Goal: Contribute content: Contribute content

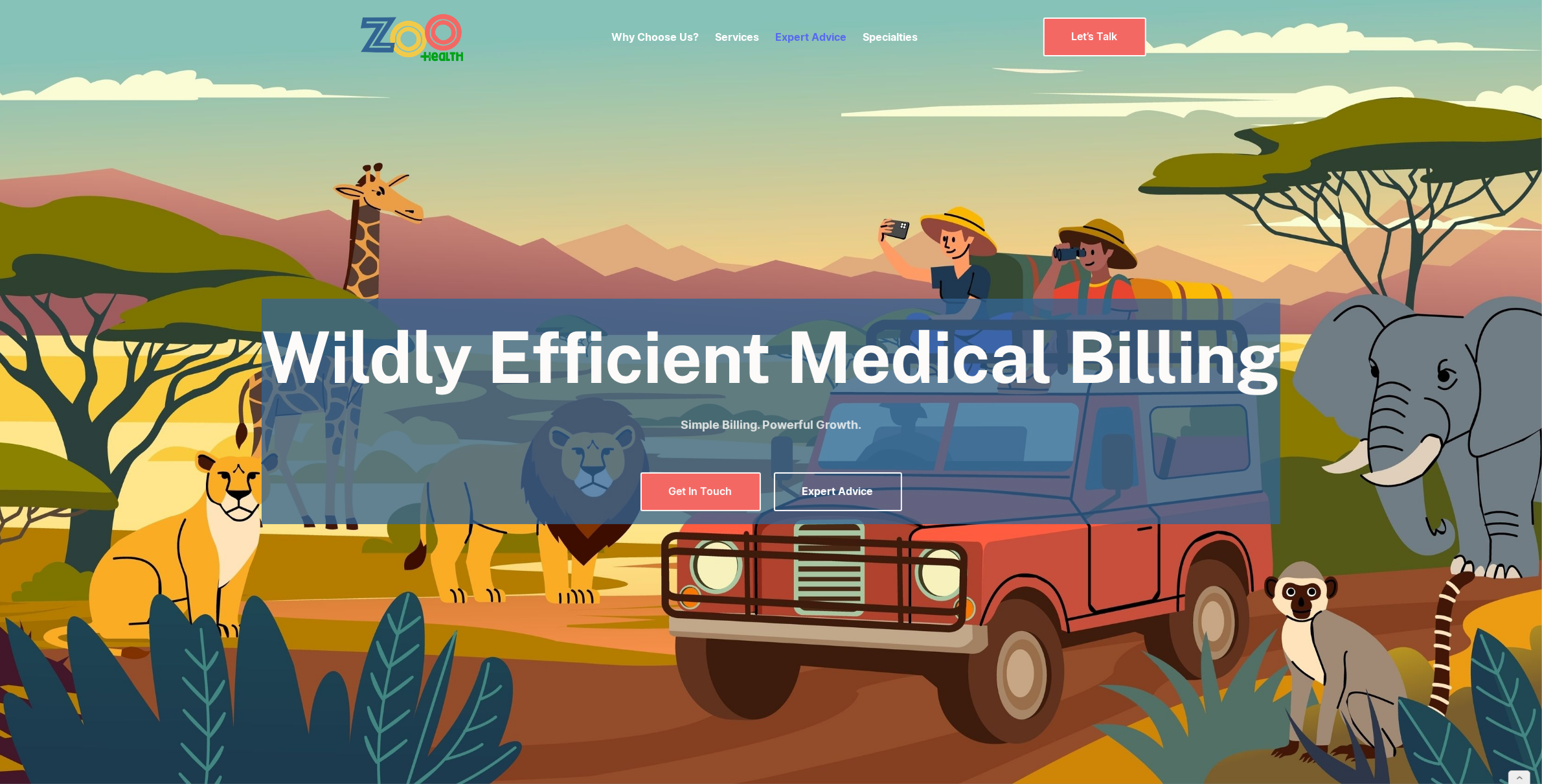
click at [814, 33] on link "Expert Advice" at bounding box center [811, 37] width 71 height 13
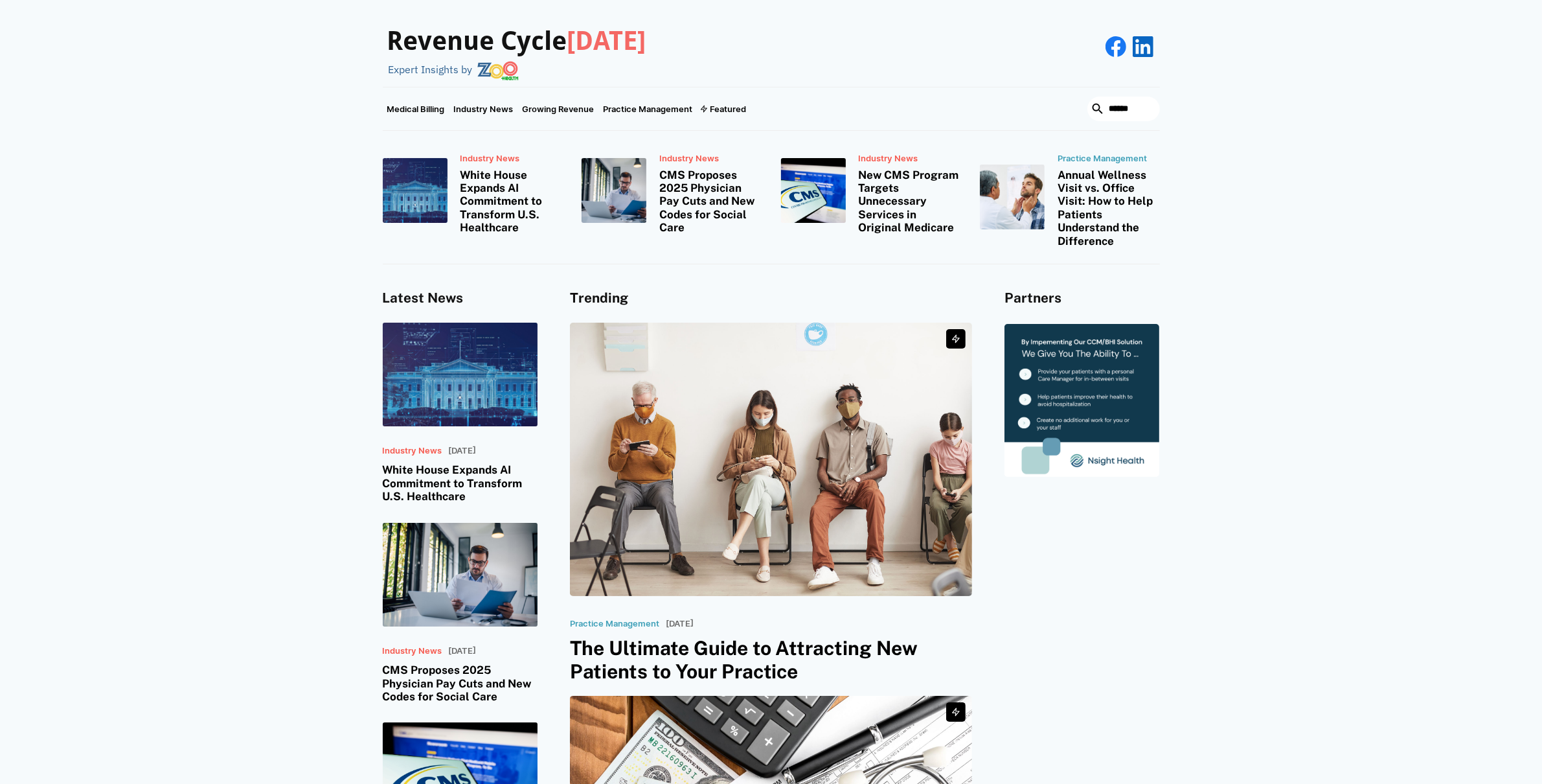
click at [1108, 116] on input "search" at bounding box center [1123, 109] width 72 height 25
type input "**********"
click input "*********" at bounding box center [0, 0] width 0 height 0
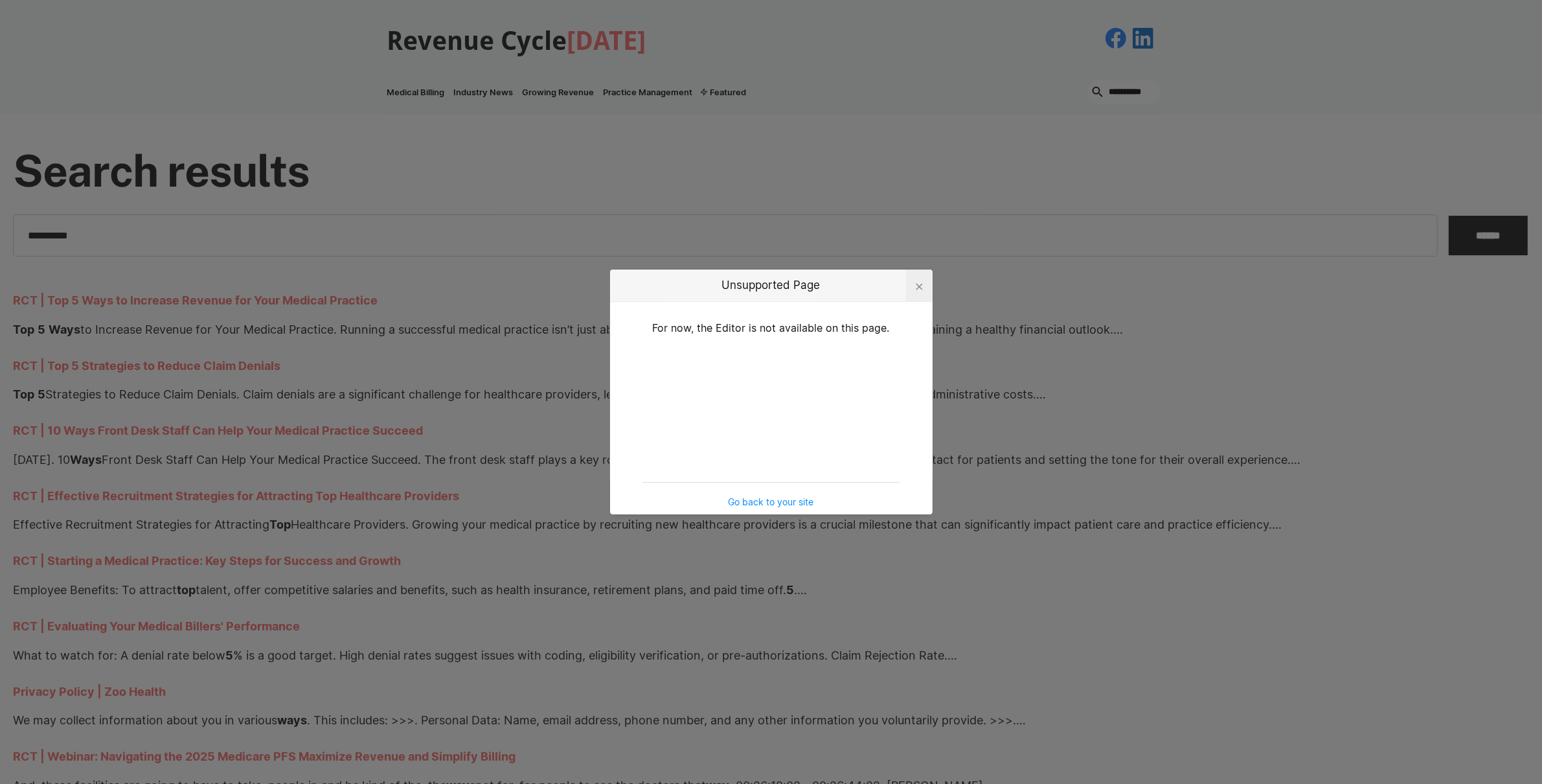
click at [916, 286] on div at bounding box center [919, 286] width 7 height 7
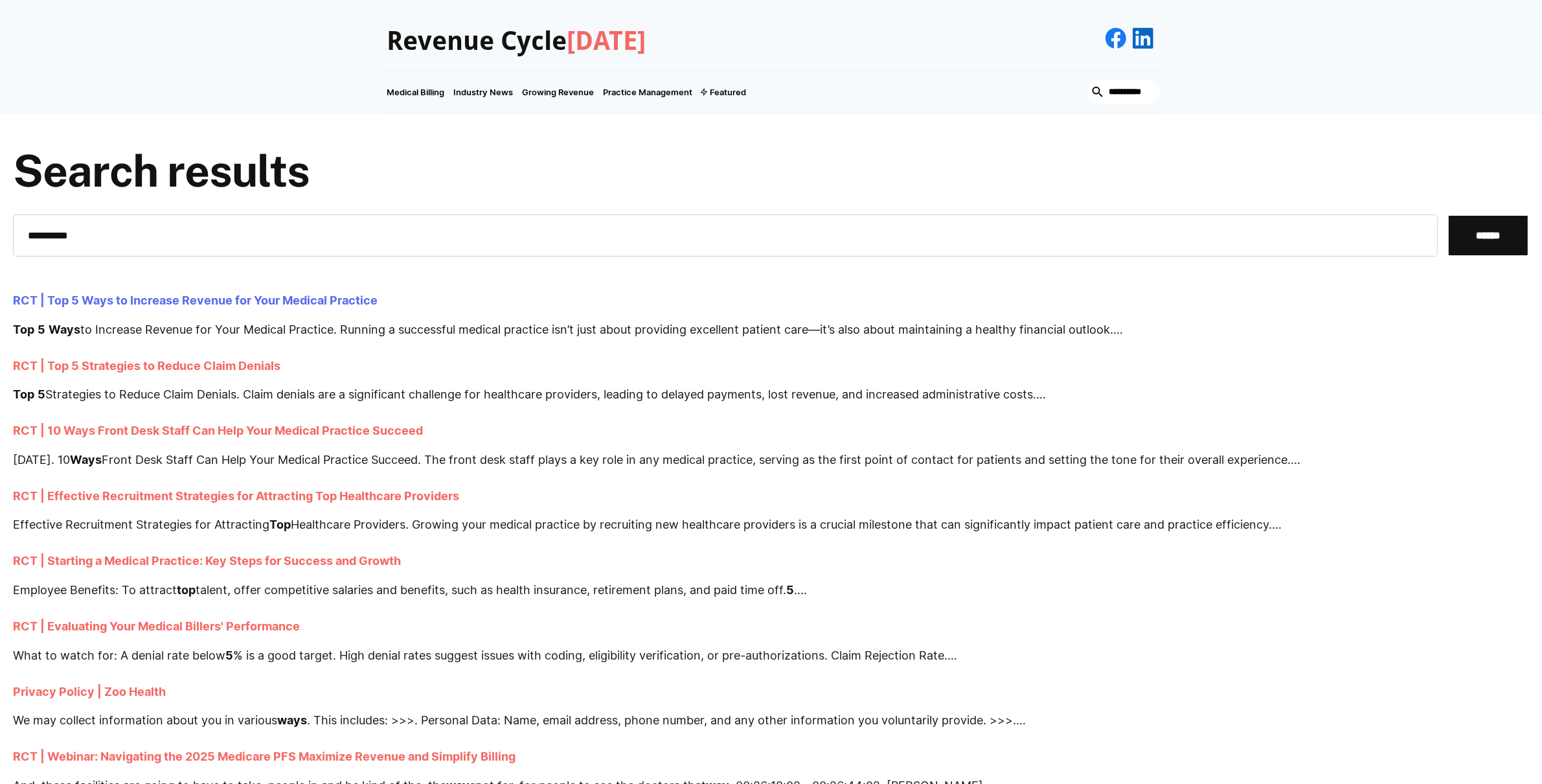
click at [245, 300] on link "RCT | Top 5 Ways to Increase Revenue for Your Medical Practice" at bounding box center [195, 301] width 365 height 14
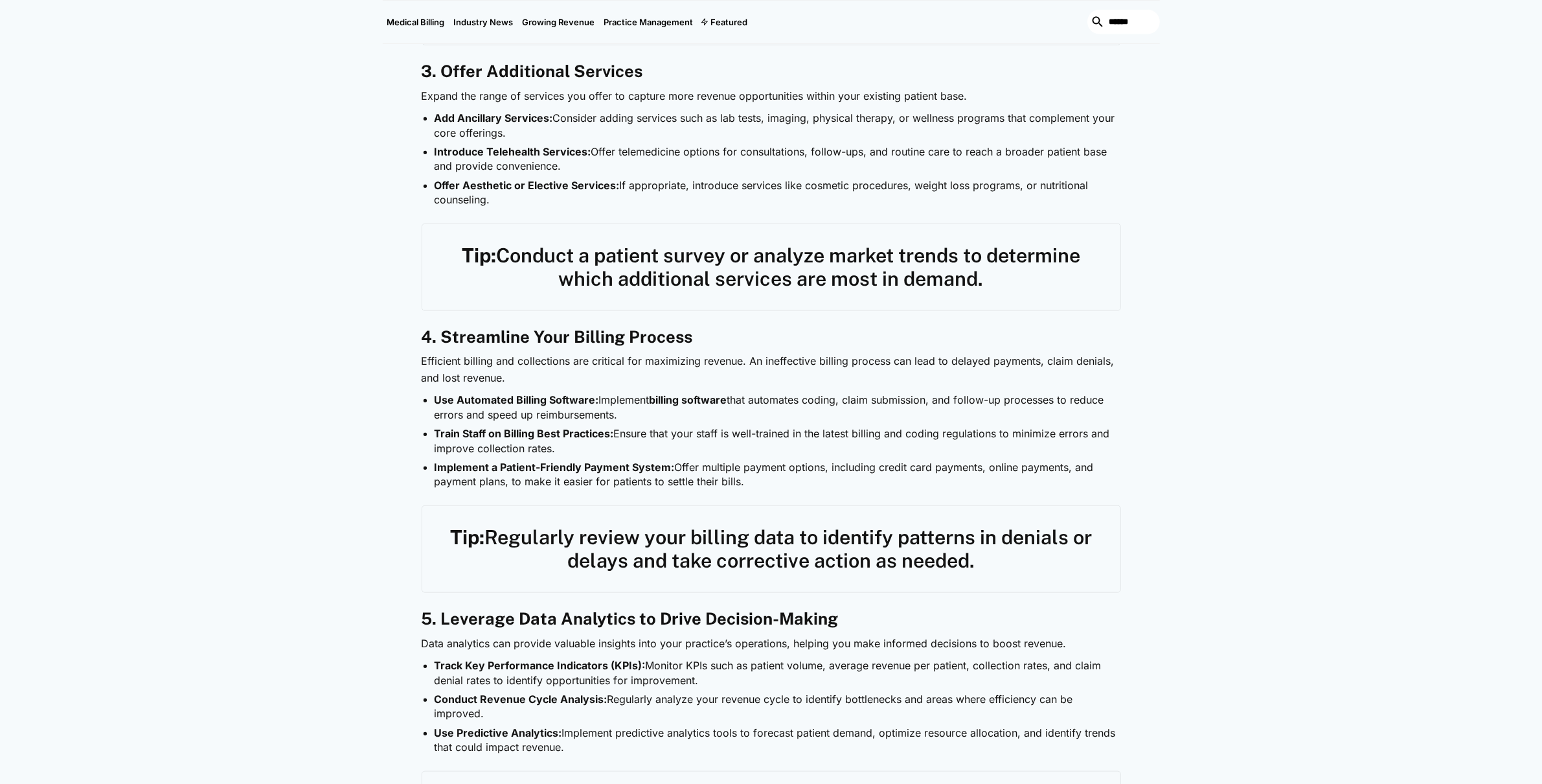
scroll to position [1389, 0]
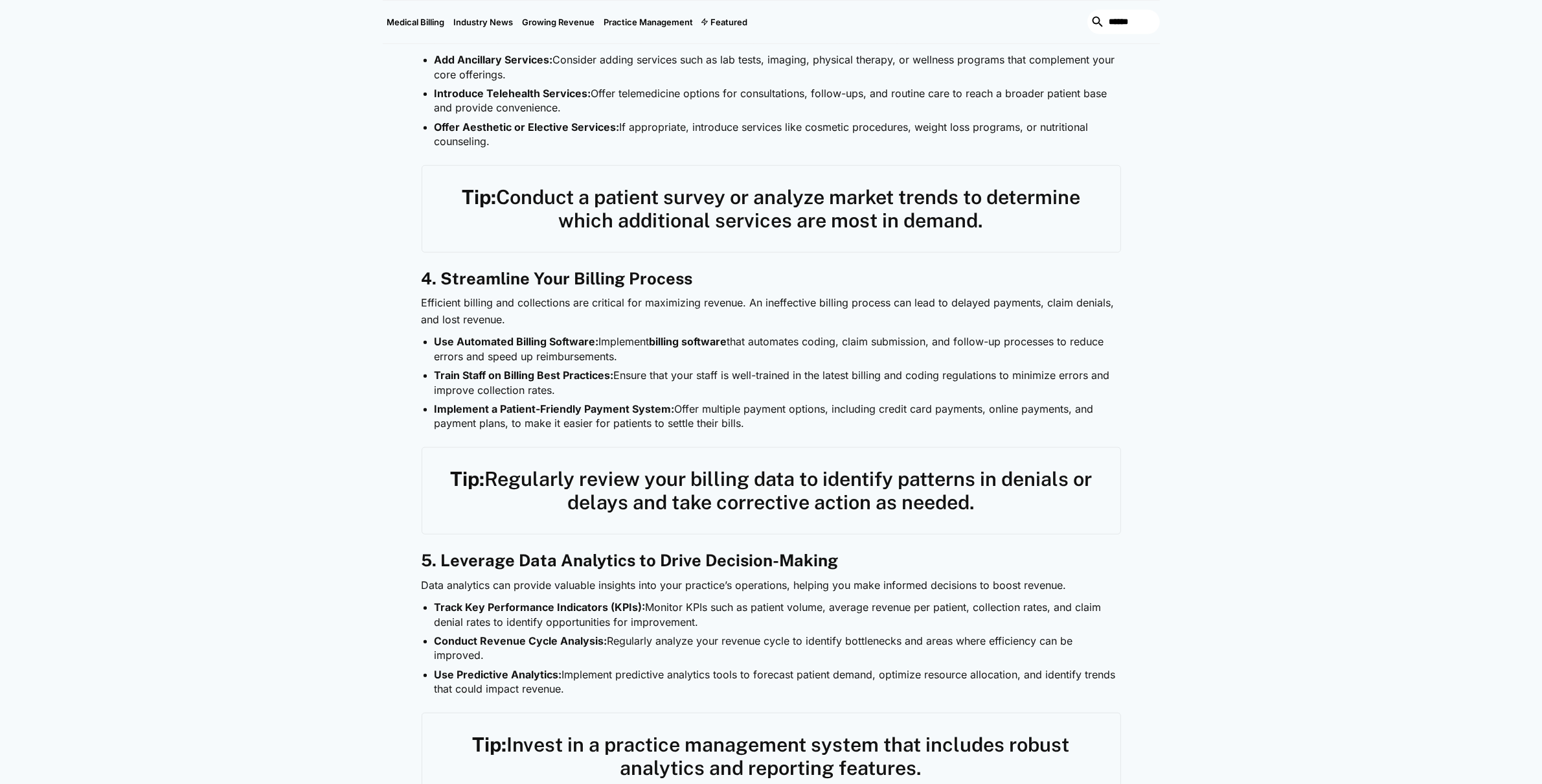
click at [695, 344] on strong "billing software" at bounding box center [688, 341] width 78 height 13
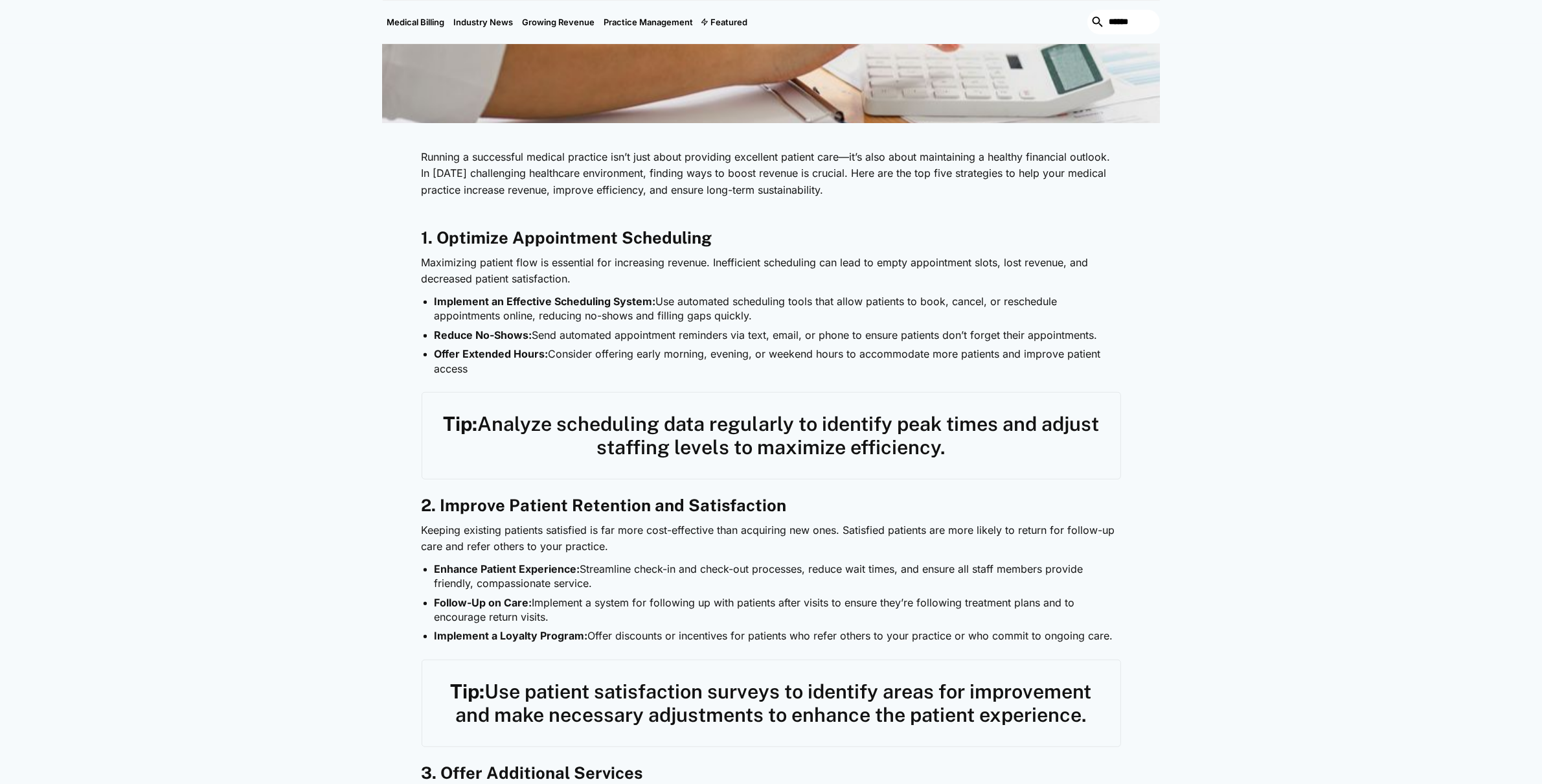
scroll to position [0, 0]
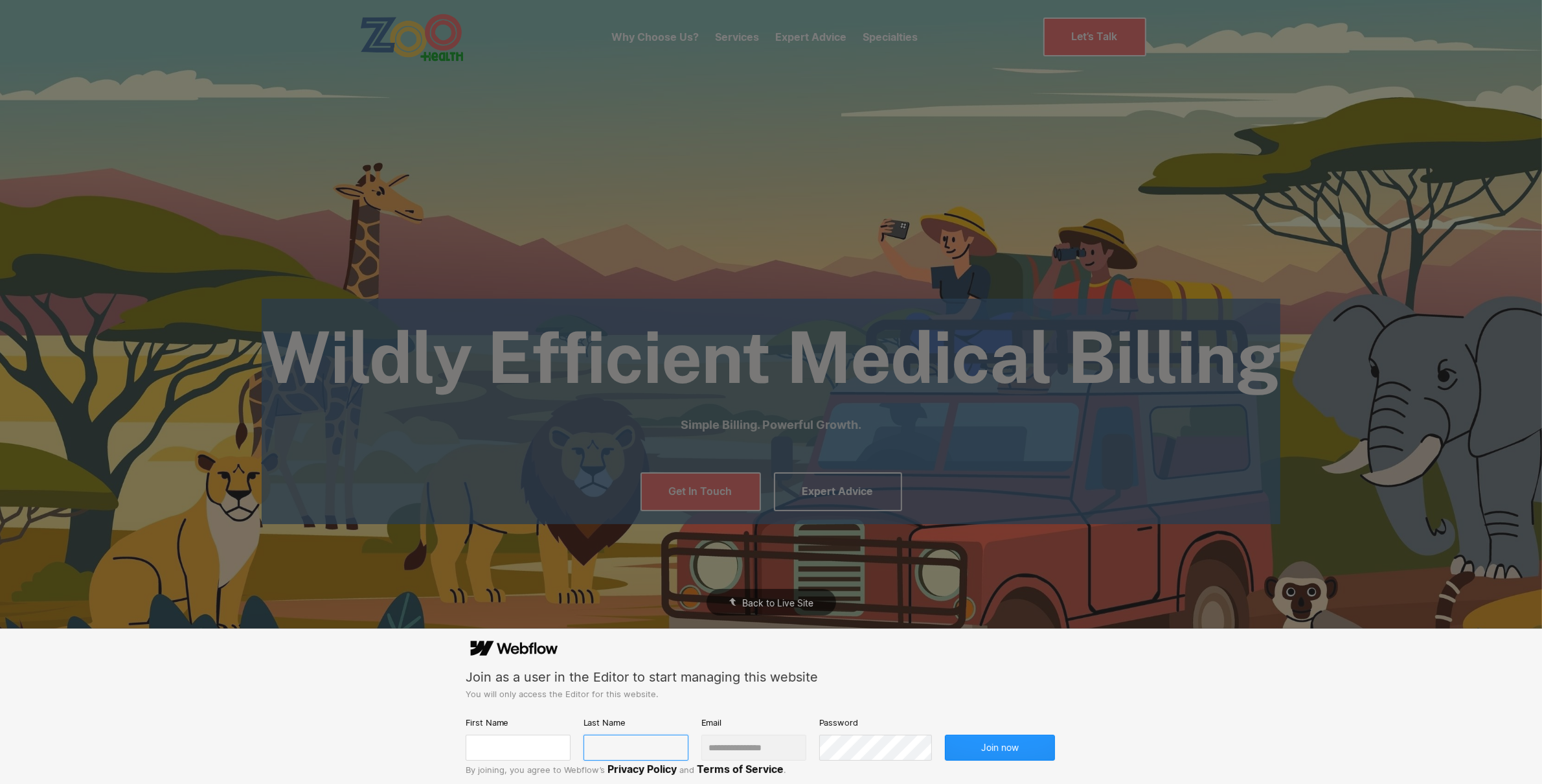
type input "**********"
click at [564, 736] on input "text" at bounding box center [518, 747] width 105 height 26
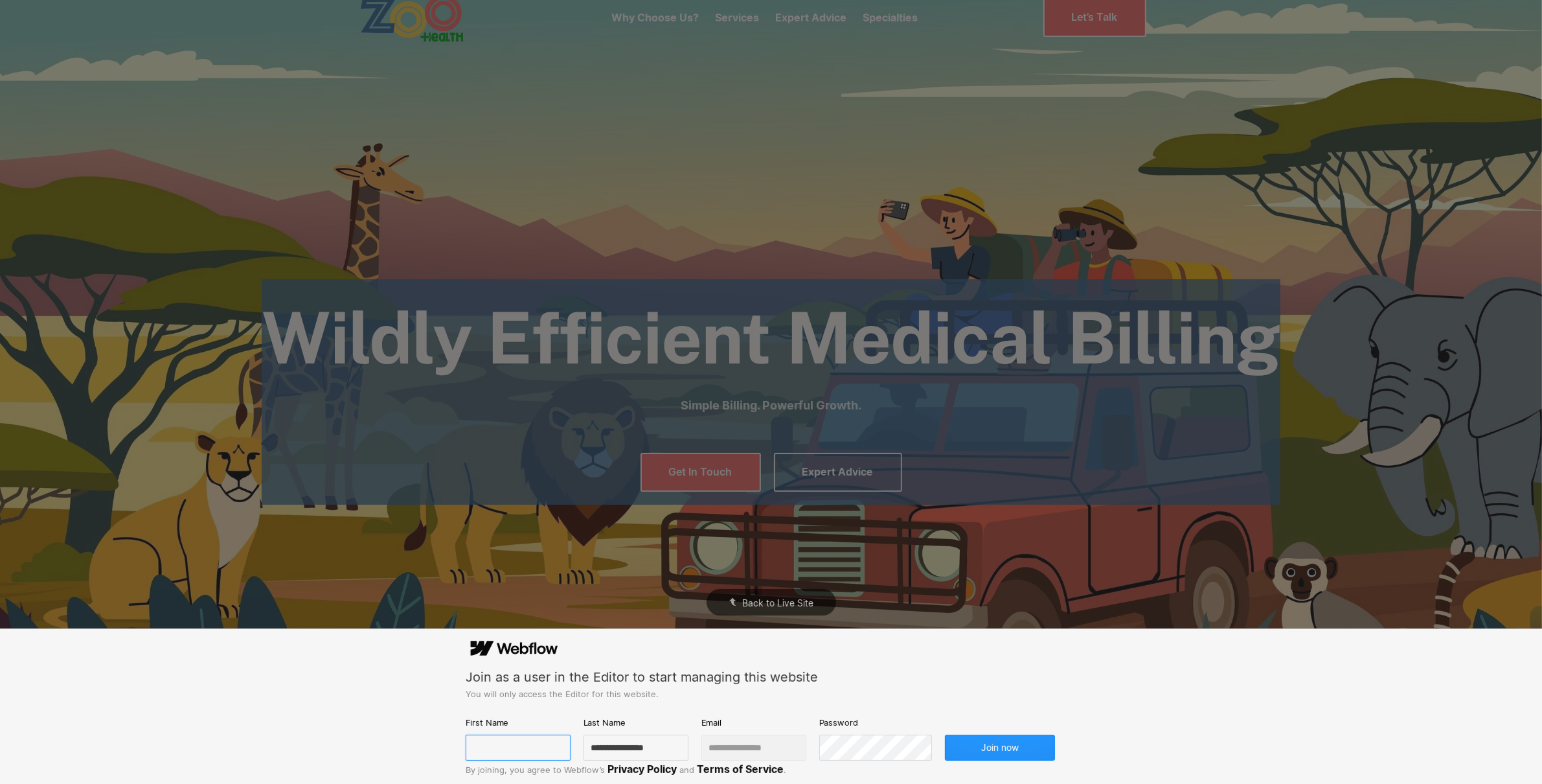
scroll to position [91, 0]
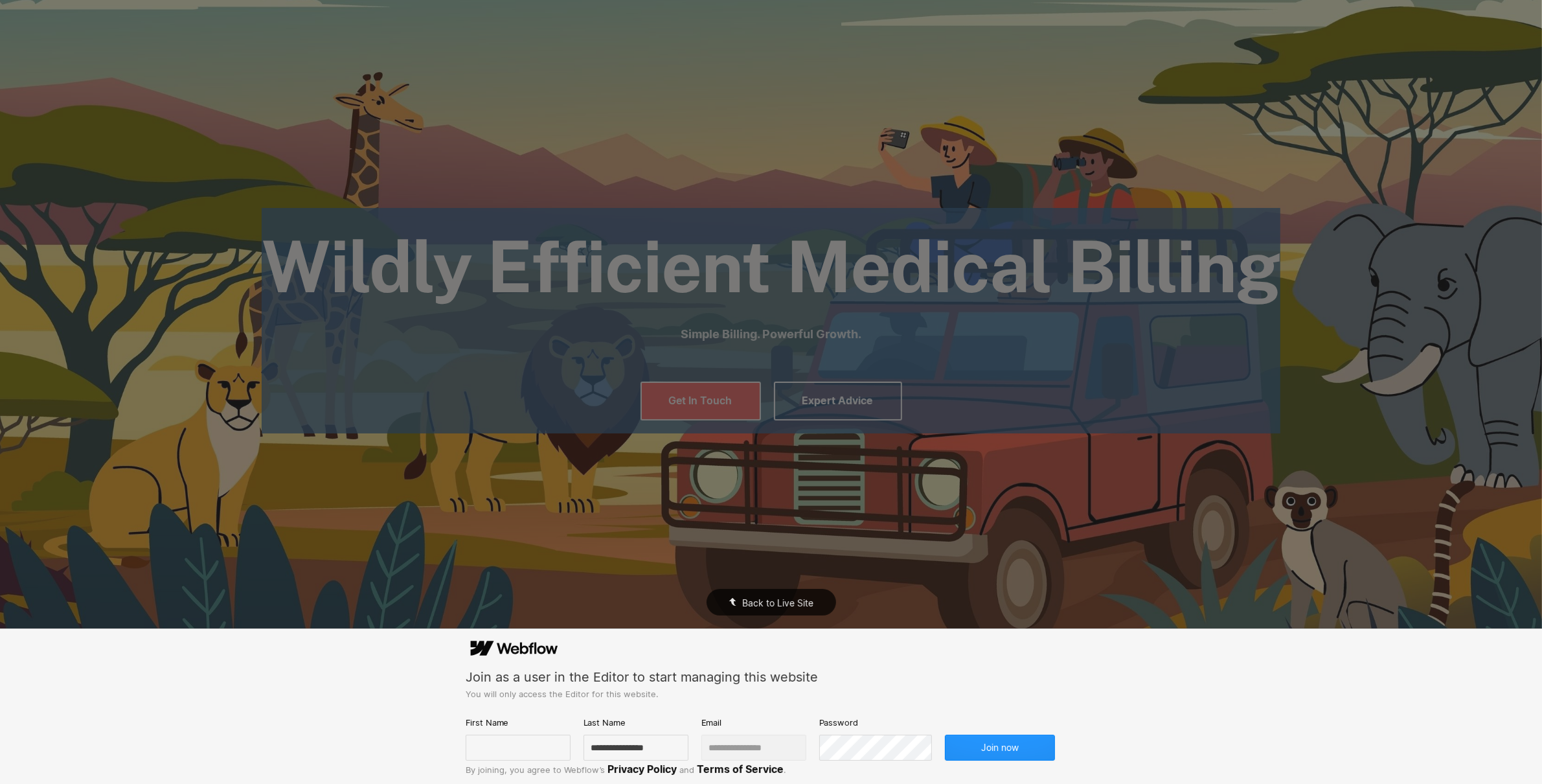
click at [817, 601] on div "Back to Live Site" at bounding box center [771, 602] width 130 height 27
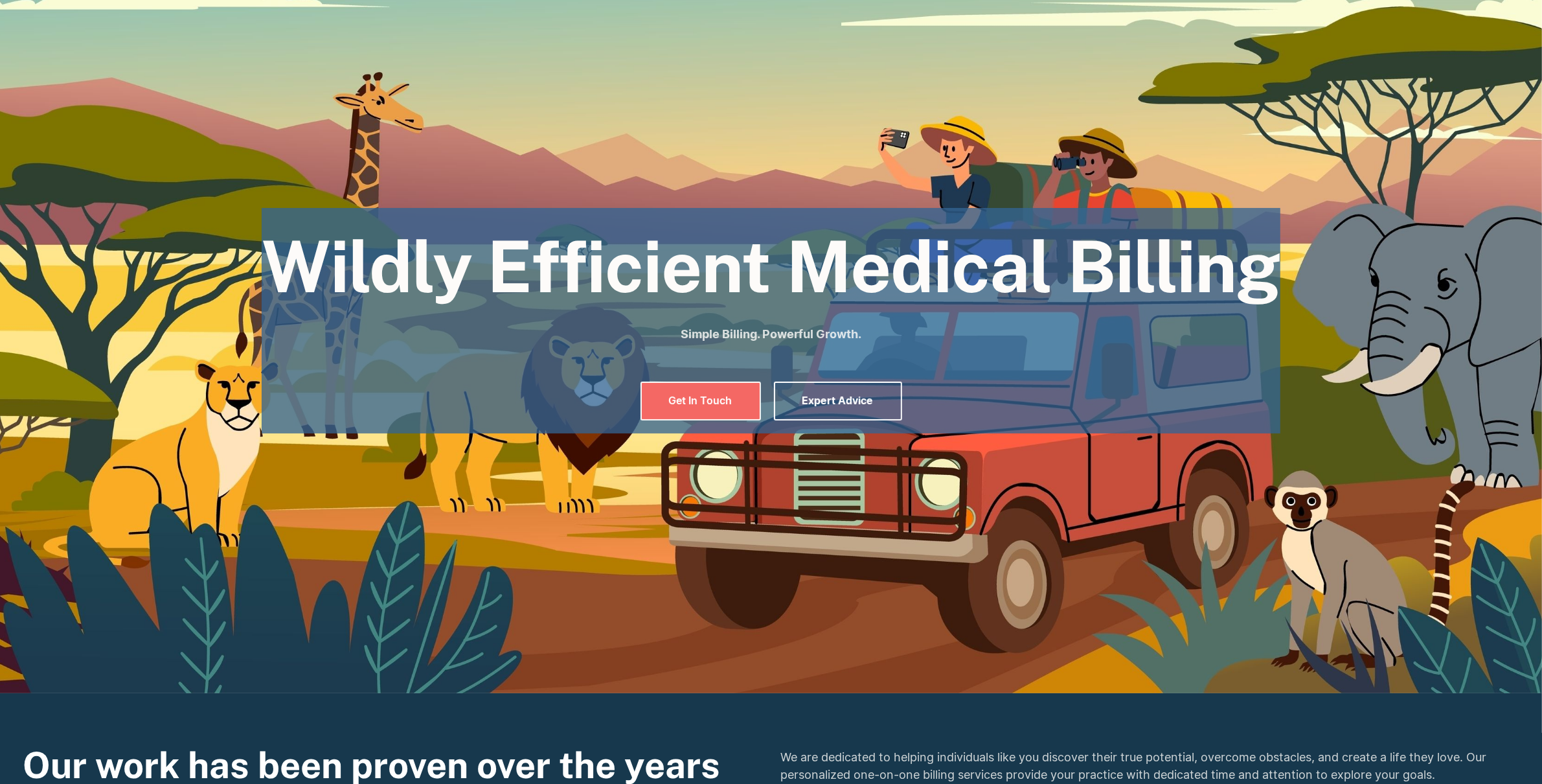
scroll to position [0, 0]
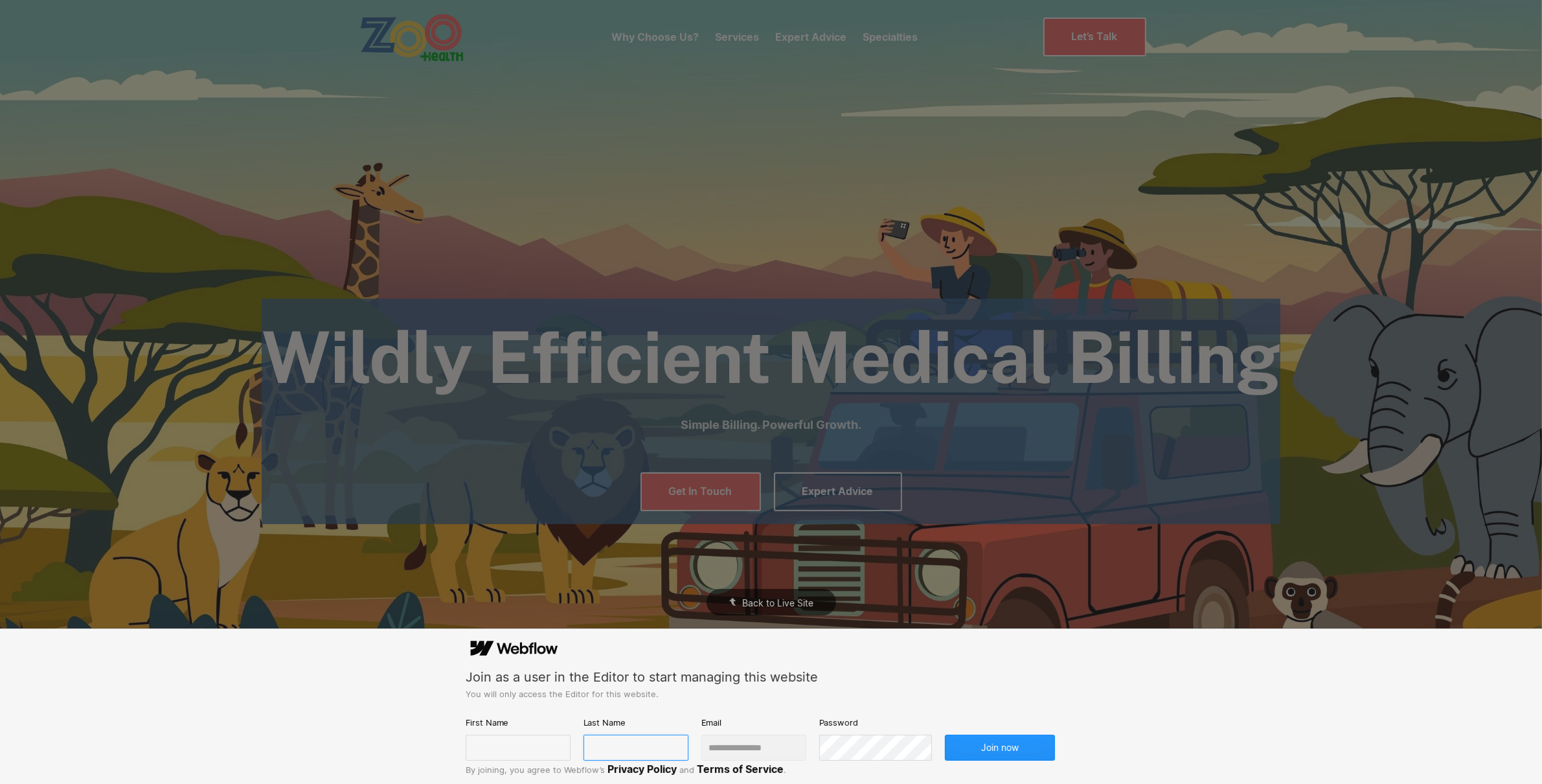
type input "**********"
drag, startPoint x: 588, startPoint y: 674, endPoint x: 549, endPoint y: 656, distance: 43.0
click at [588, 674] on div "Join as a user in the Editor to start managing this website" at bounding box center [771, 677] width 611 height 18
click at [521, 649] on icon at bounding box center [514, 648] width 97 height 36
click at [537, 677] on div "Join as a user in the Editor to start managing this website" at bounding box center [771, 677] width 611 height 18
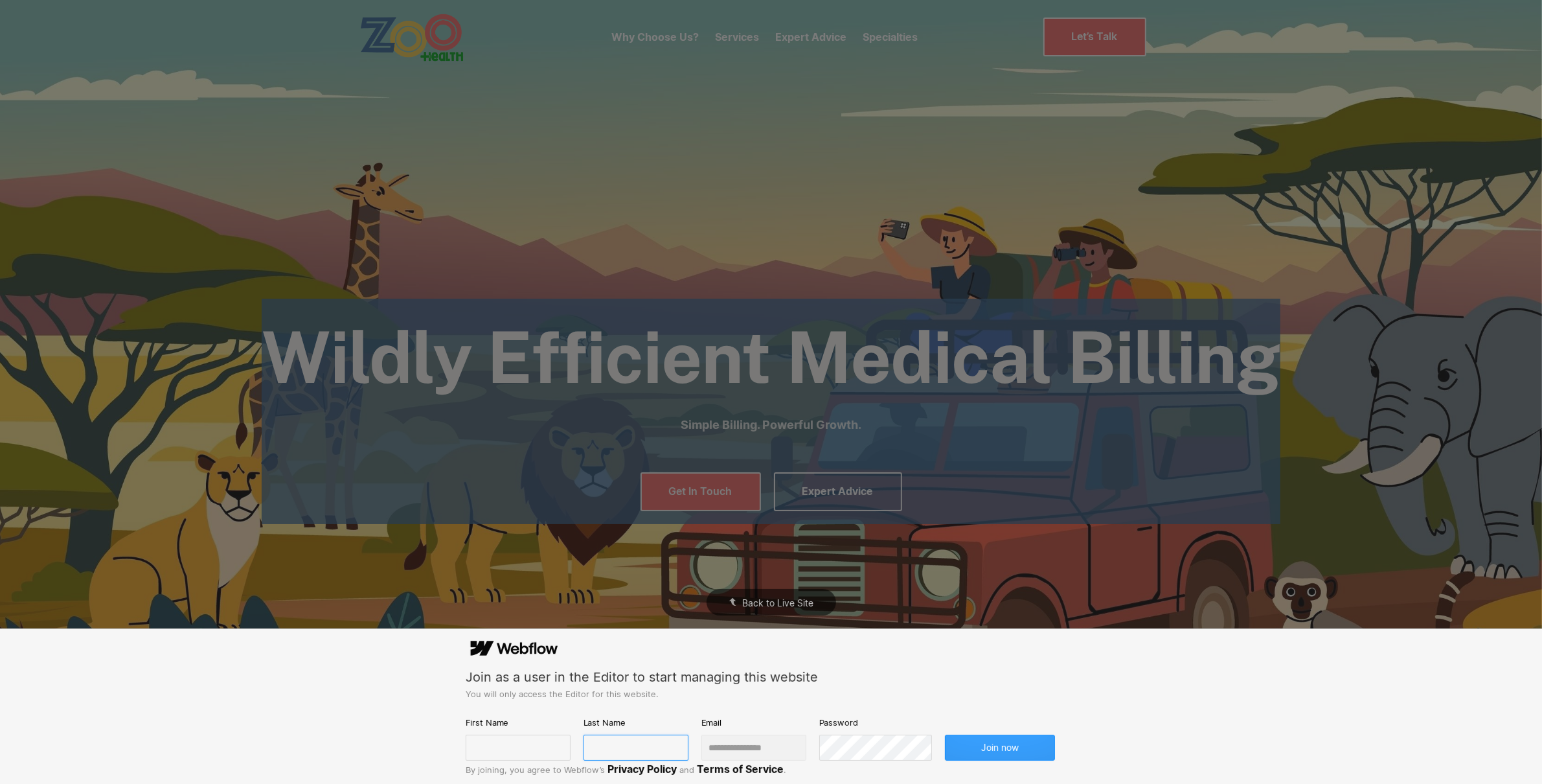
type input "**********"
click at [991, 745] on button "Join now" at bounding box center [1000, 747] width 110 height 26
click at [536, 754] on input "text" at bounding box center [518, 747] width 105 height 26
type input "*****"
click at [1001, 672] on div "Join as a user in the Editor to start managing this website" at bounding box center [771, 677] width 611 height 18
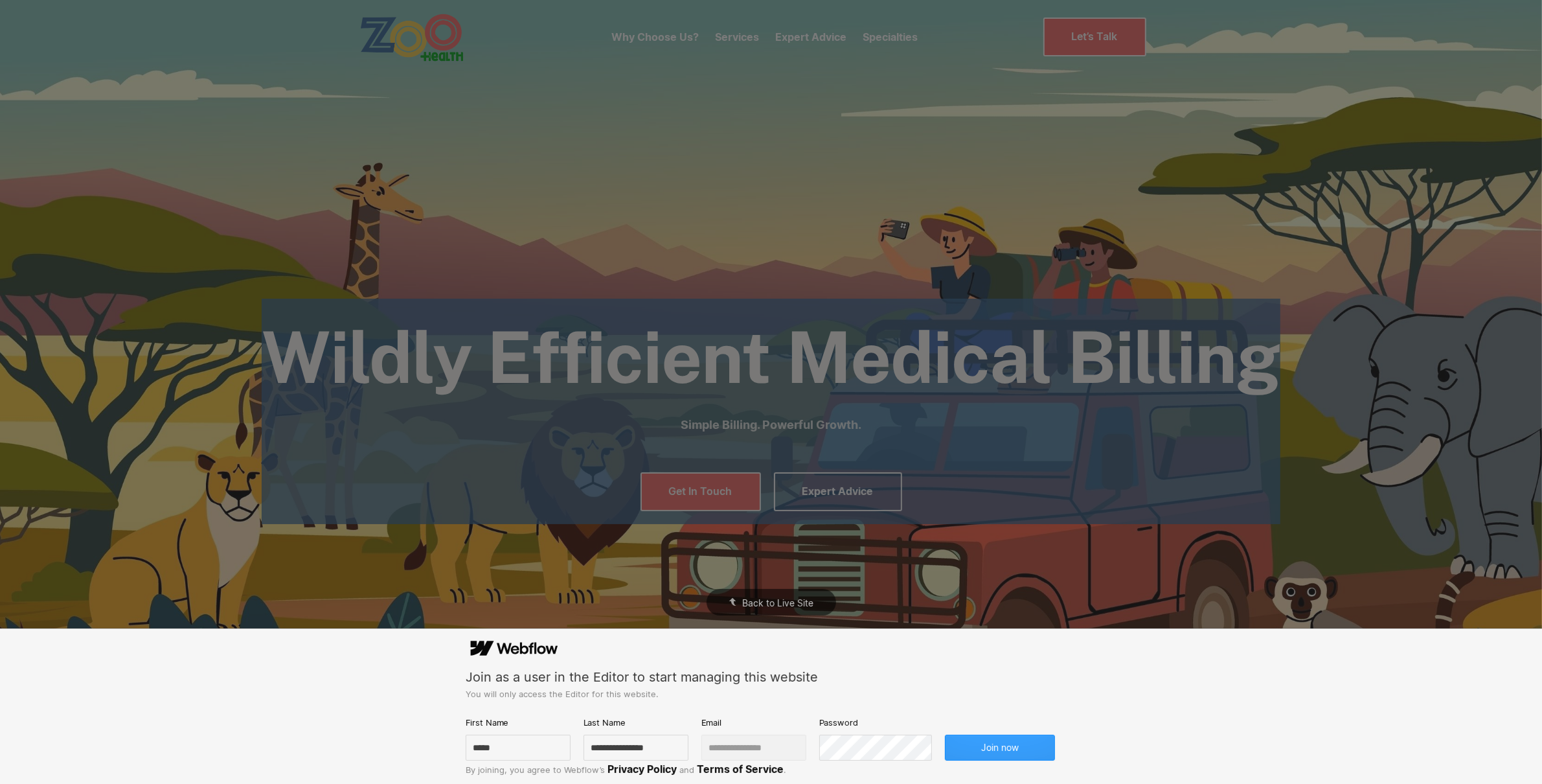
click at [1025, 744] on button "Join now" at bounding box center [1000, 747] width 110 height 26
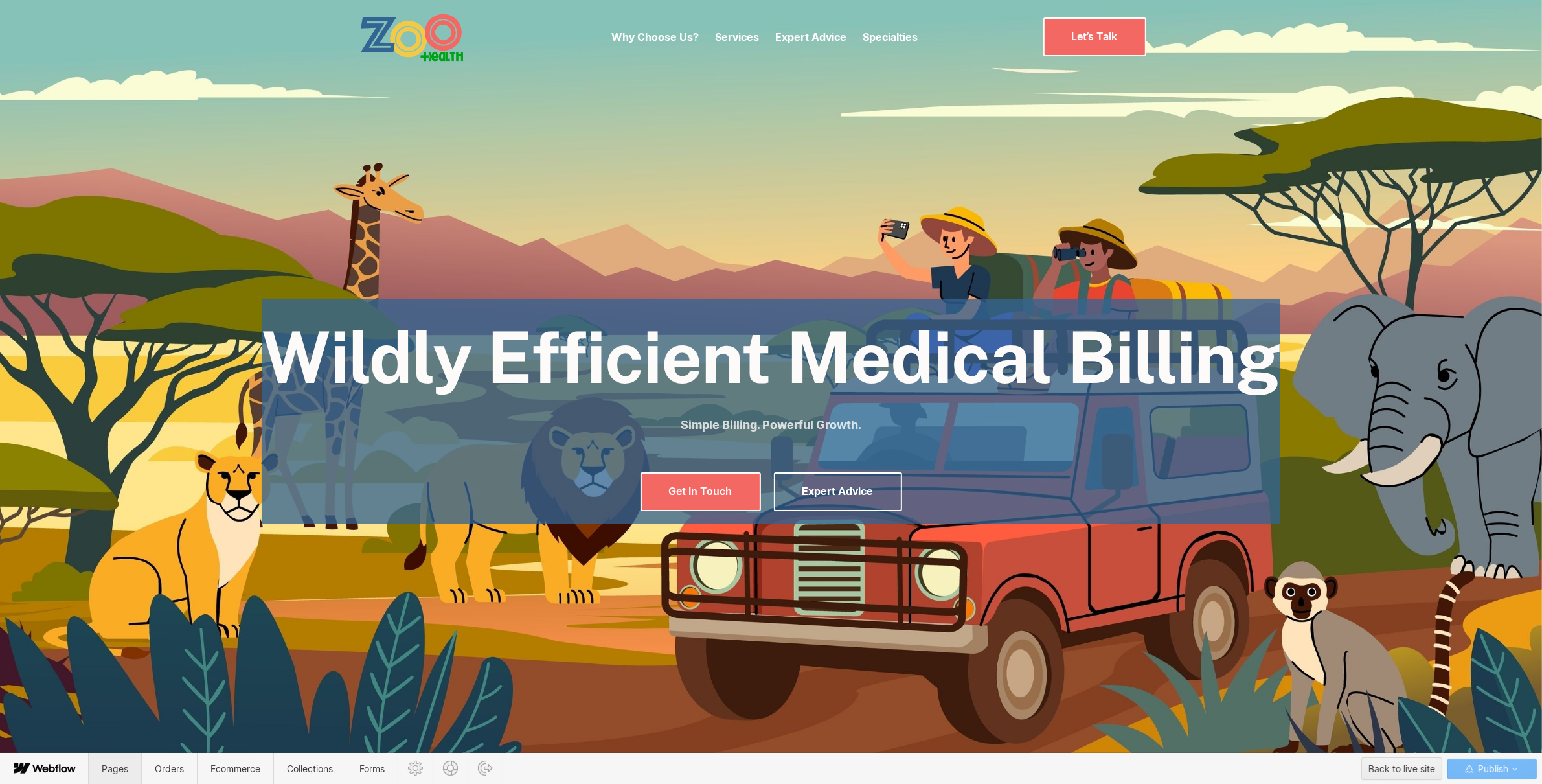
click at [126, 772] on span "Pages" at bounding box center [115, 768] width 27 height 11
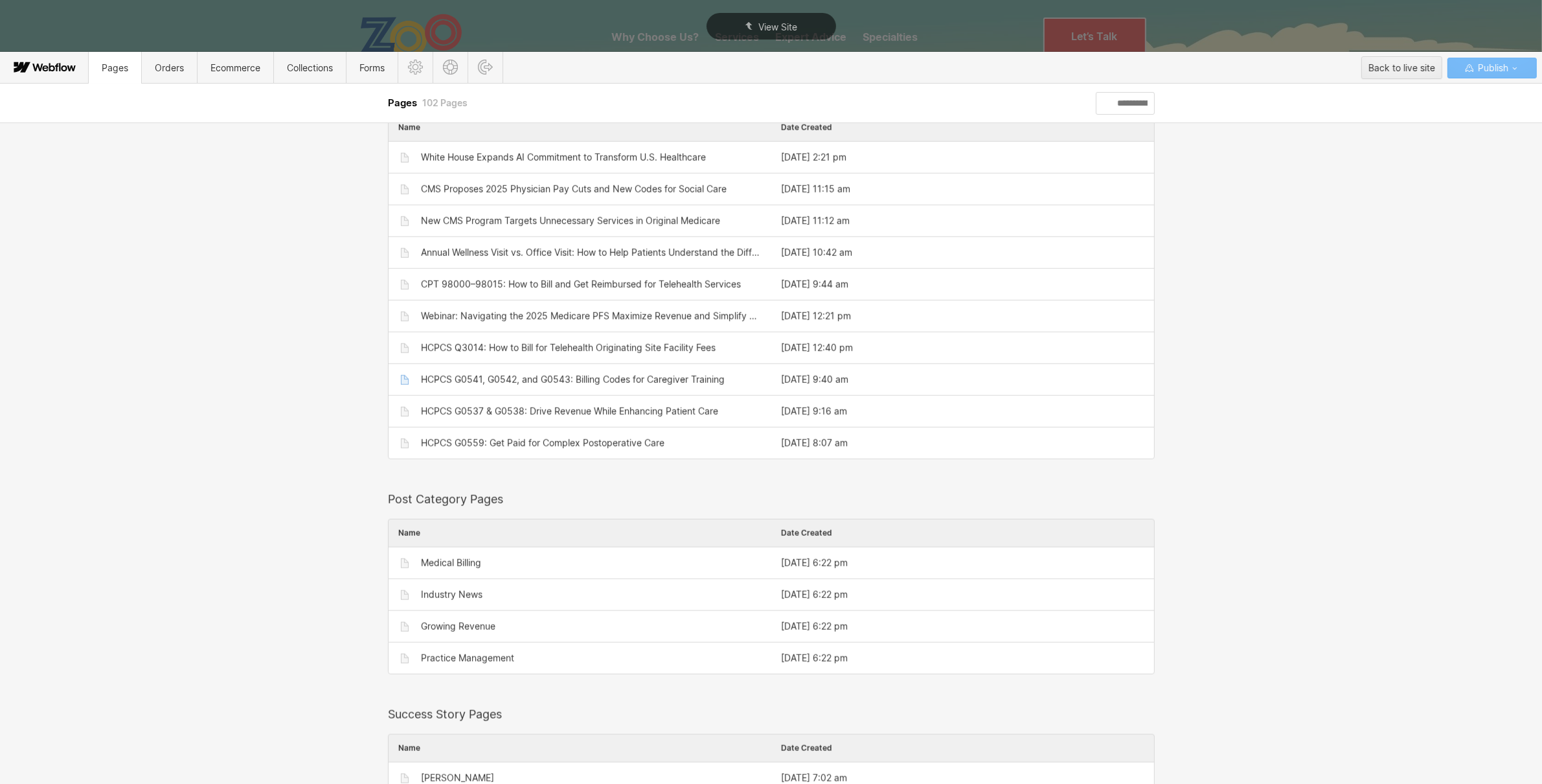
scroll to position [1712, 0]
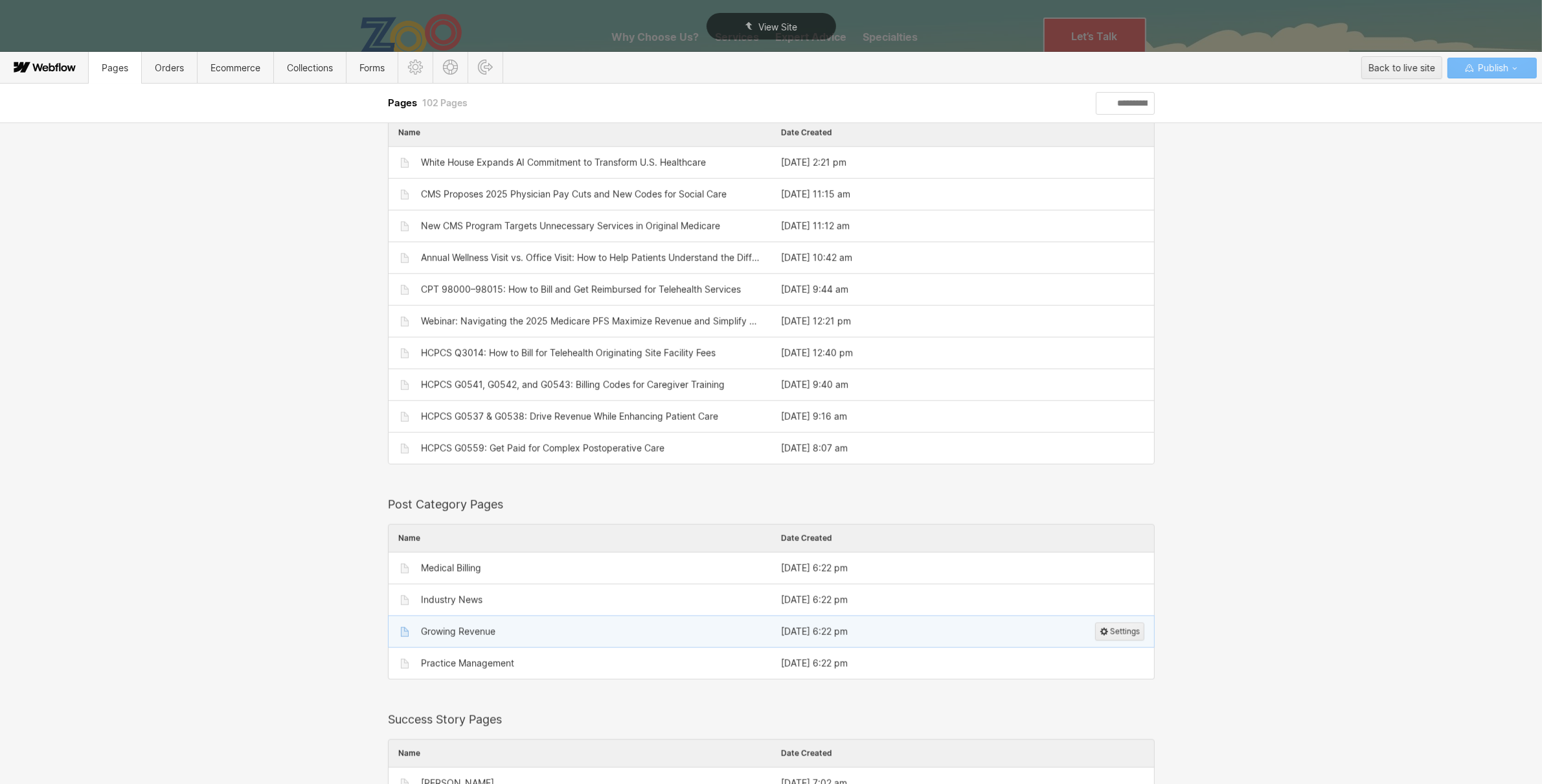
click at [459, 637] on div "Growing Revenue" at bounding box center [458, 631] width 74 height 10
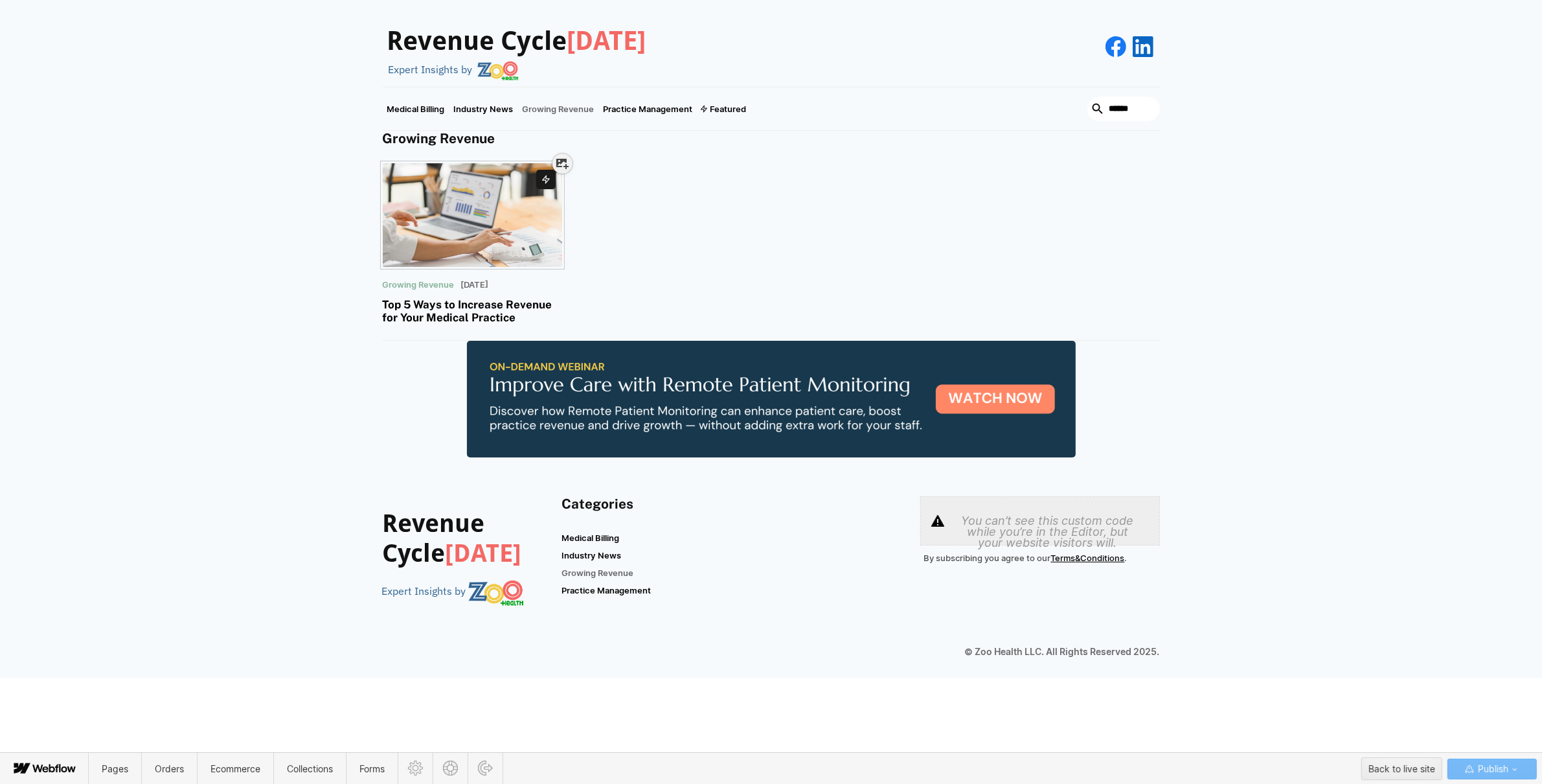
click at [440, 160] on div at bounding box center [473, 208] width 180 height 104
click at [441, 215] on div at bounding box center [473, 208] width 180 height 104
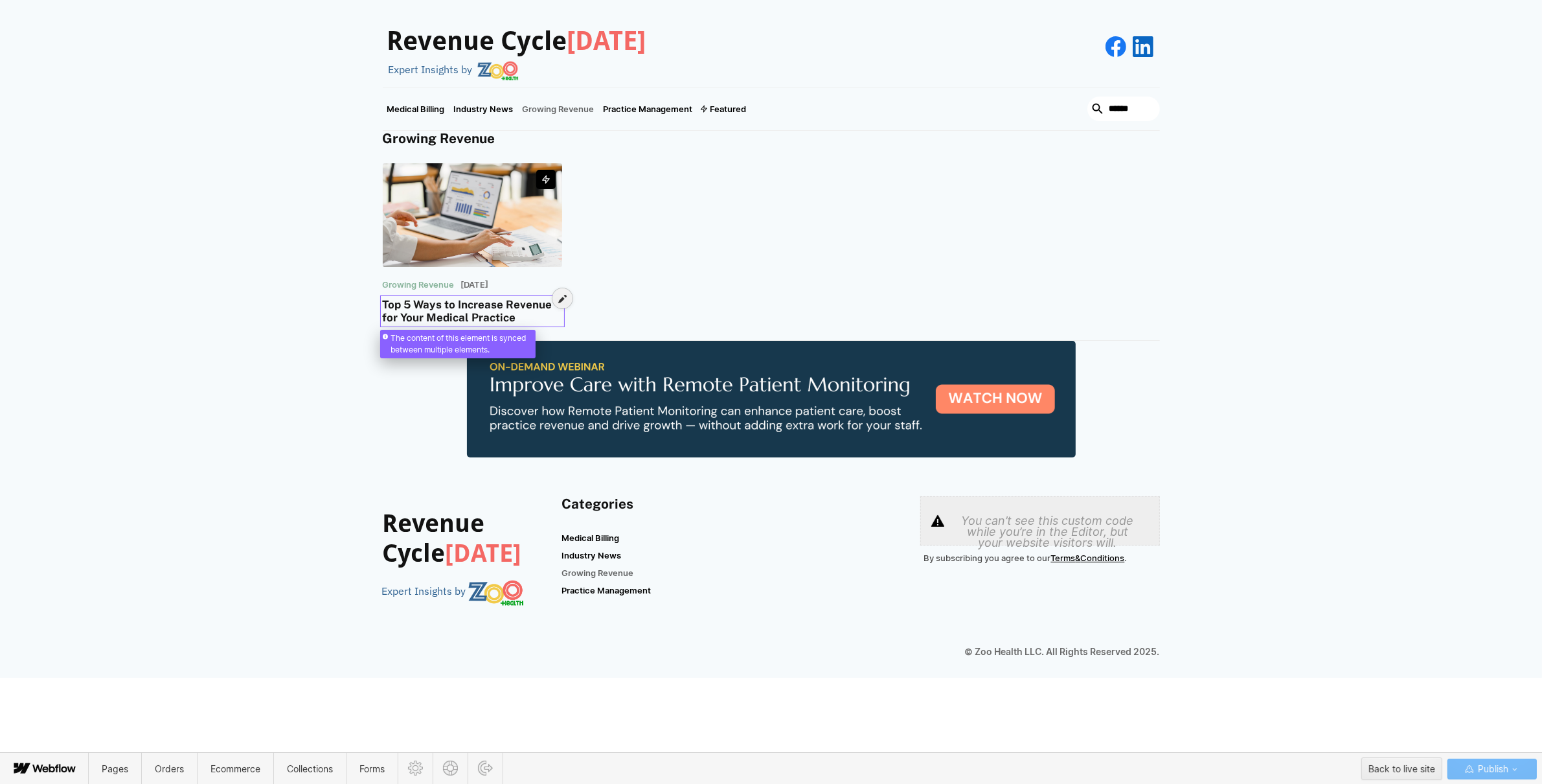
click at [481, 301] on div at bounding box center [473, 305] width 180 height 27
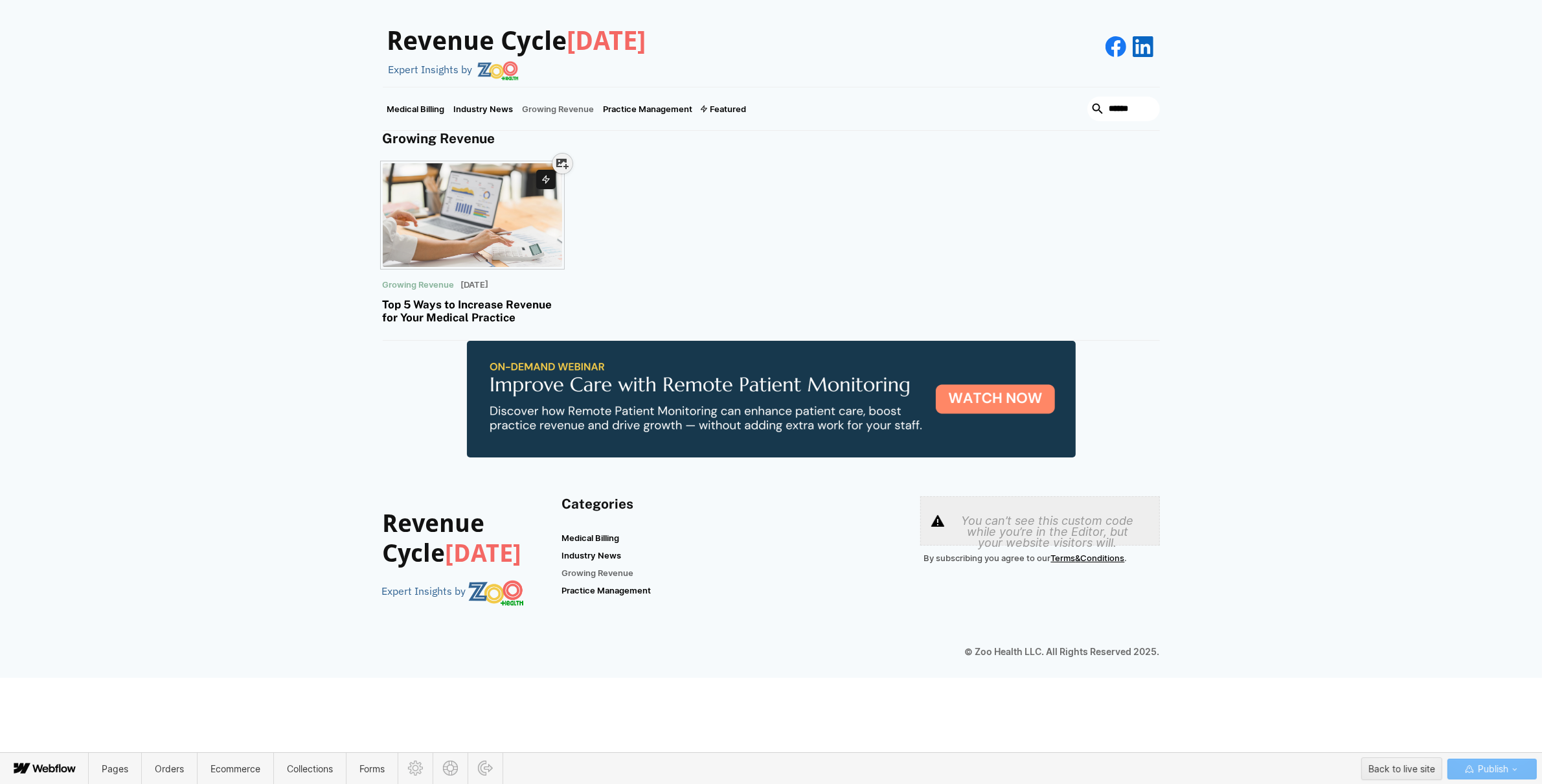
click at [481, 221] on div at bounding box center [473, 208] width 180 height 104
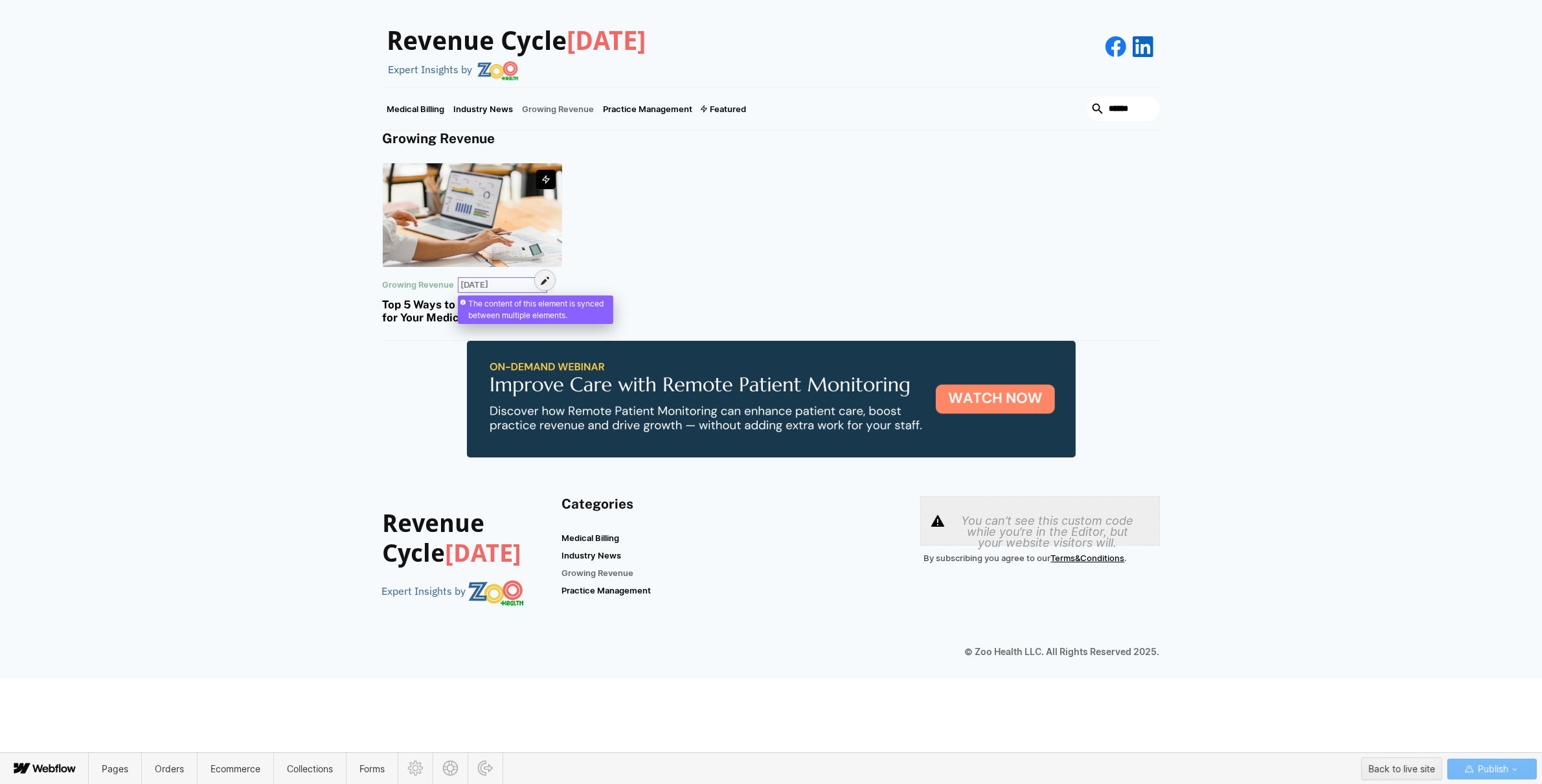
click at [473, 273] on div at bounding box center [502, 279] width 84 height 10
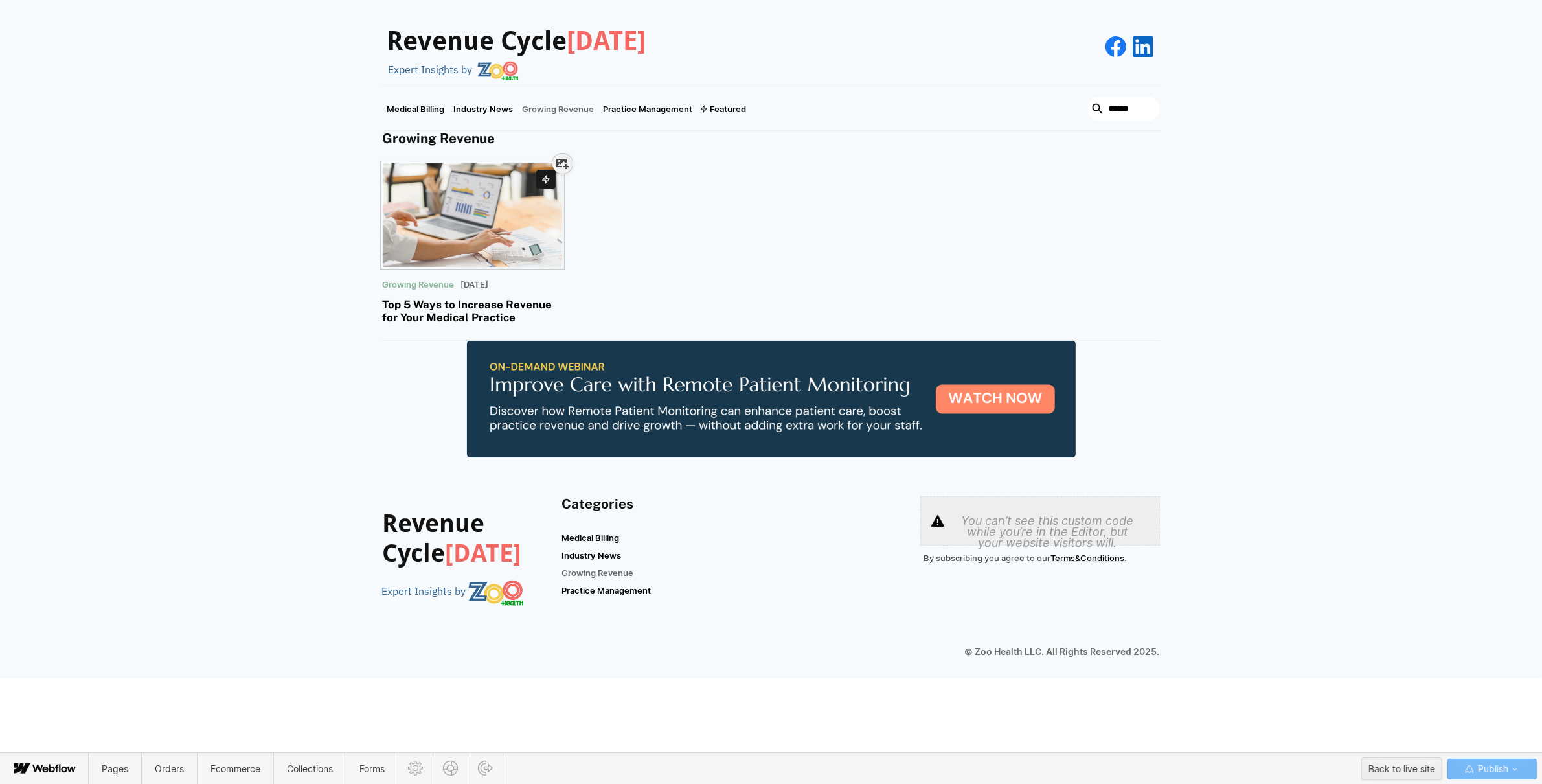
click at [473, 224] on div at bounding box center [473, 208] width 180 height 104
click at [110, 753] on span "Pages" at bounding box center [115, 768] width 52 height 32
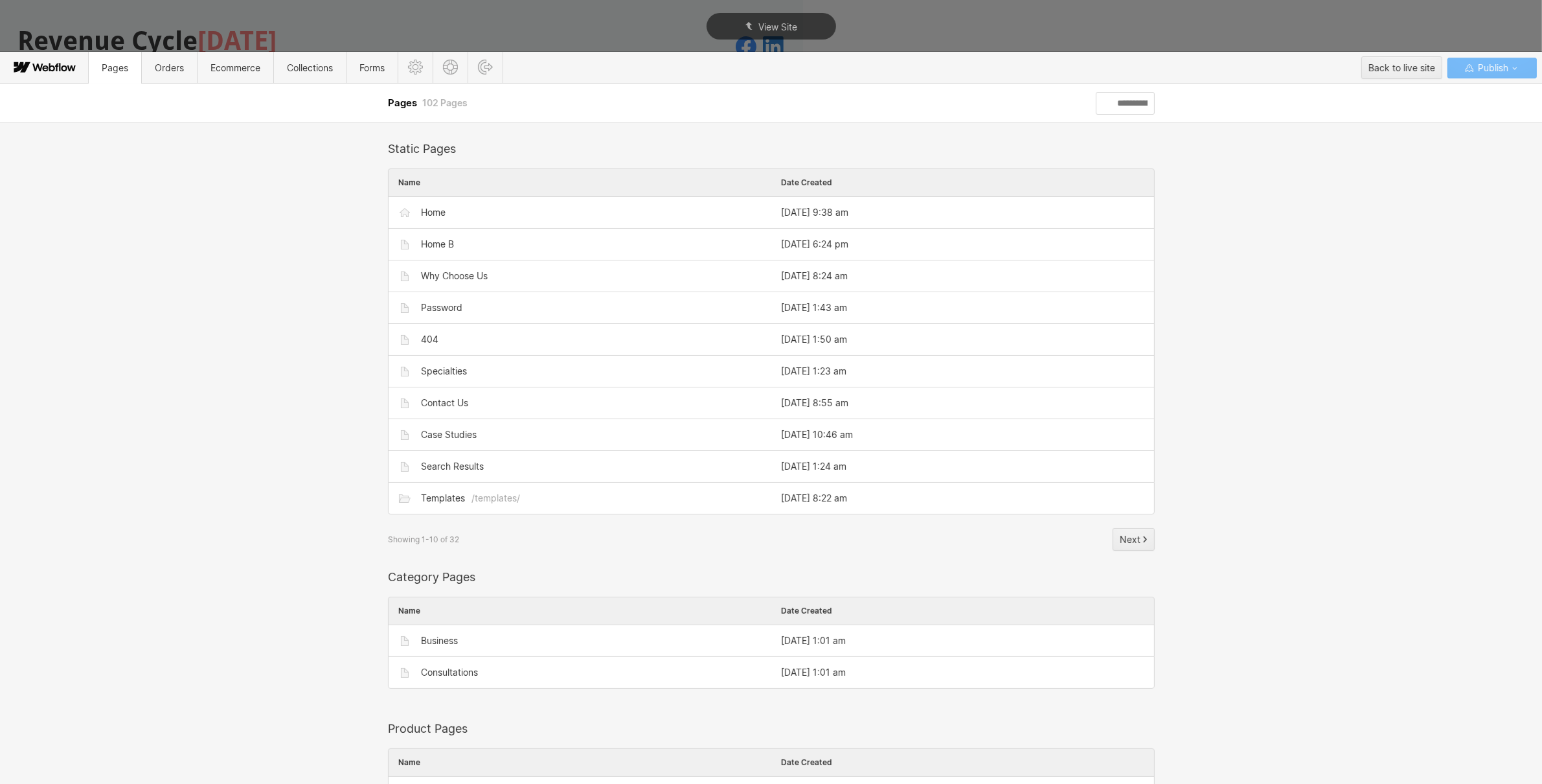
click at [1145, 98] on input "text" at bounding box center [1125, 103] width 58 height 23
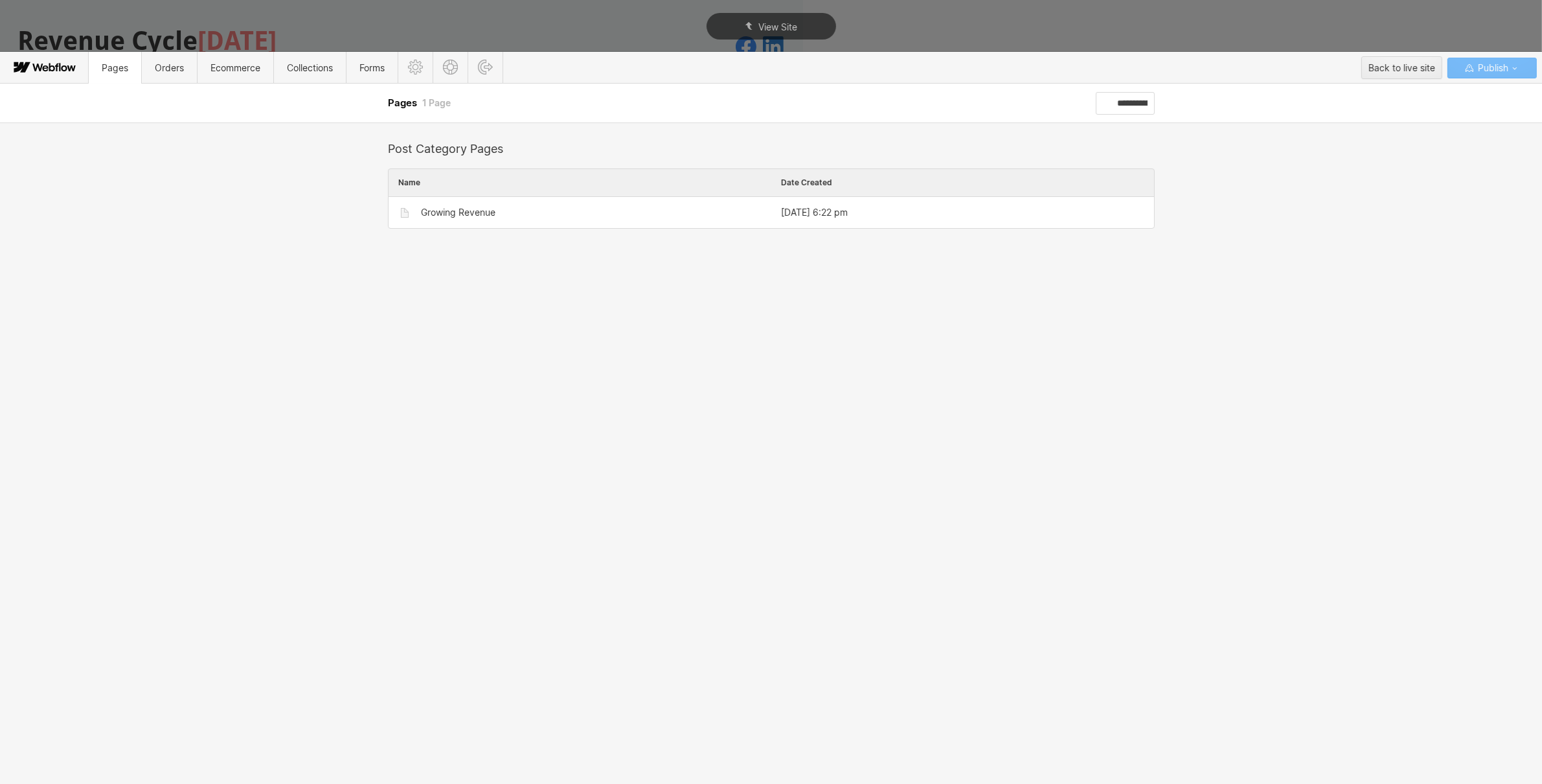
click at [1126, 102] on input "**********" at bounding box center [1125, 103] width 59 height 23
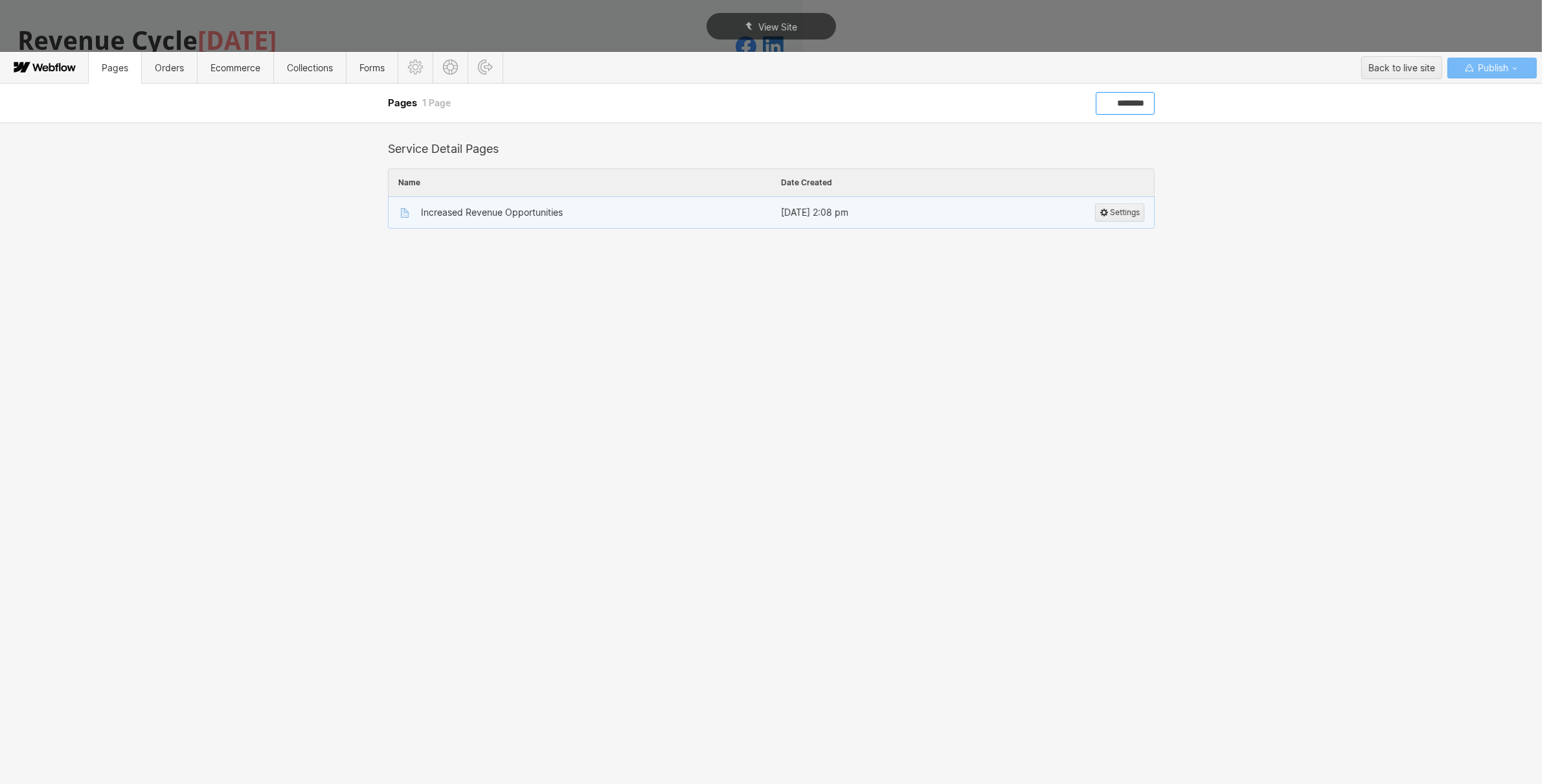
type input "********"
click at [515, 211] on div "Increased Revenue Opportunities" at bounding box center [491, 213] width 142 height 10
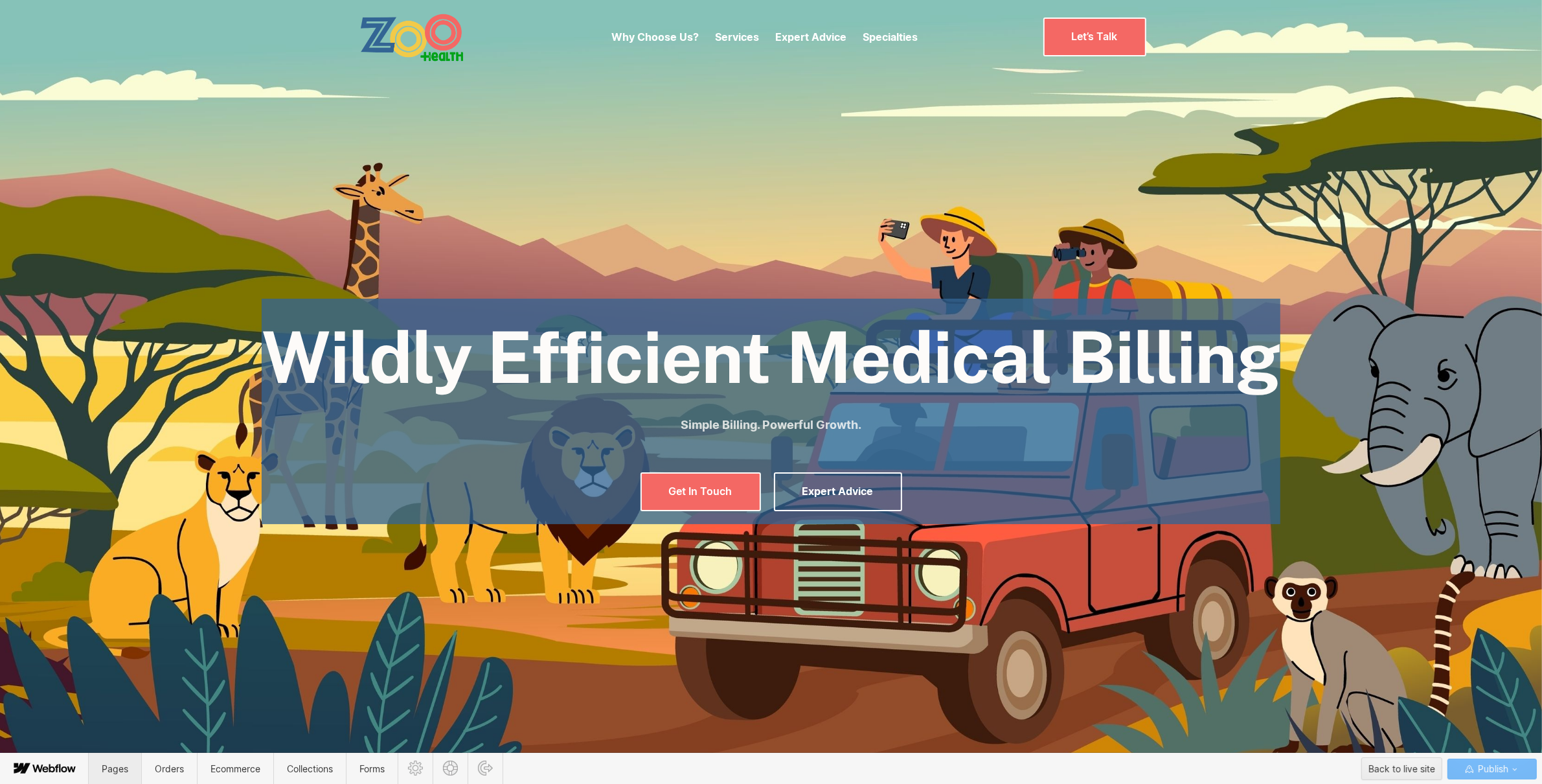
click at [115, 772] on span "Pages" at bounding box center [115, 768] width 27 height 11
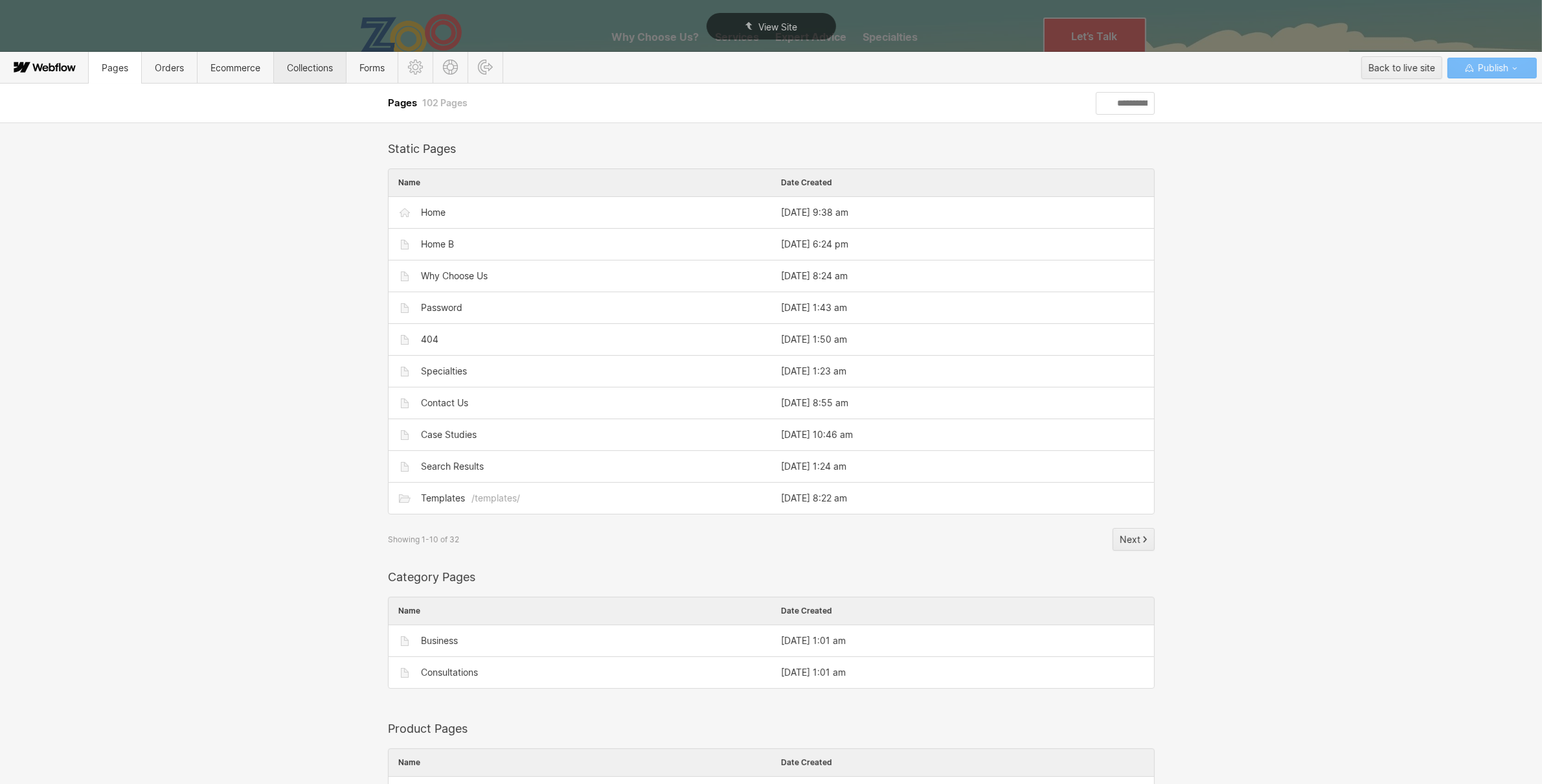
click at [303, 73] on span "Collections" at bounding box center [310, 67] width 46 height 11
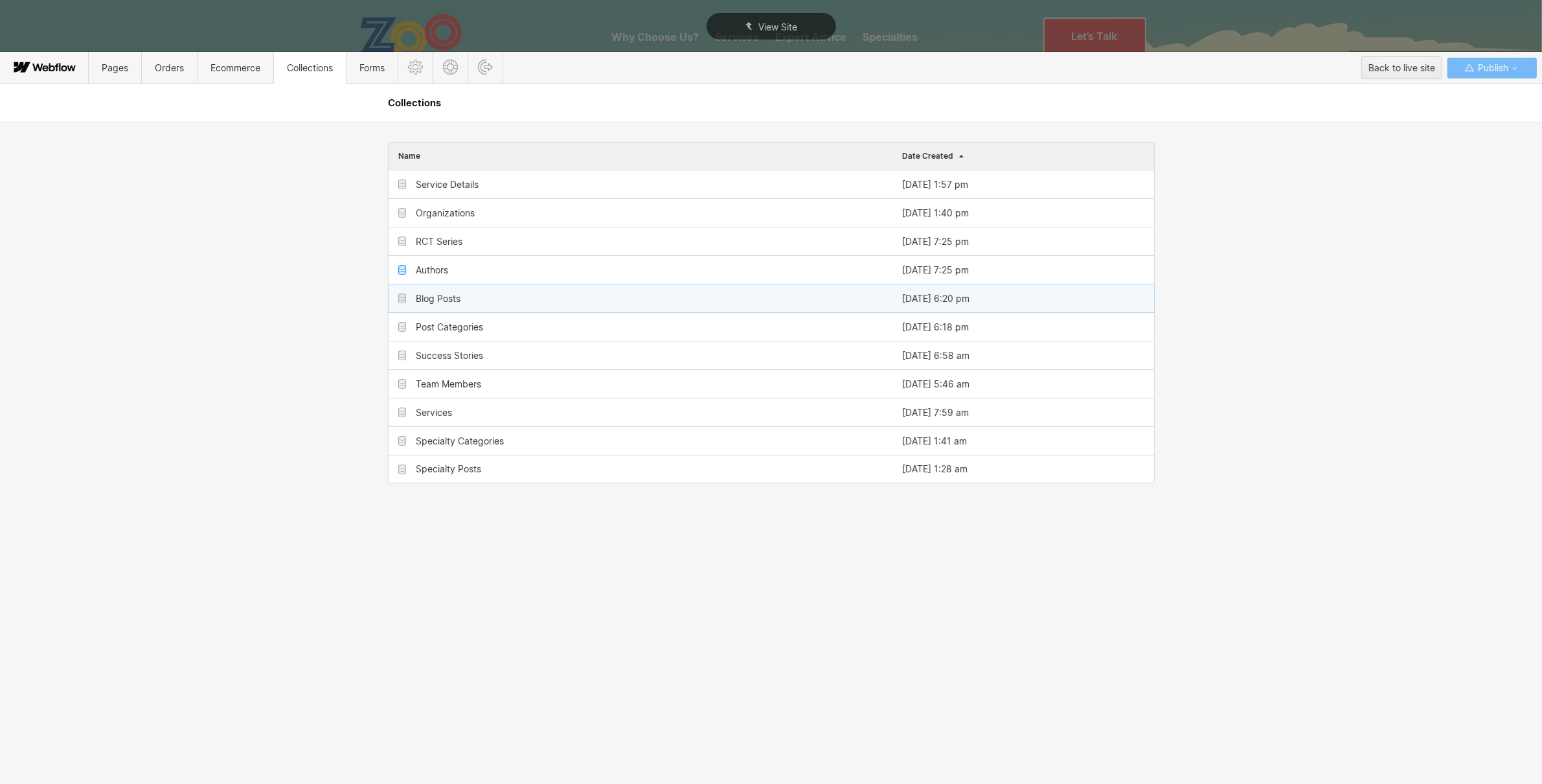
click at [480, 295] on div "Blog Posts" at bounding box center [641, 298] width 504 height 28
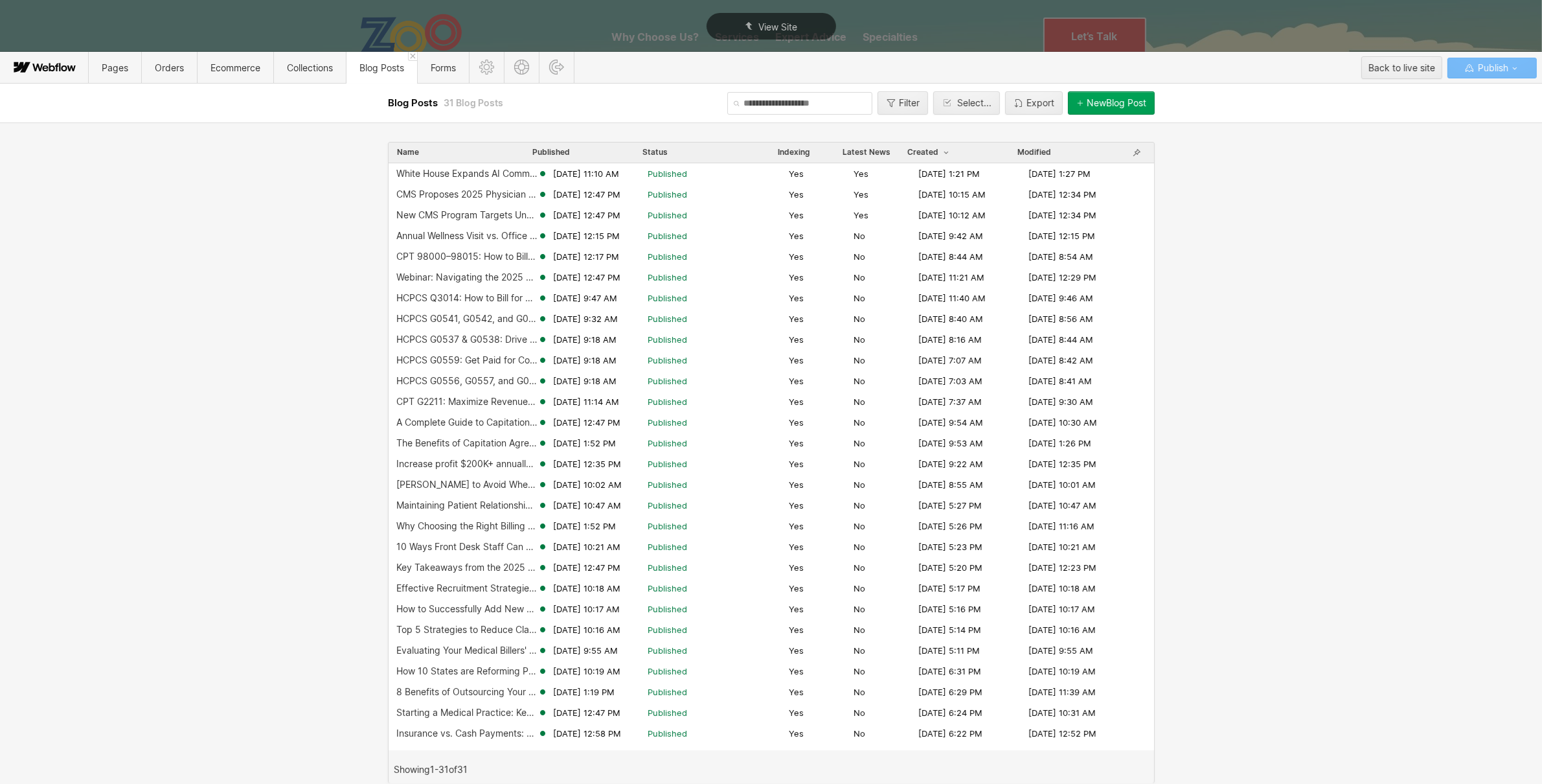
click at [793, 110] on input "text" at bounding box center [800, 103] width 145 height 23
type input "********"
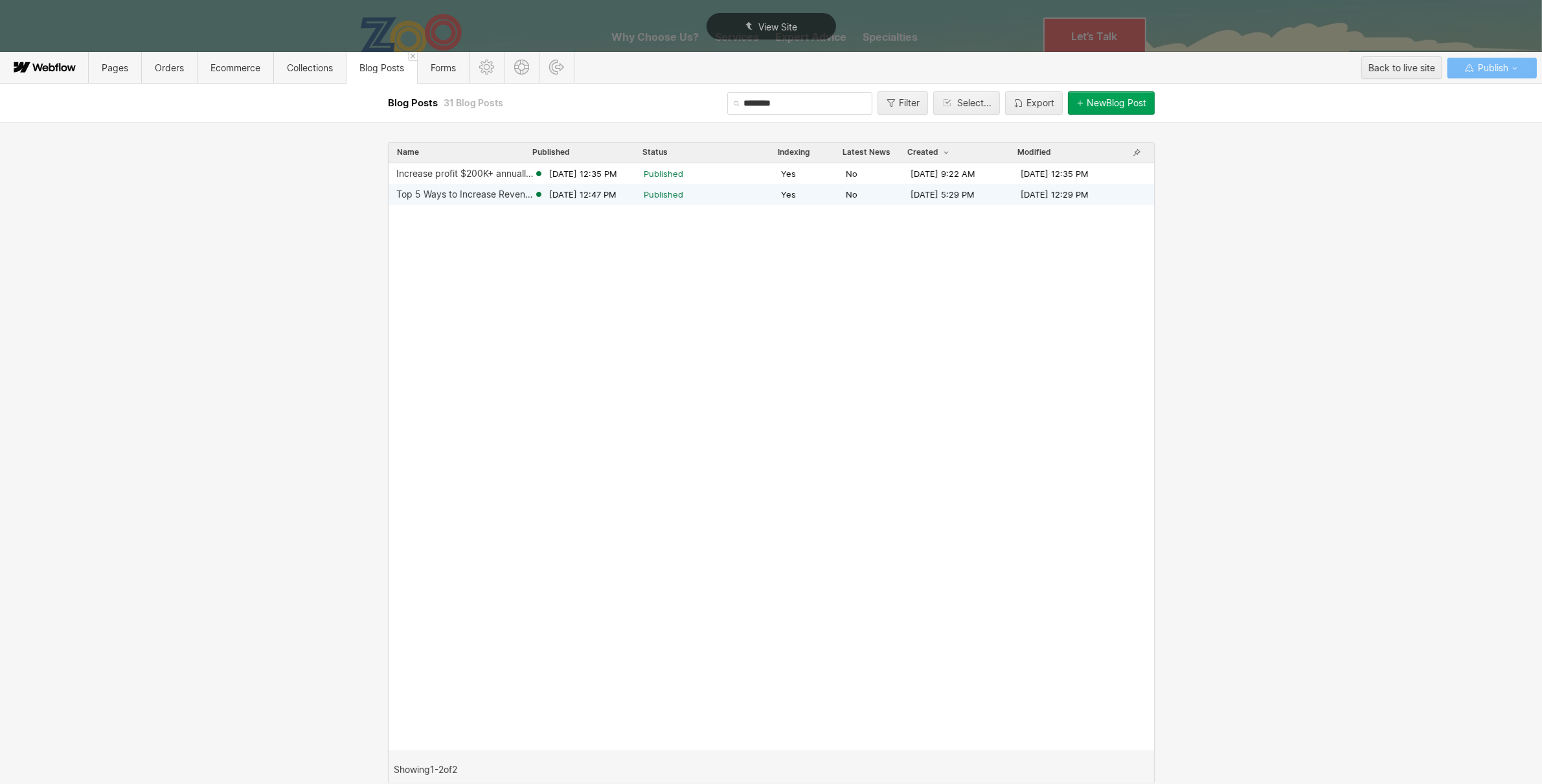
click at [445, 191] on div "Top 5 Ways to Increase Revenue for Your Medical Practice" at bounding box center [465, 194] width 138 height 10
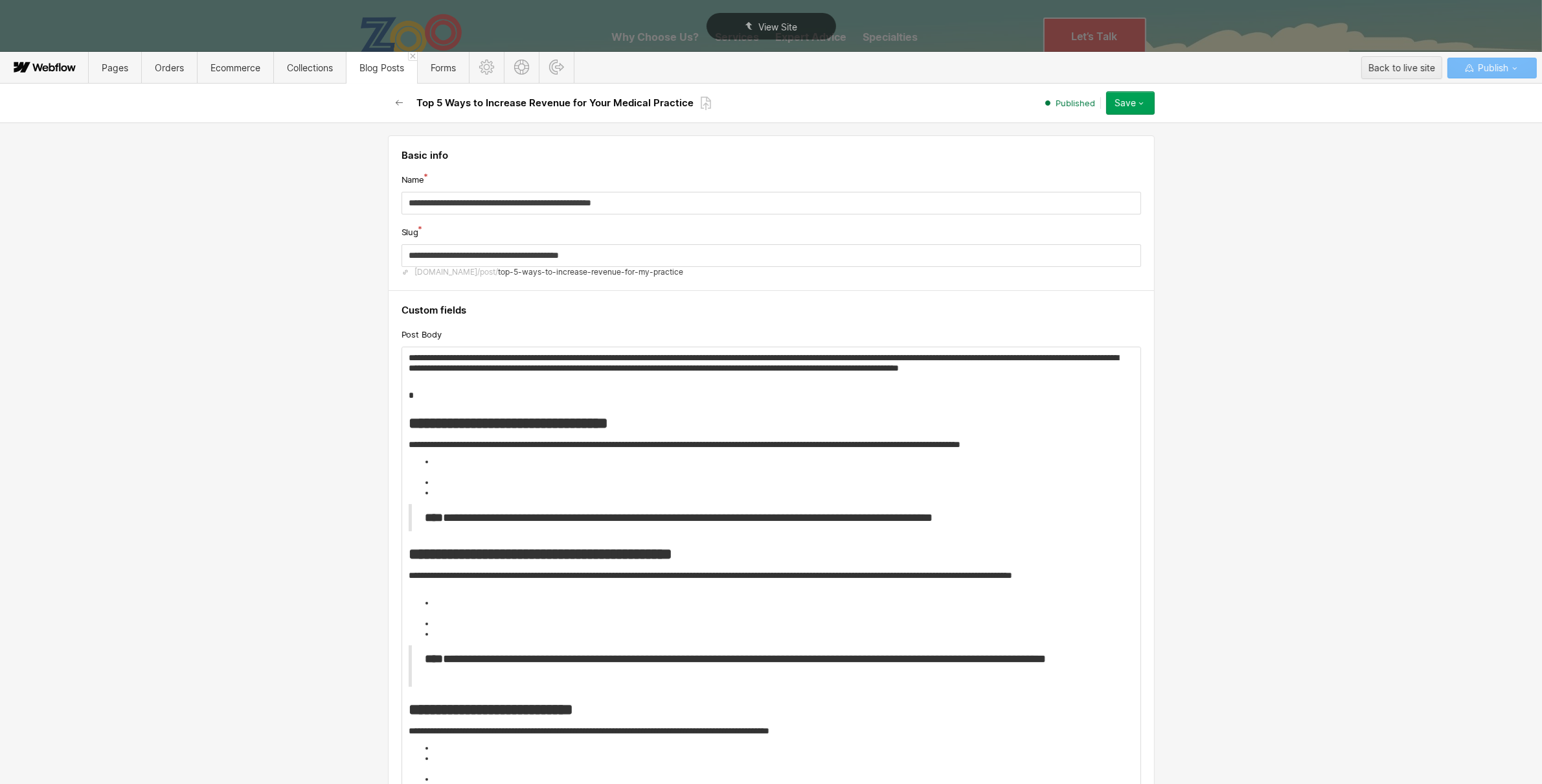
click at [1148, 106] on button "Save" at bounding box center [1130, 103] width 48 height 23
click at [1129, 140] on div "Republish" at bounding box center [1090, 147] width 128 height 18
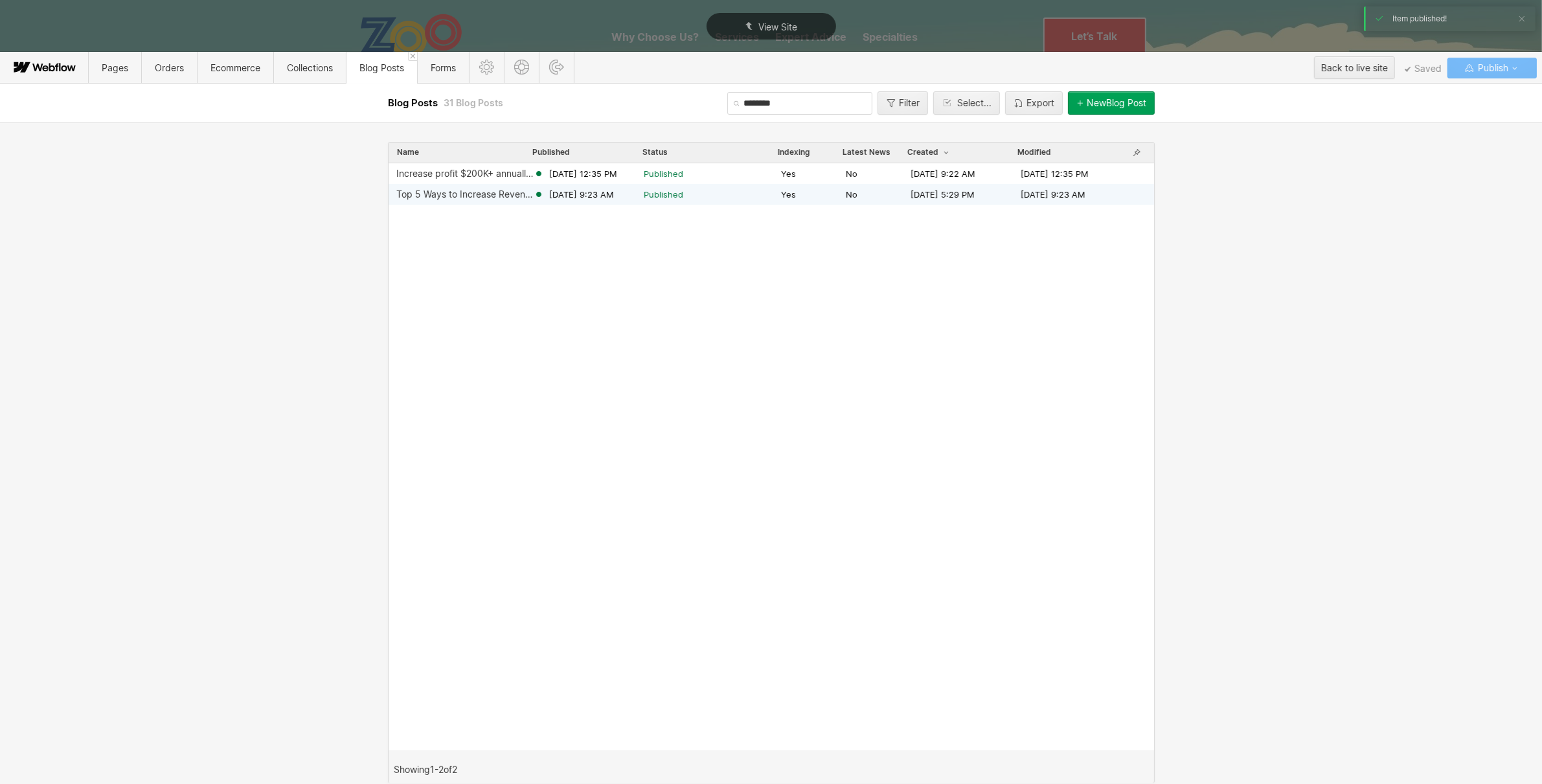
click at [454, 195] on div "Top 5 Ways to Increase Revenue for Your Medical Practice" at bounding box center [465, 194] width 138 height 10
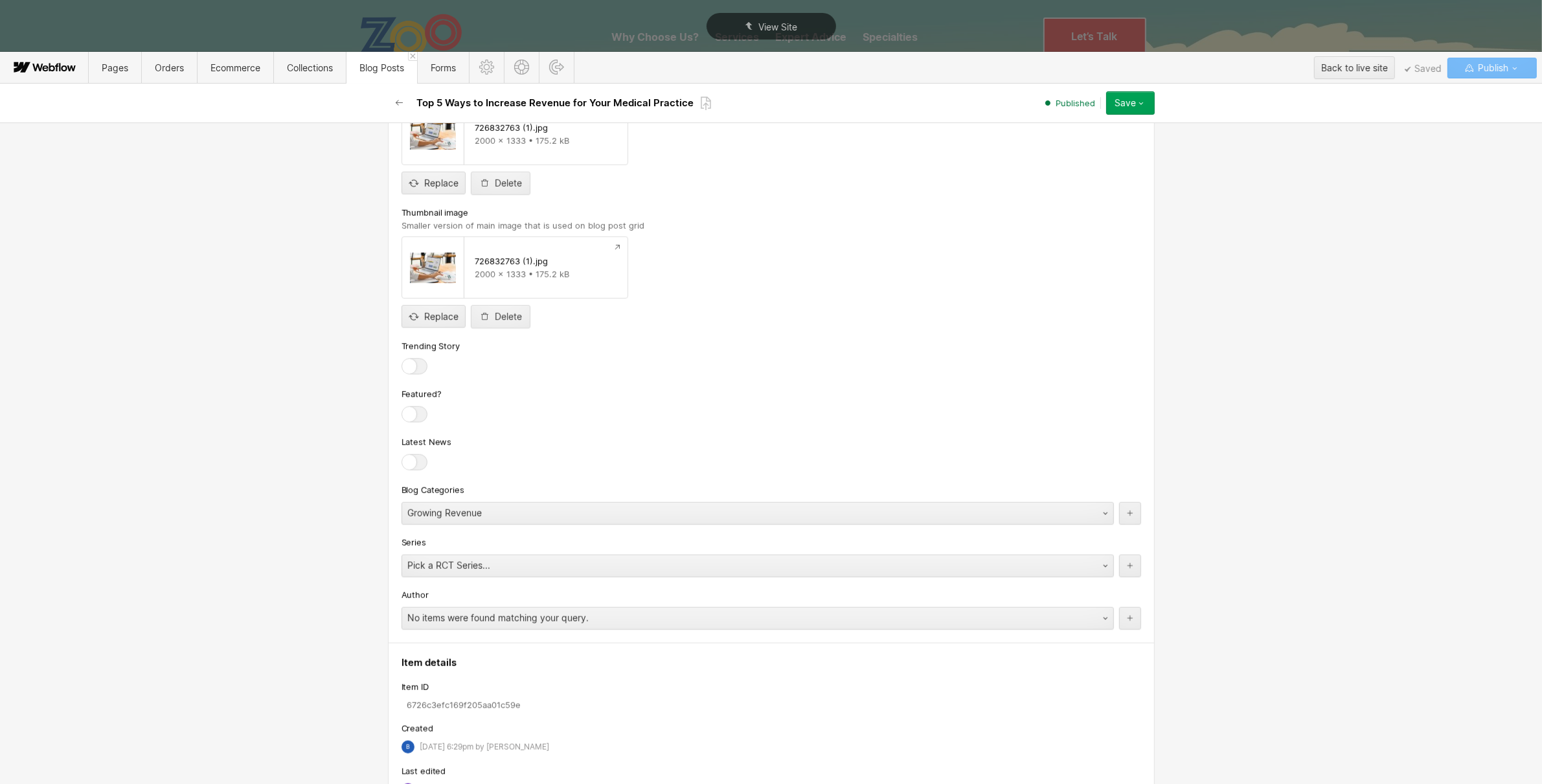
scroll to position [1251, 0]
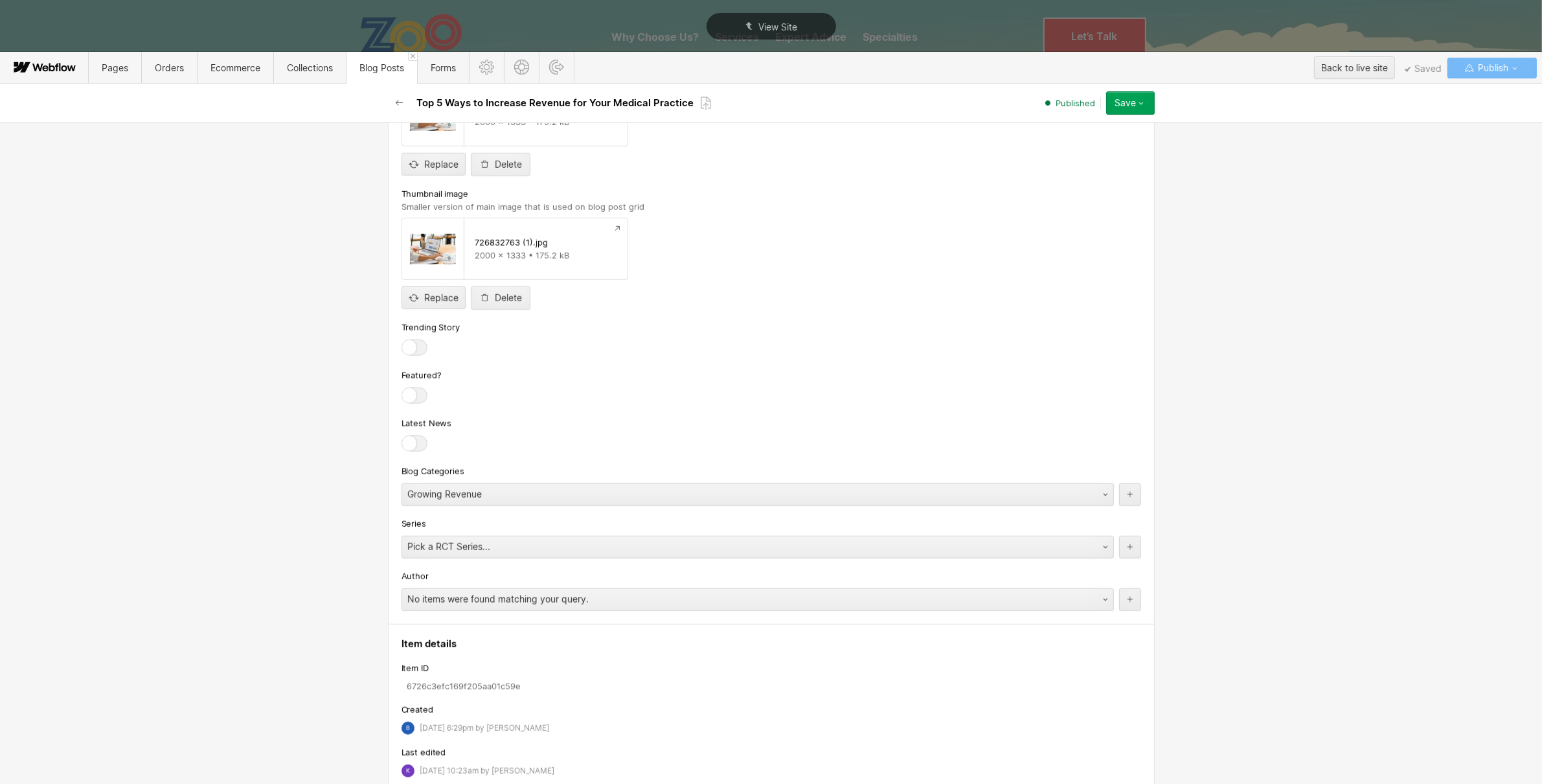
click at [421, 343] on label at bounding box center [418, 347] width 33 height 16
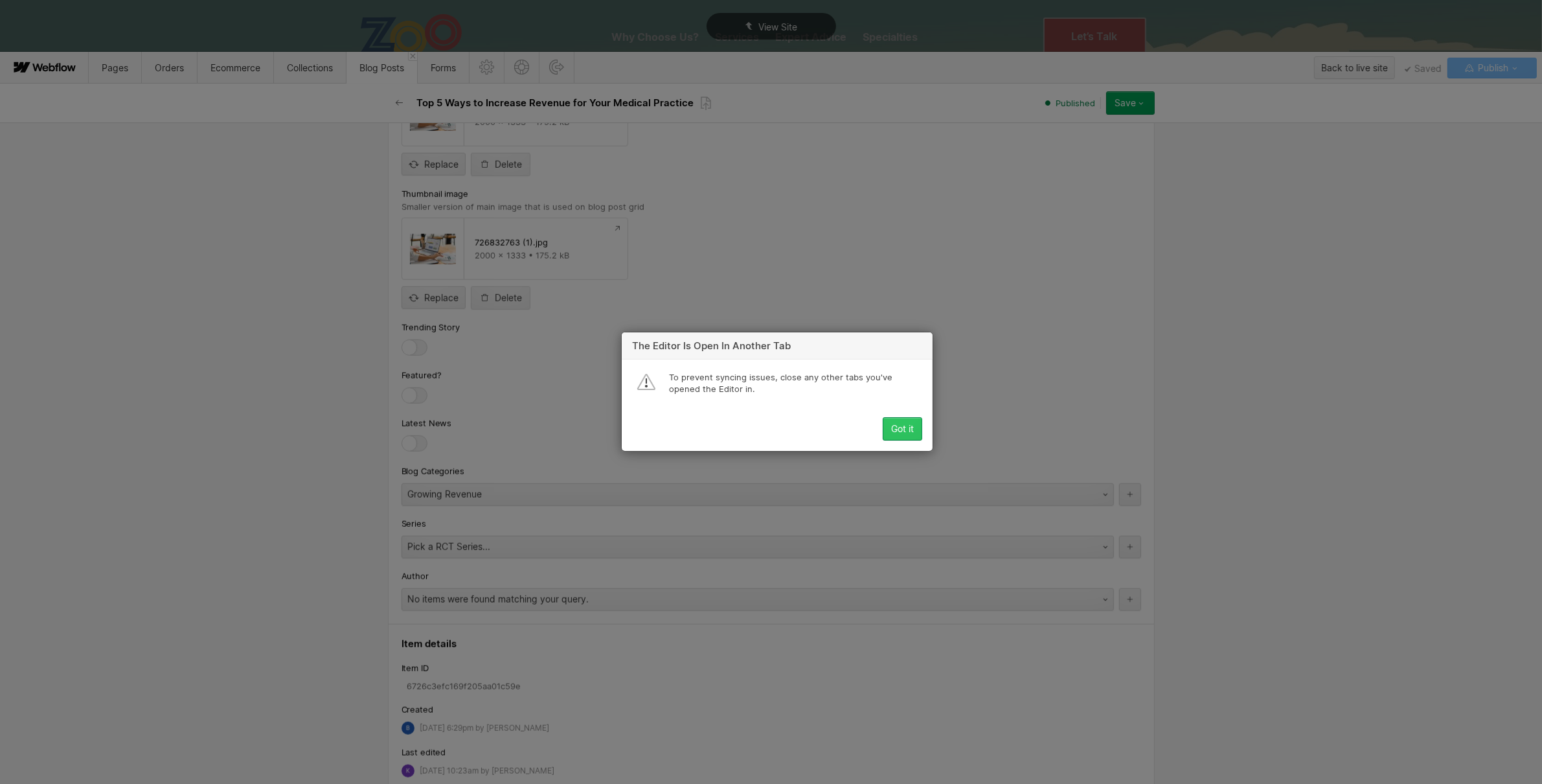
click at [906, 429] on div "Got it" at bounding box center [902, 429] width 23 height 10
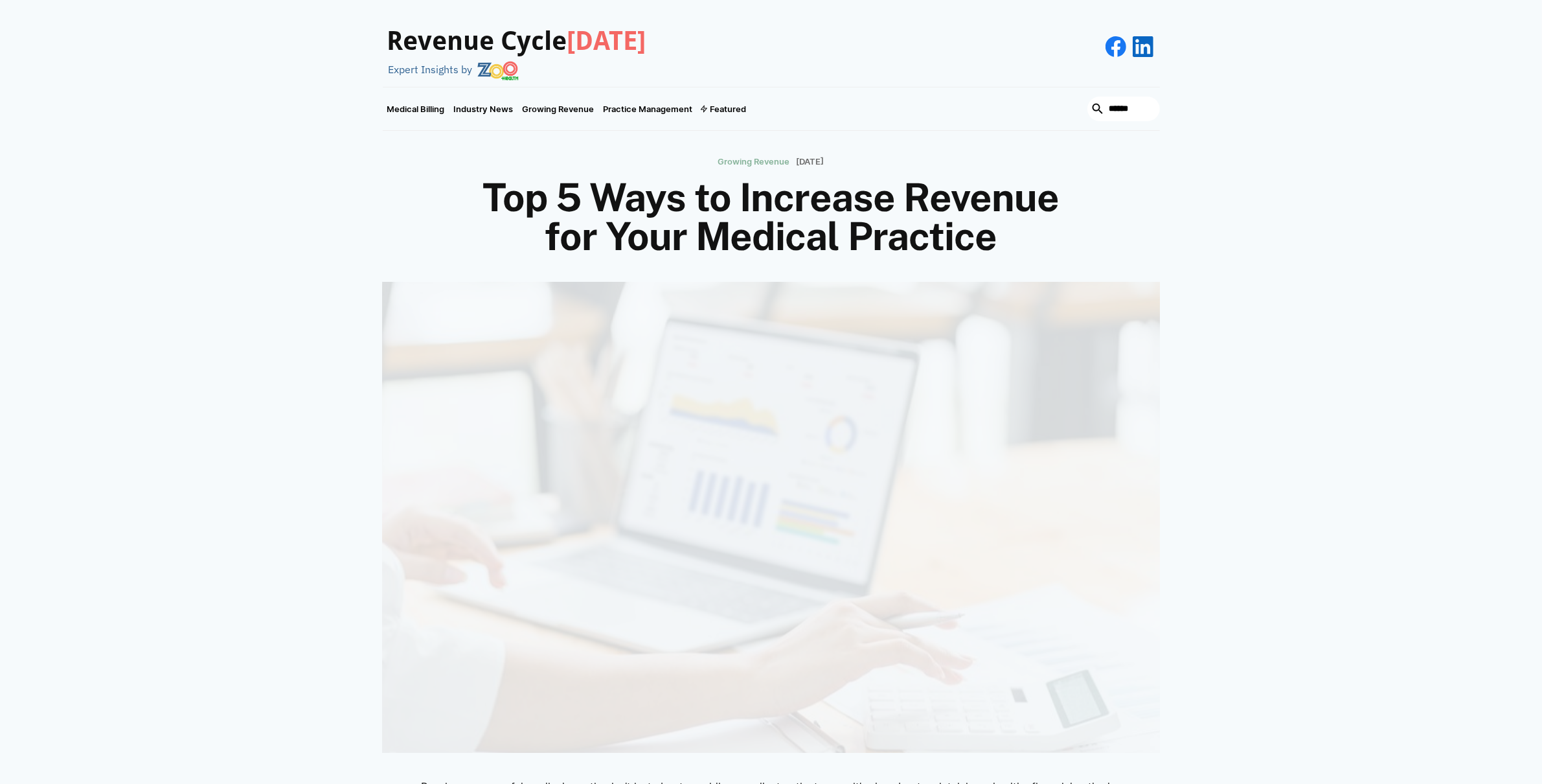
click at [804, 162] on p "[DATE]" at bounding box center [810, 162] width 28 height 10
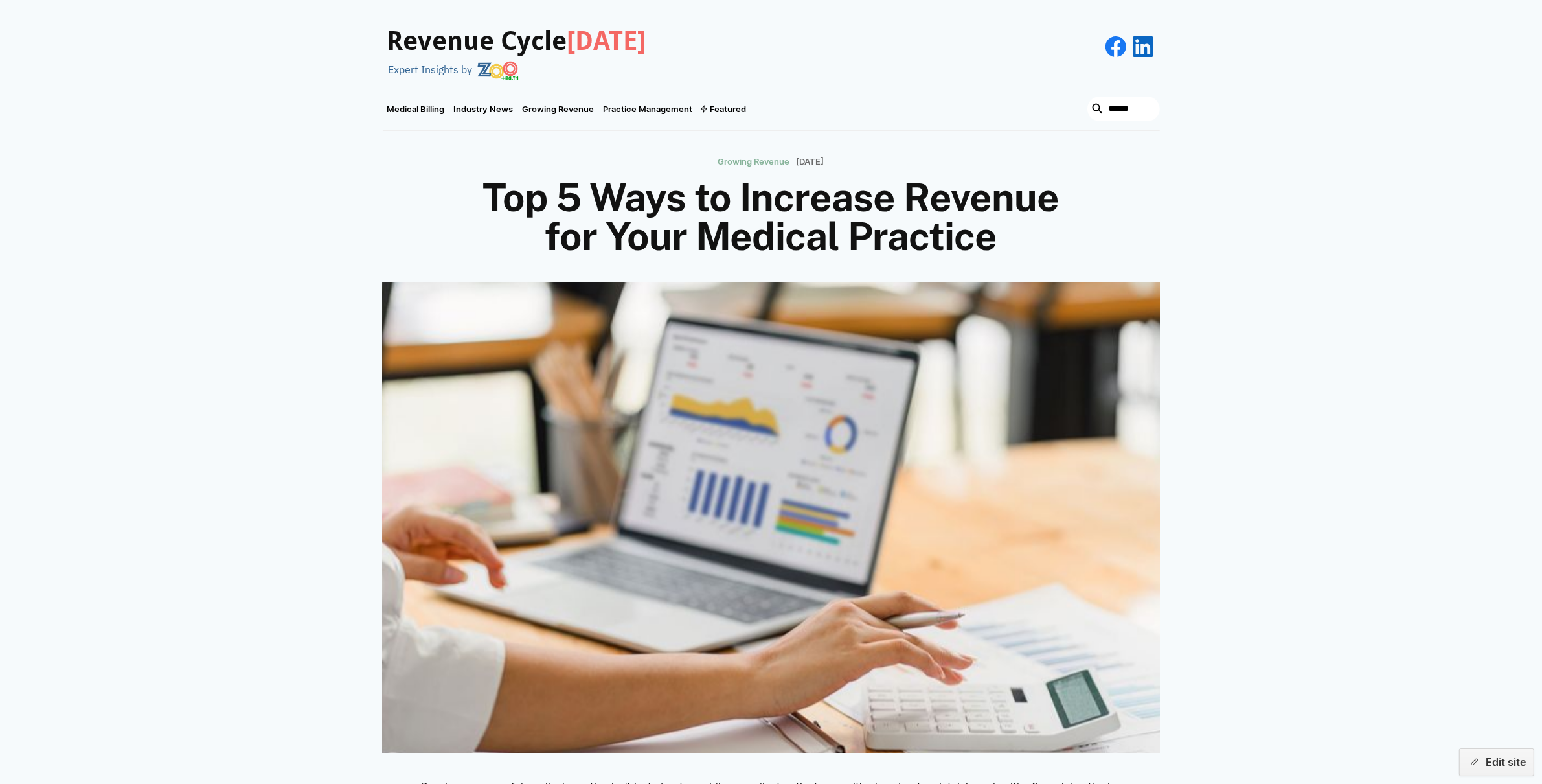
click at [544, 50] on h3 "Revenue Cycle [DATE]" at bounding box center [517, 42] width 259 height 31
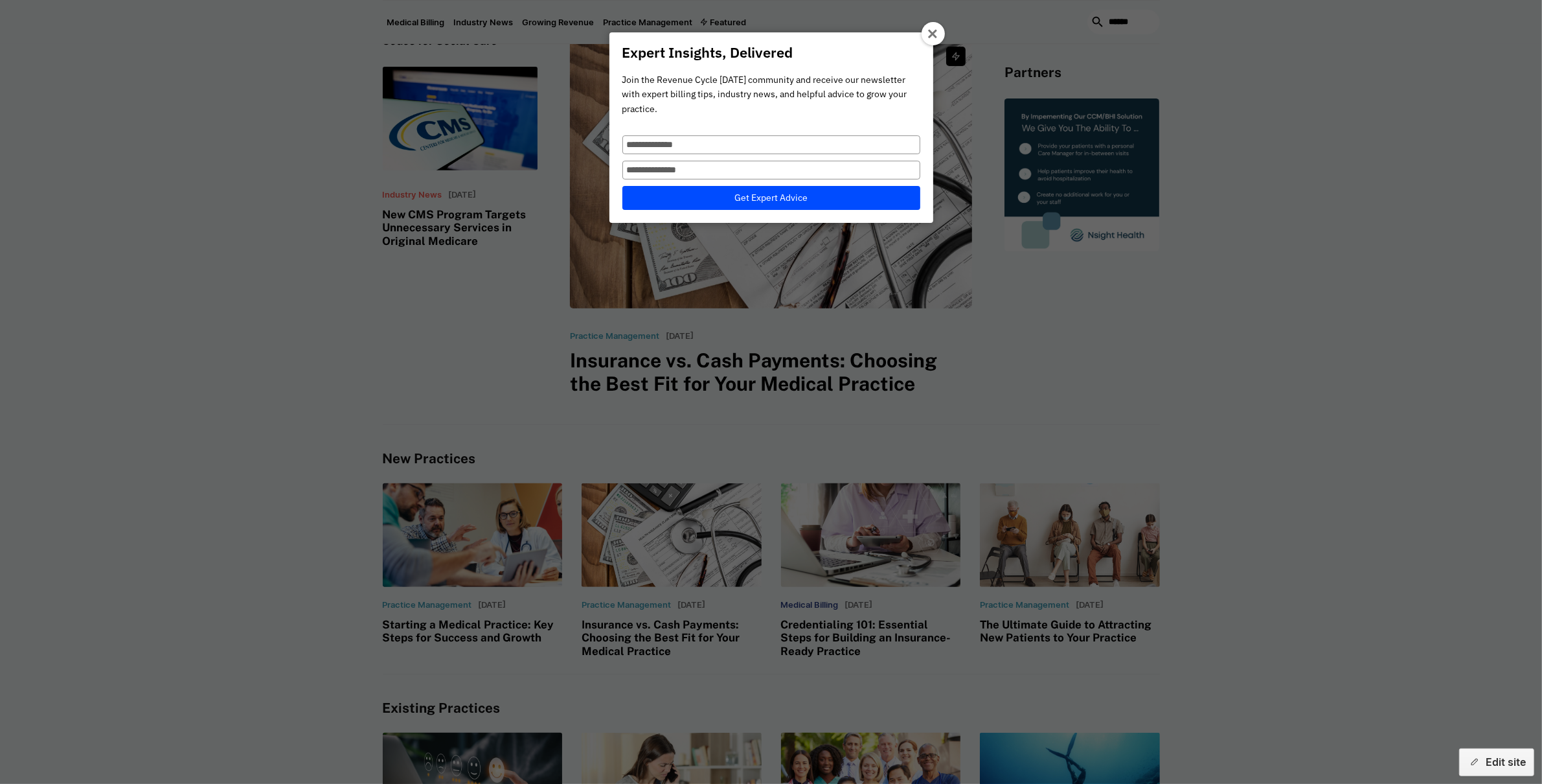
scroll to position [742, 0]
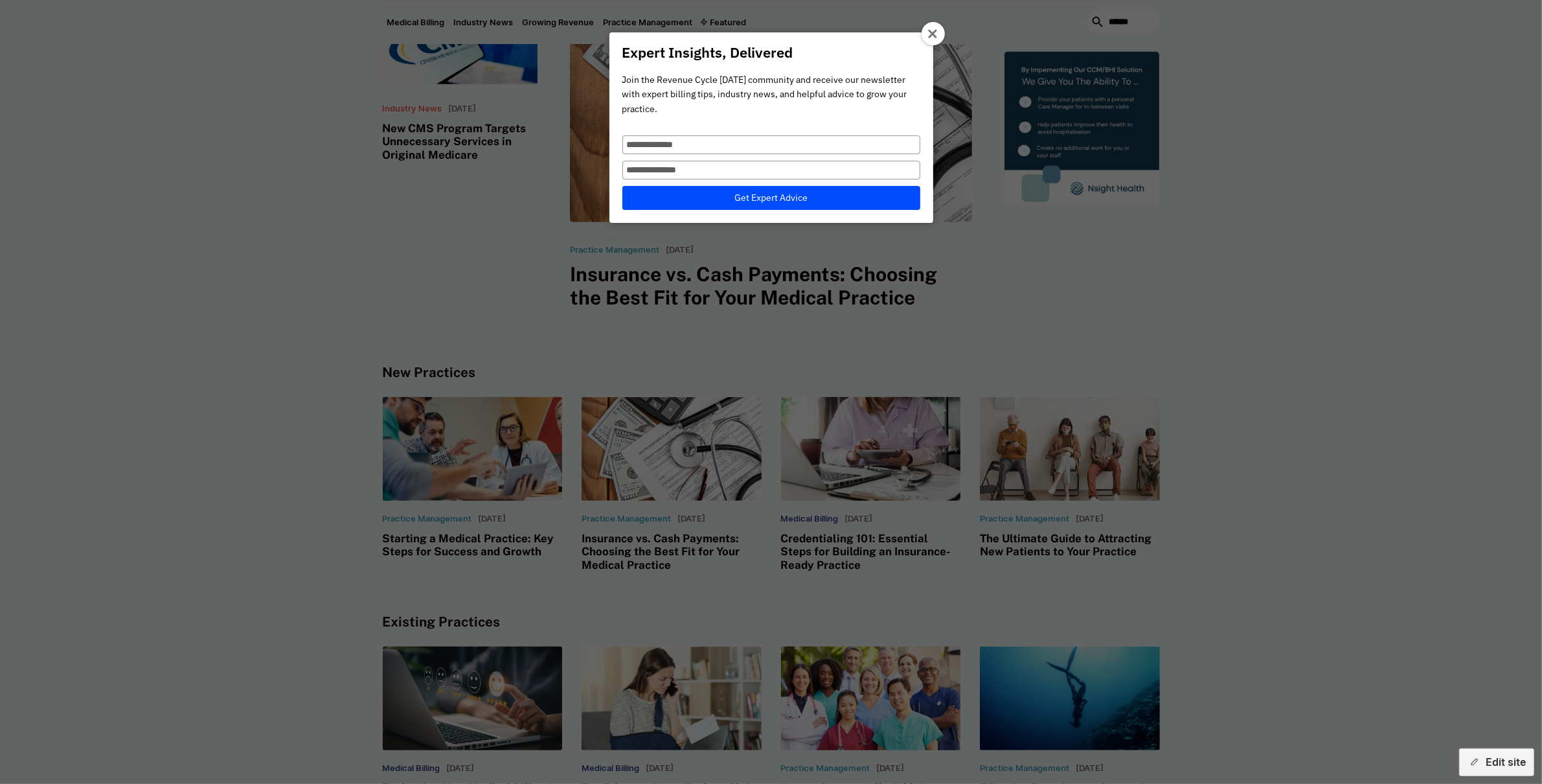
click at [929, 28] on div at bounding box center [933, 34] width 23 height 23
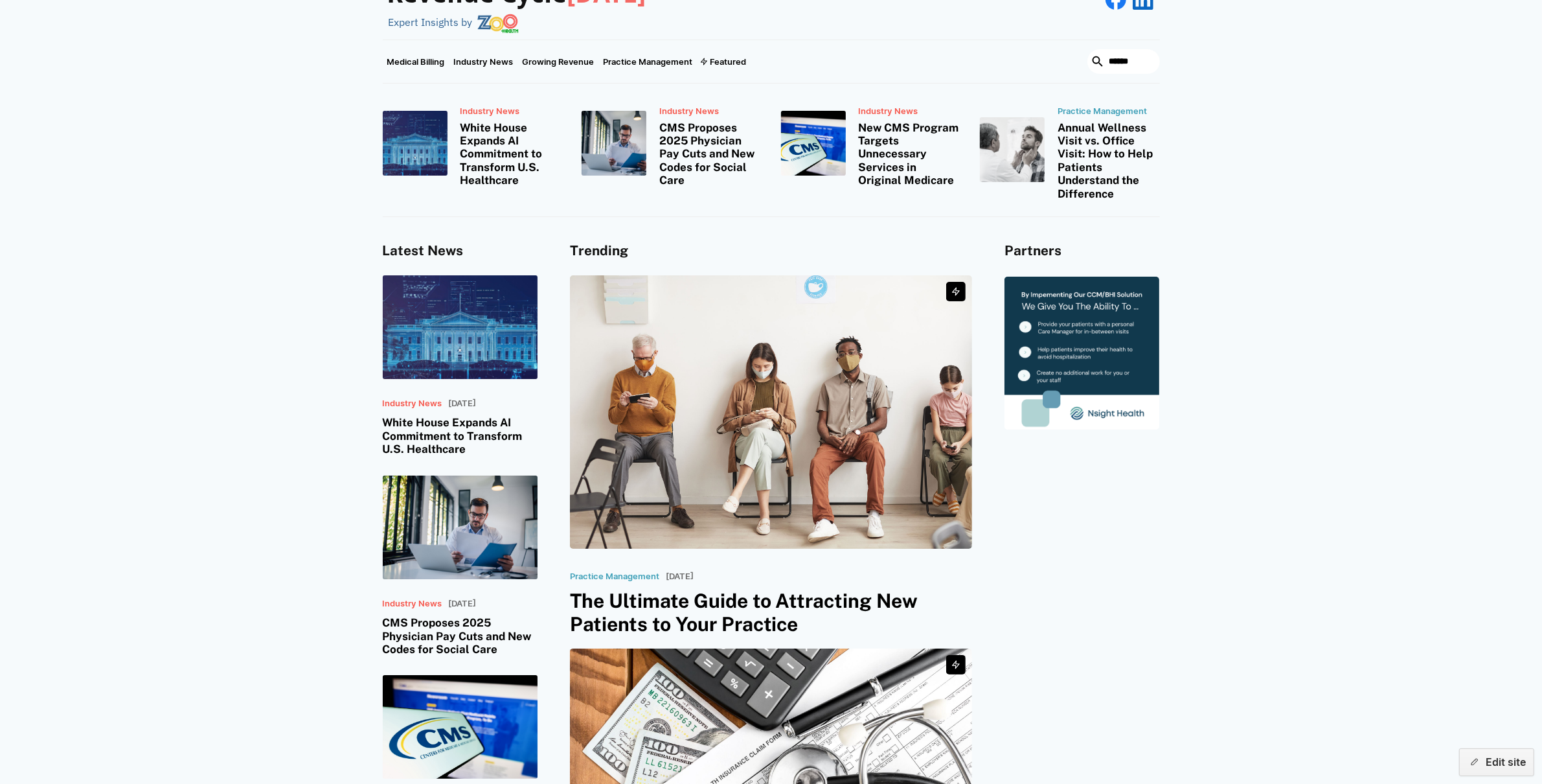
scroll to position [40, 0]
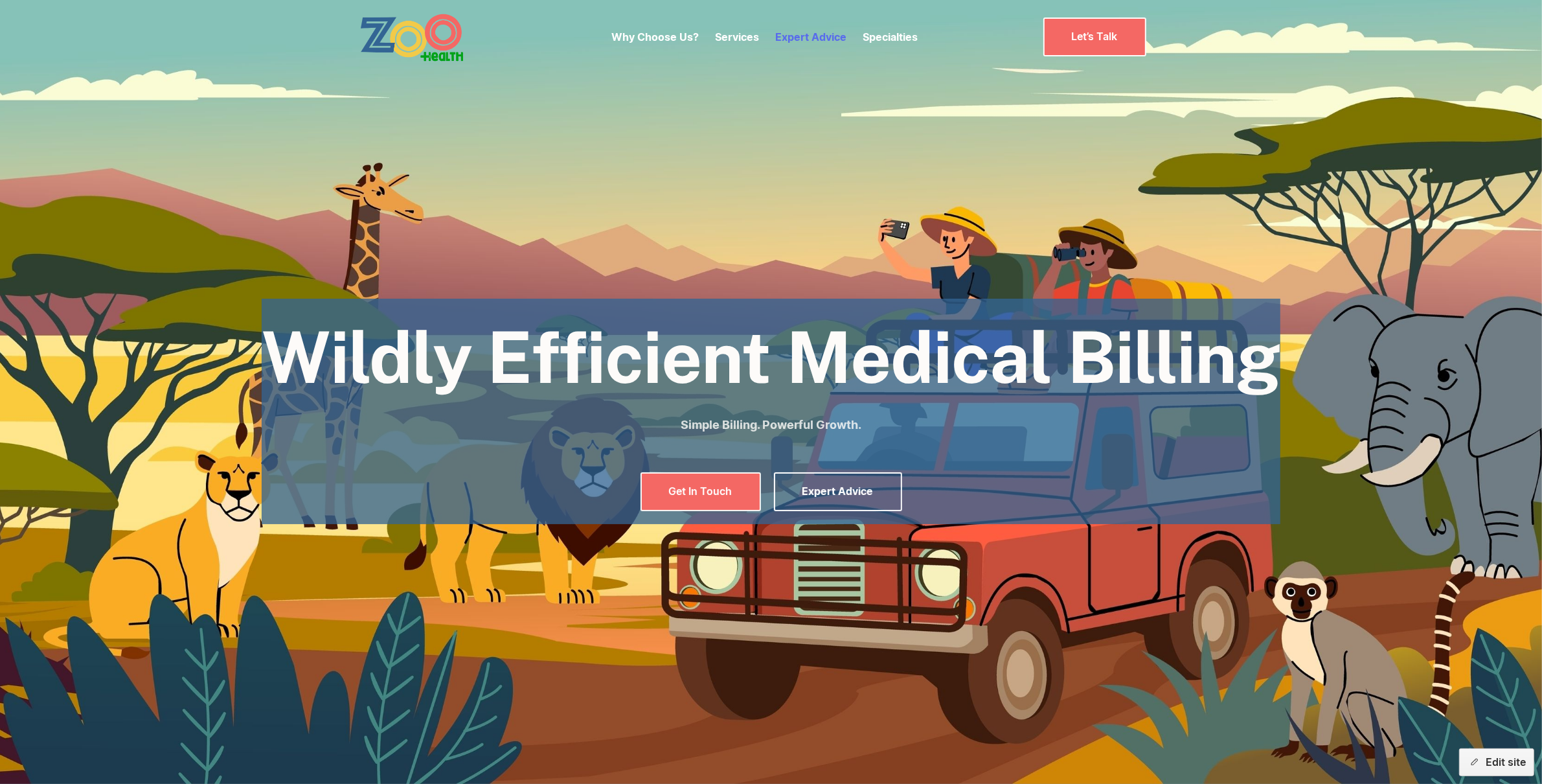
click at [809, 38] on link "Expert Advice" at bounding box center [811, 37] width 71 height 13
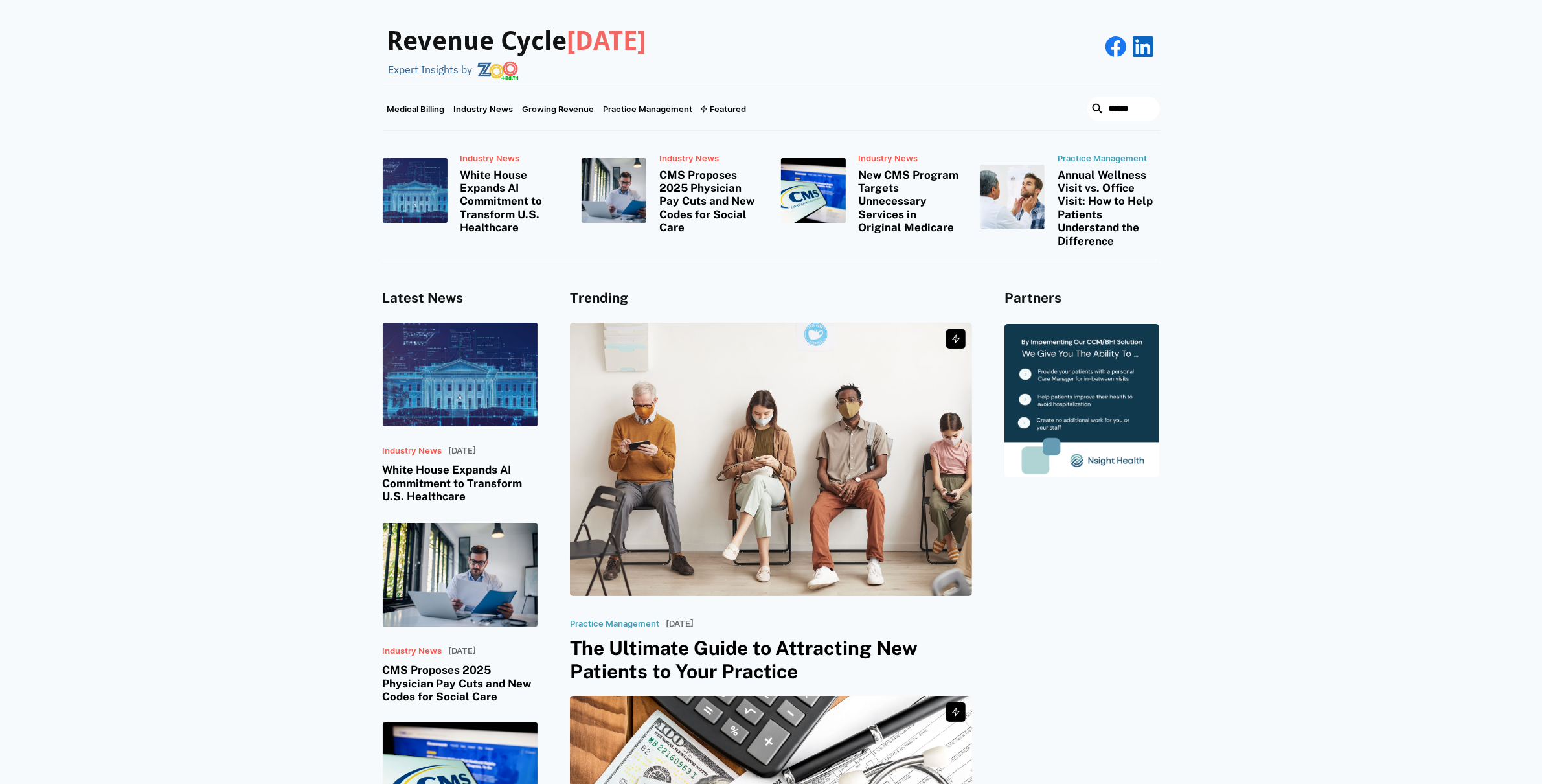
scroll to position [1, 0]
click at [1492, 766] on button "Edit site" at bounding box center [1496, 762] width 75 height 28
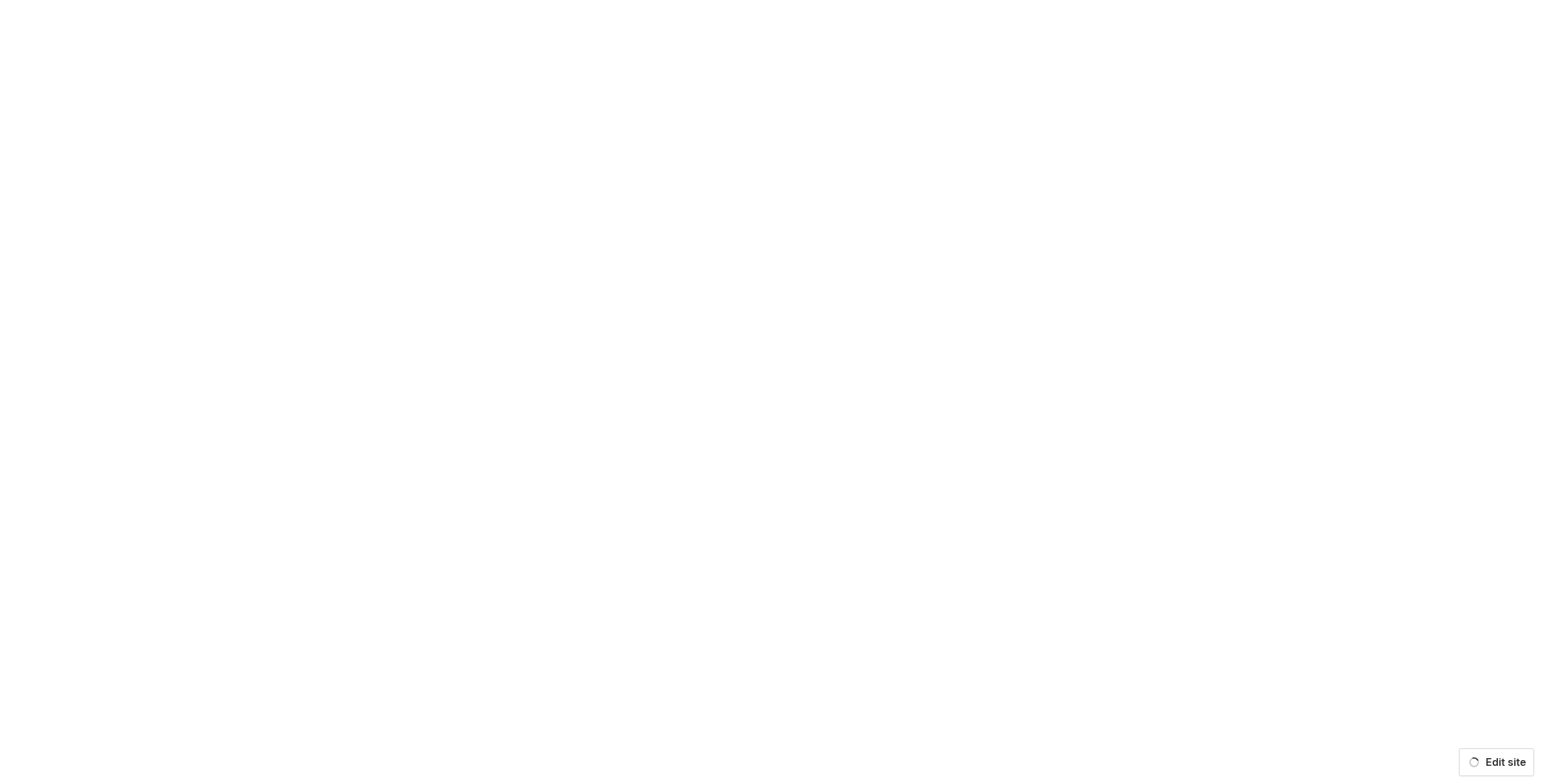
scroll to position [0, 0]
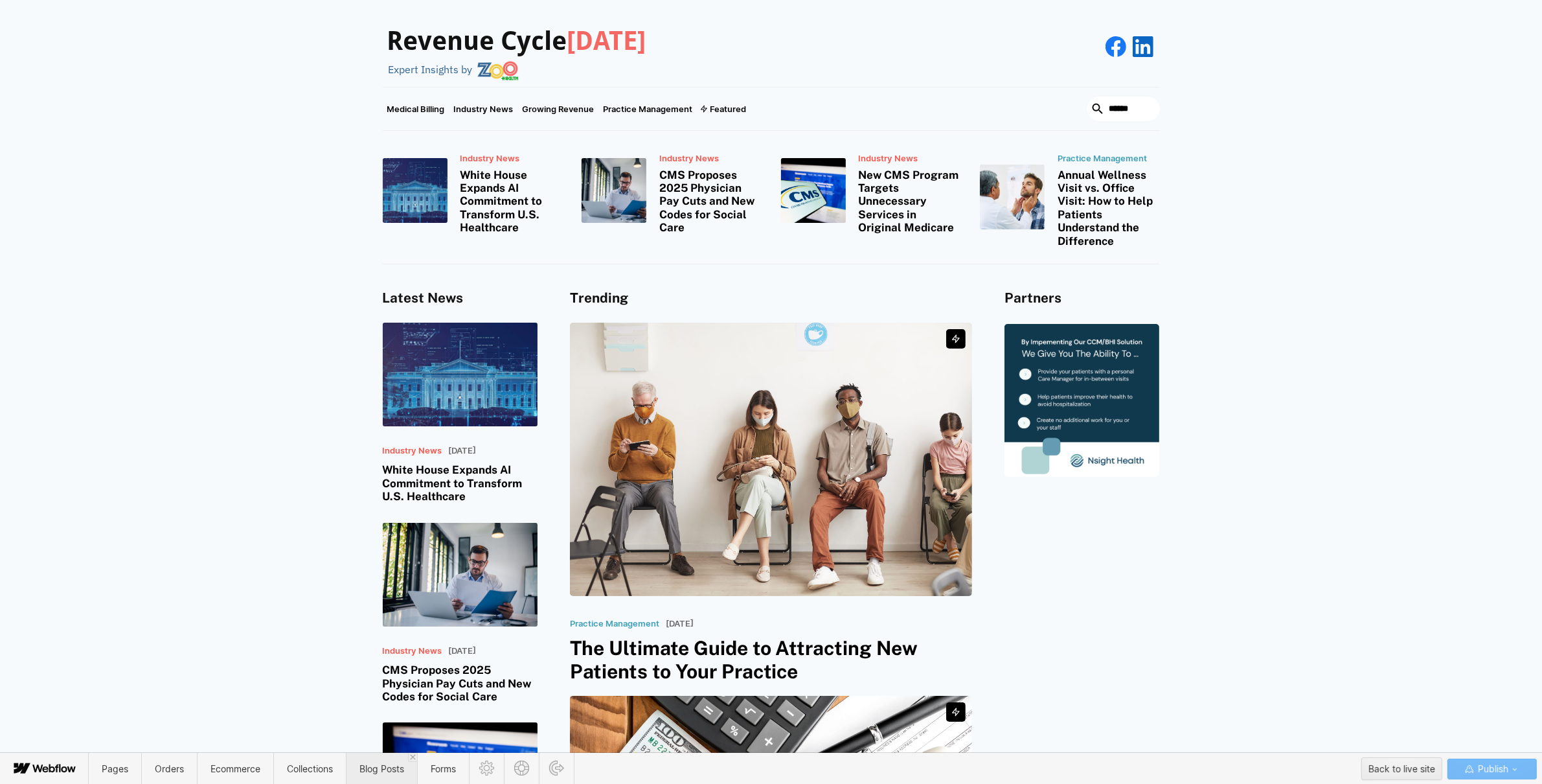
click at [376, 768] on span "Blog Posts" at bounding box center [382, 768] width 45 height 11
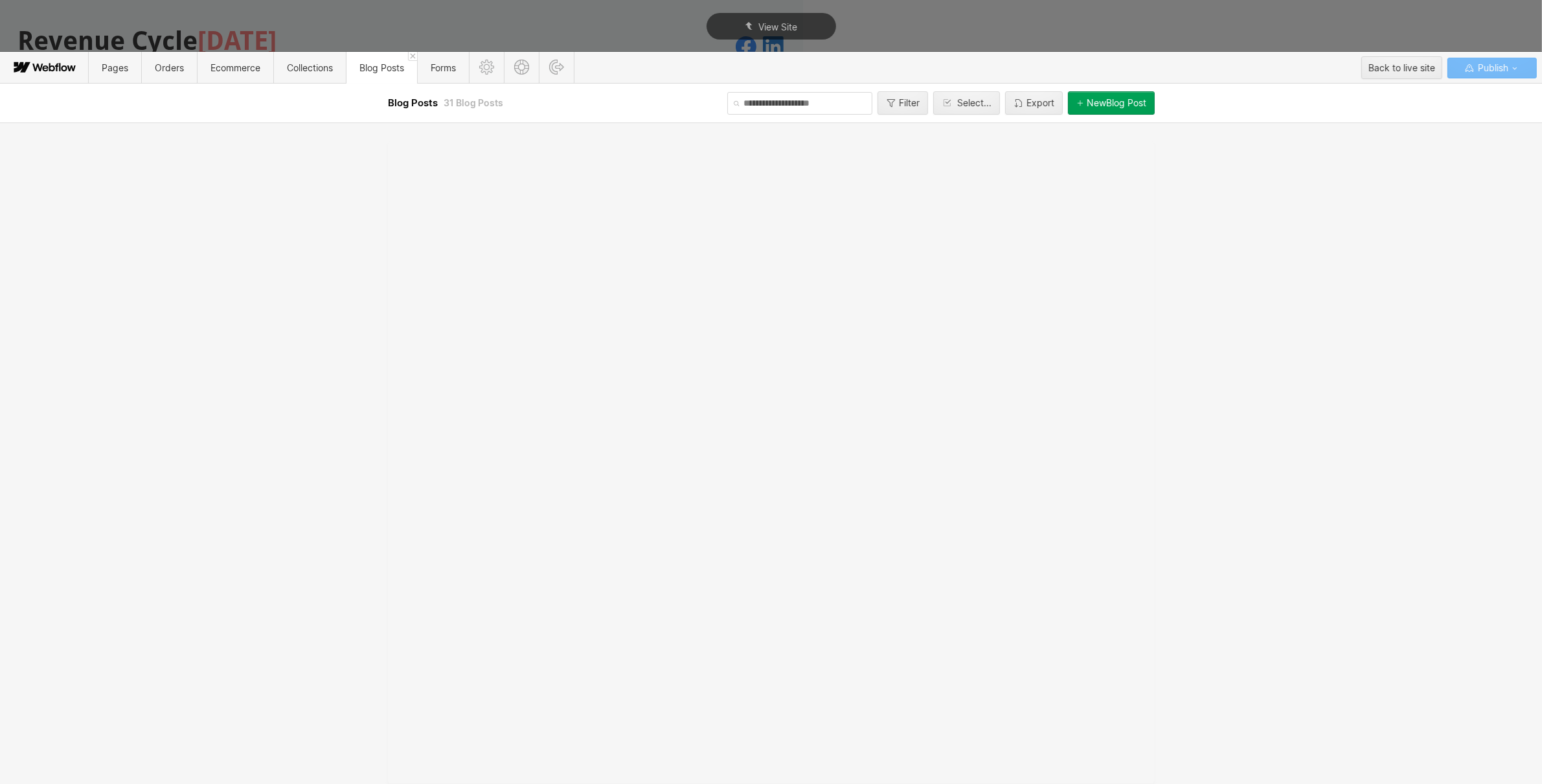
click at [772, 100] on input "text" at bounding box center [800, 103] width 145 height 23
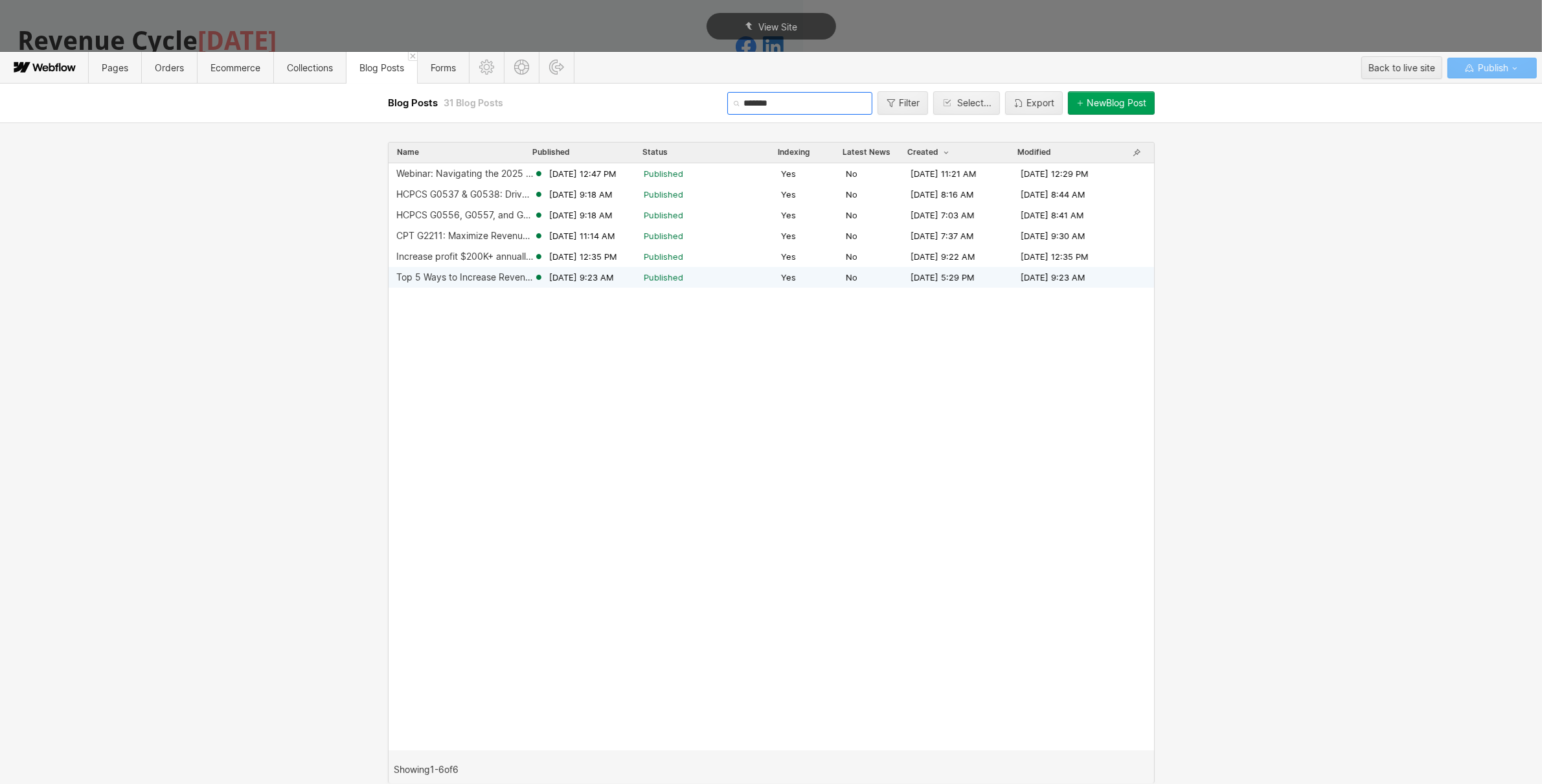
type input "*******"
click at [468, 282] on div "Top 5 Ways to Increase Revenue for Your Medical Practice" at bounding box center [465, 277] width 138 height 10
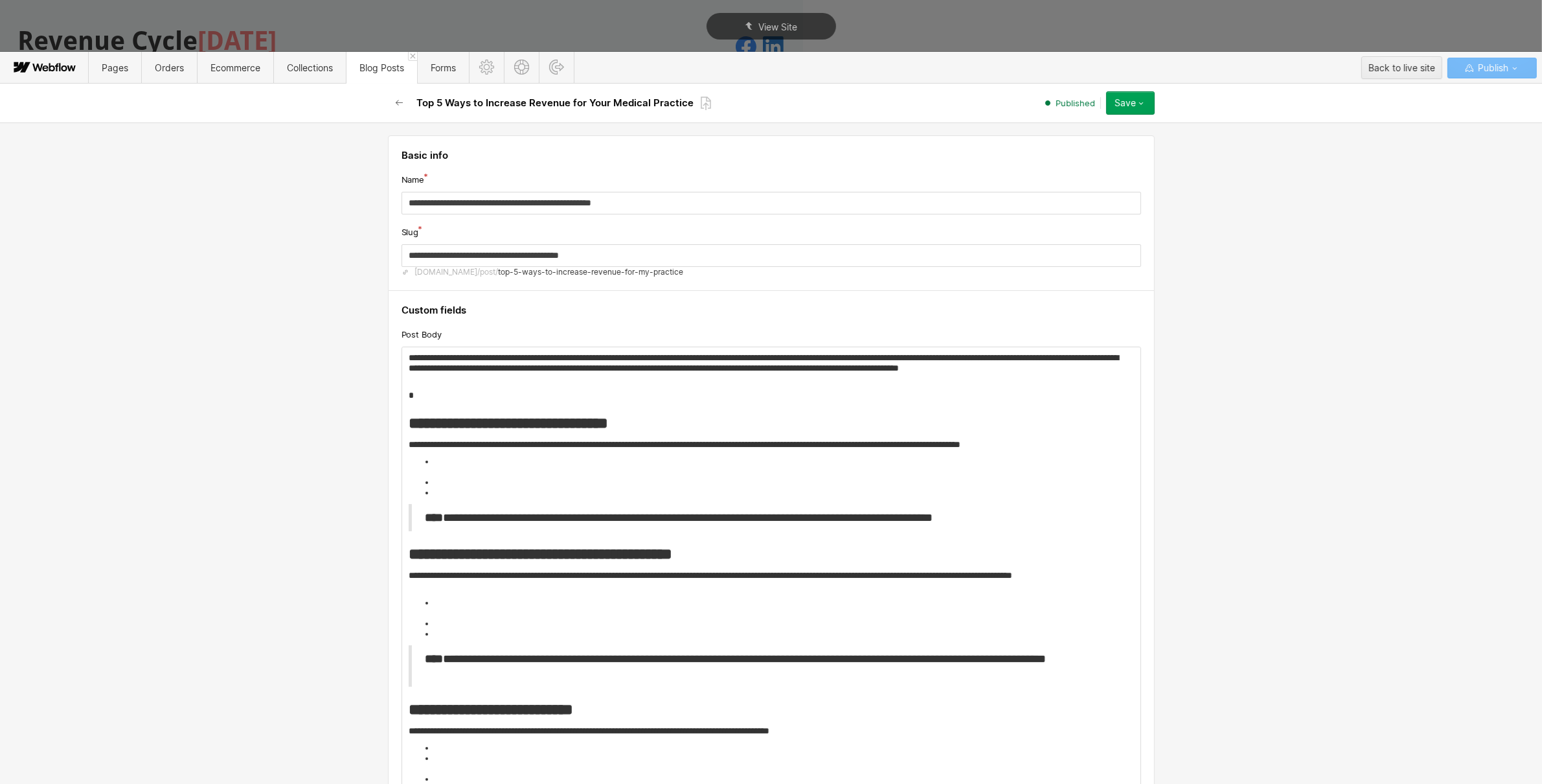
click at [1144, 102] on icon "button" at bounding box center [1141, 103] width 10 height 10
click at [1144, 102] on div at bounding box center [1090, 155] width 259 height 205
click at [608, 420] on strong "**********" at bounding box center [509, 423] width 200 height 16
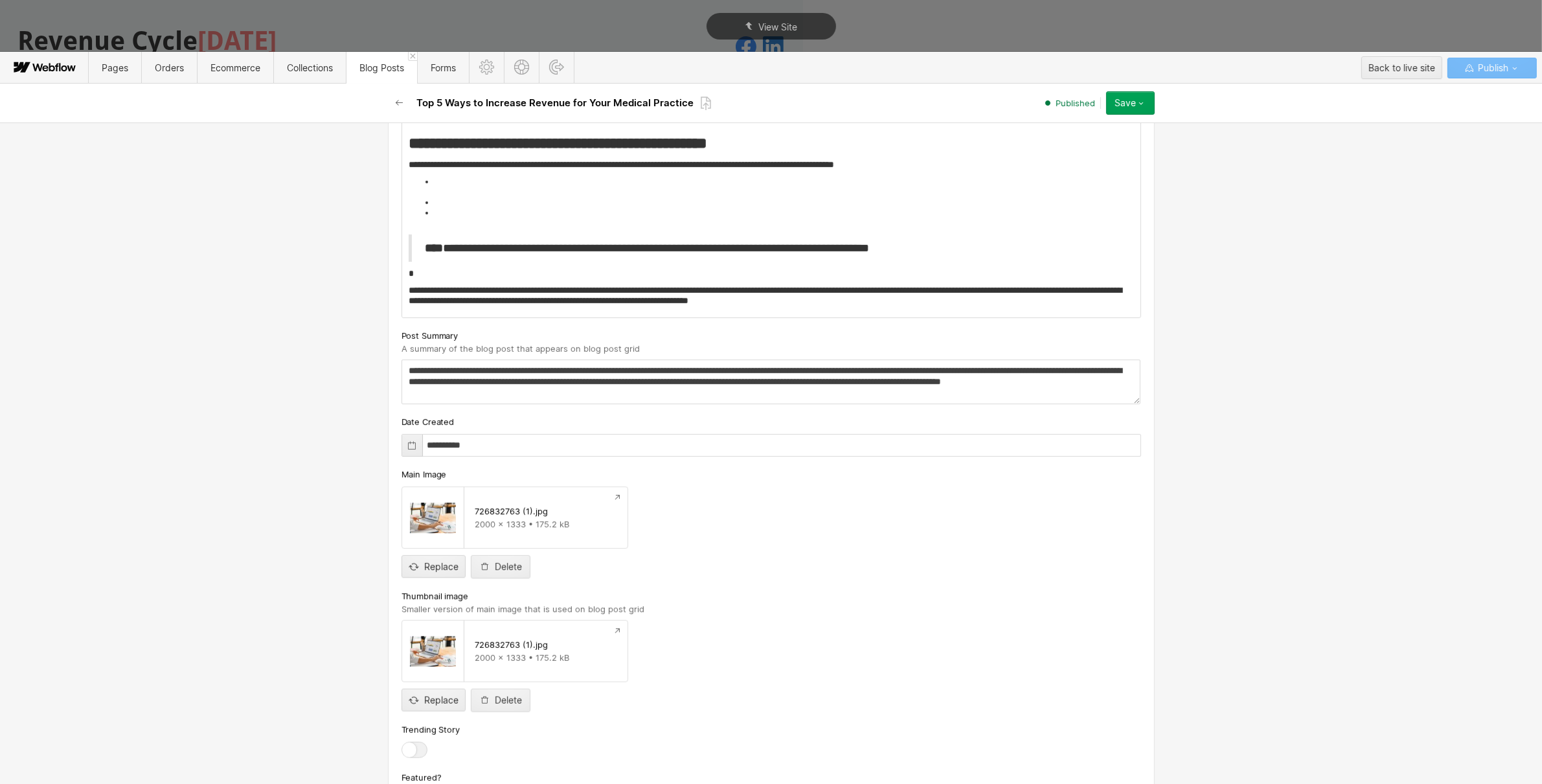
scroll to position [910, 0]
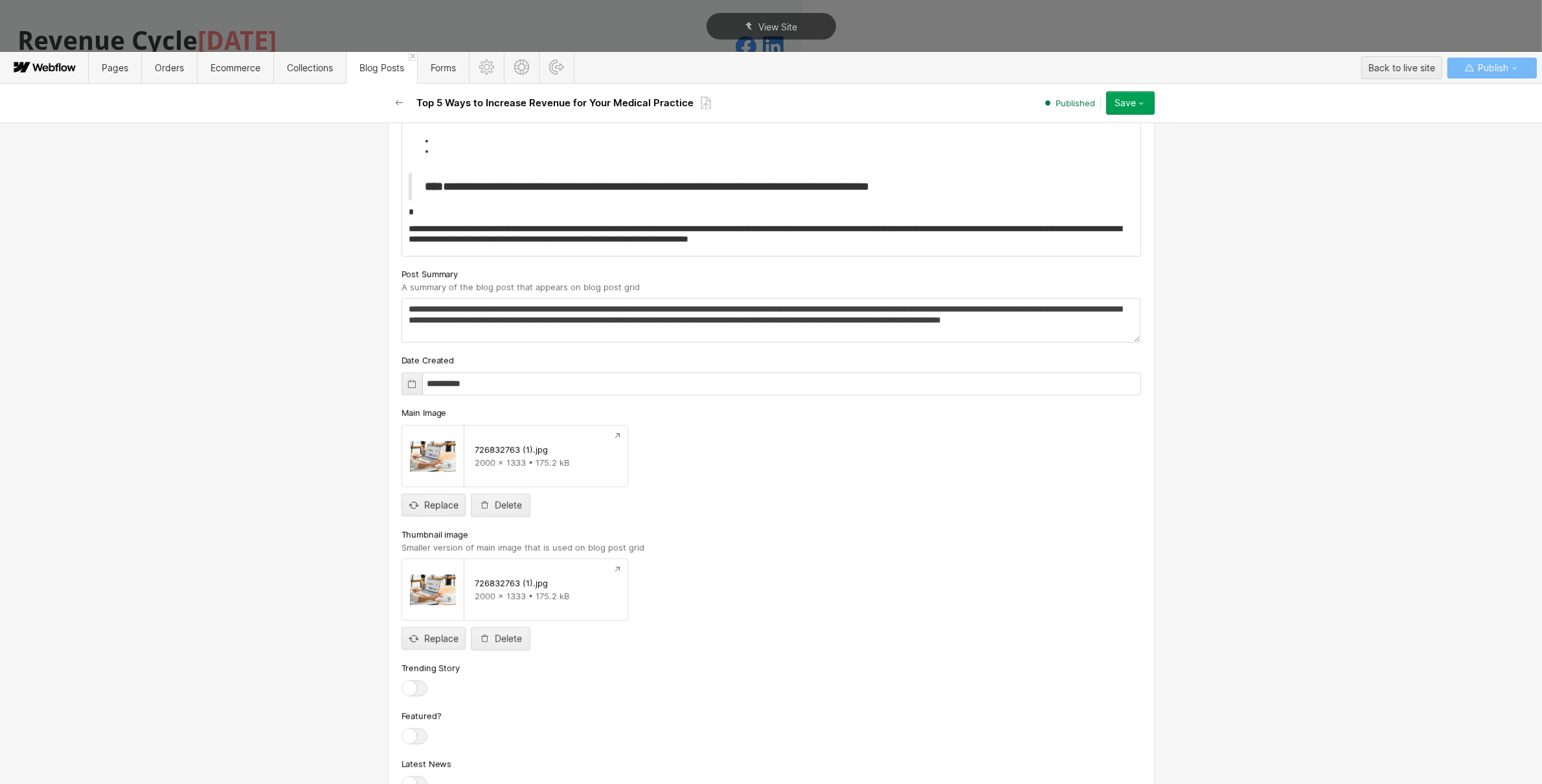
click at [454, 385] on input "**********" at bounding box center [772, 384] width 740 height 23
click at [407, 385] on icon at bounding box center [412, 384] width 10 height 10
click at [545, 413] on button "button" at bounding box center [552, 415] width 14 height 14
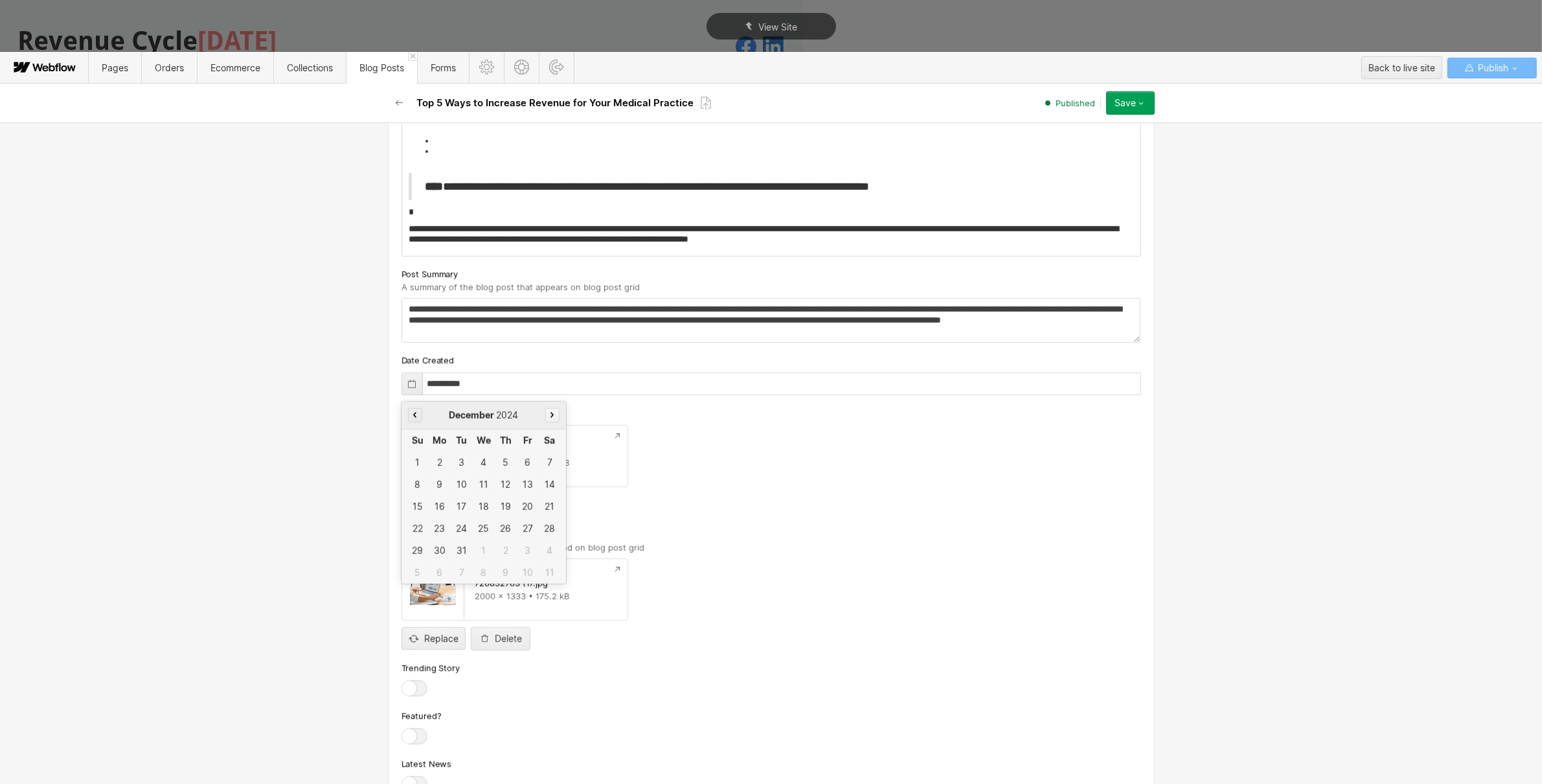
click at [551, 414] on icon "button" at bounding box center [552, 415] width 3 height 6
click at [552, 419] on button "button" at bounding box center [552, 415] width 14 height 14
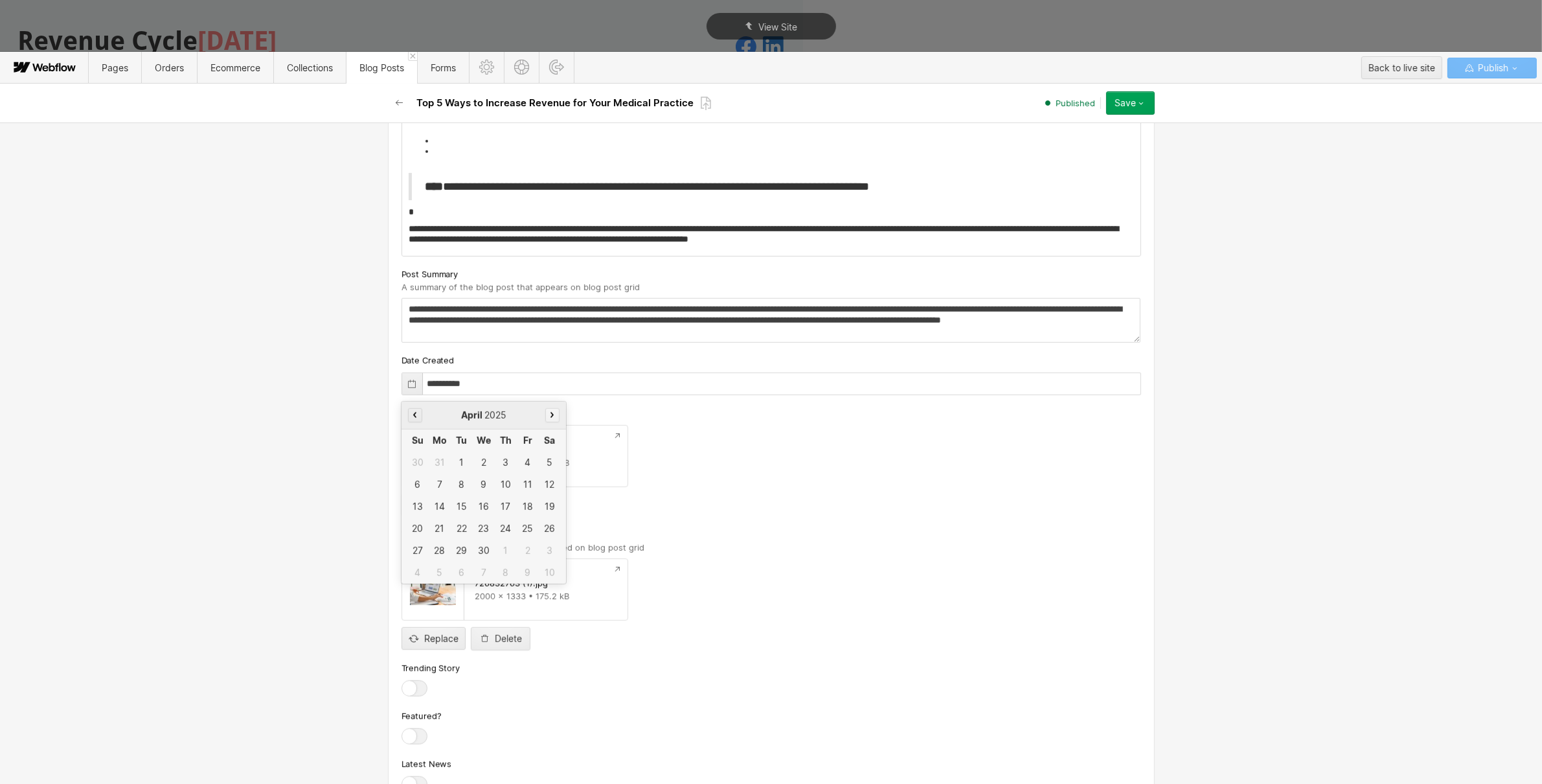
click at [552, 419] on button "button" at bounding box center [552, 415] width 14 height 14
click at [402, 415] on div "September 2025" at bounding box center [484, 415] width 164 height 28
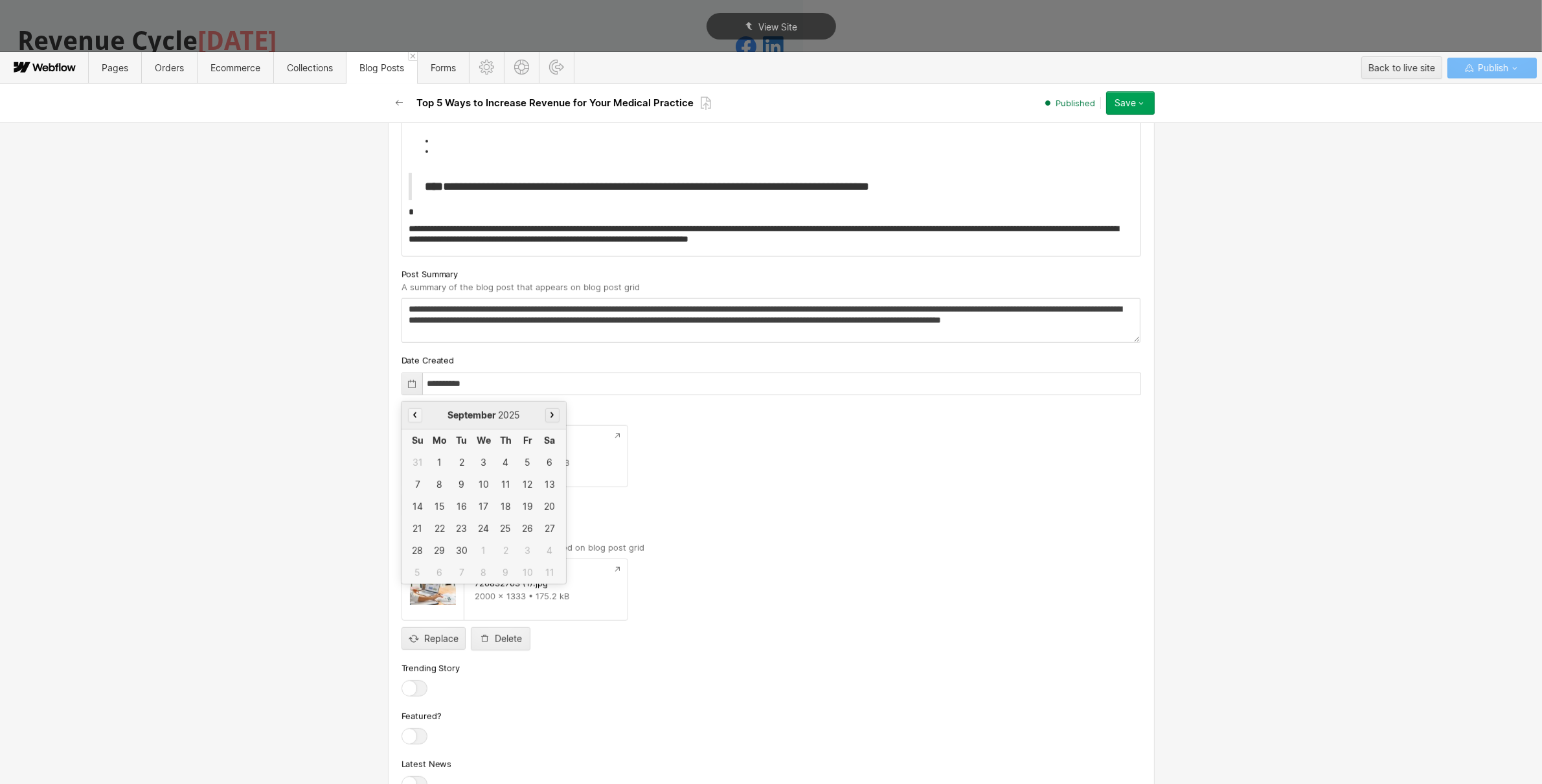
click at [408, 417] on button "button" at bounding box center [416, 415] width 14 height 14
click at [461, 554] on div "26" at bounding box center [462, 550] width 20 height 20
type input "**********"
click at [570, 408] on div "Main Image" at bounding box center [772, 413] width 740 height 14
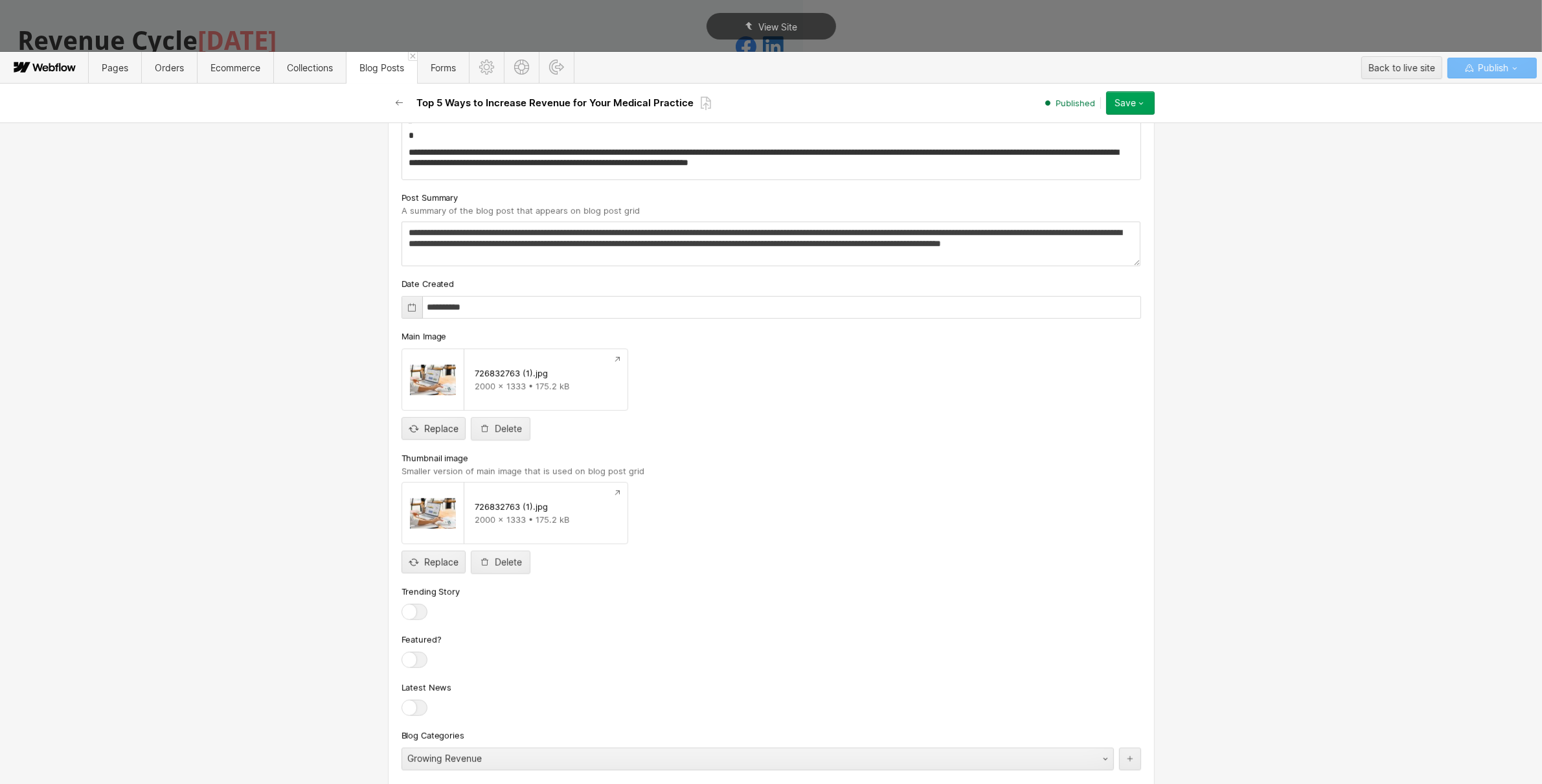
scroll to position [1051, 0]
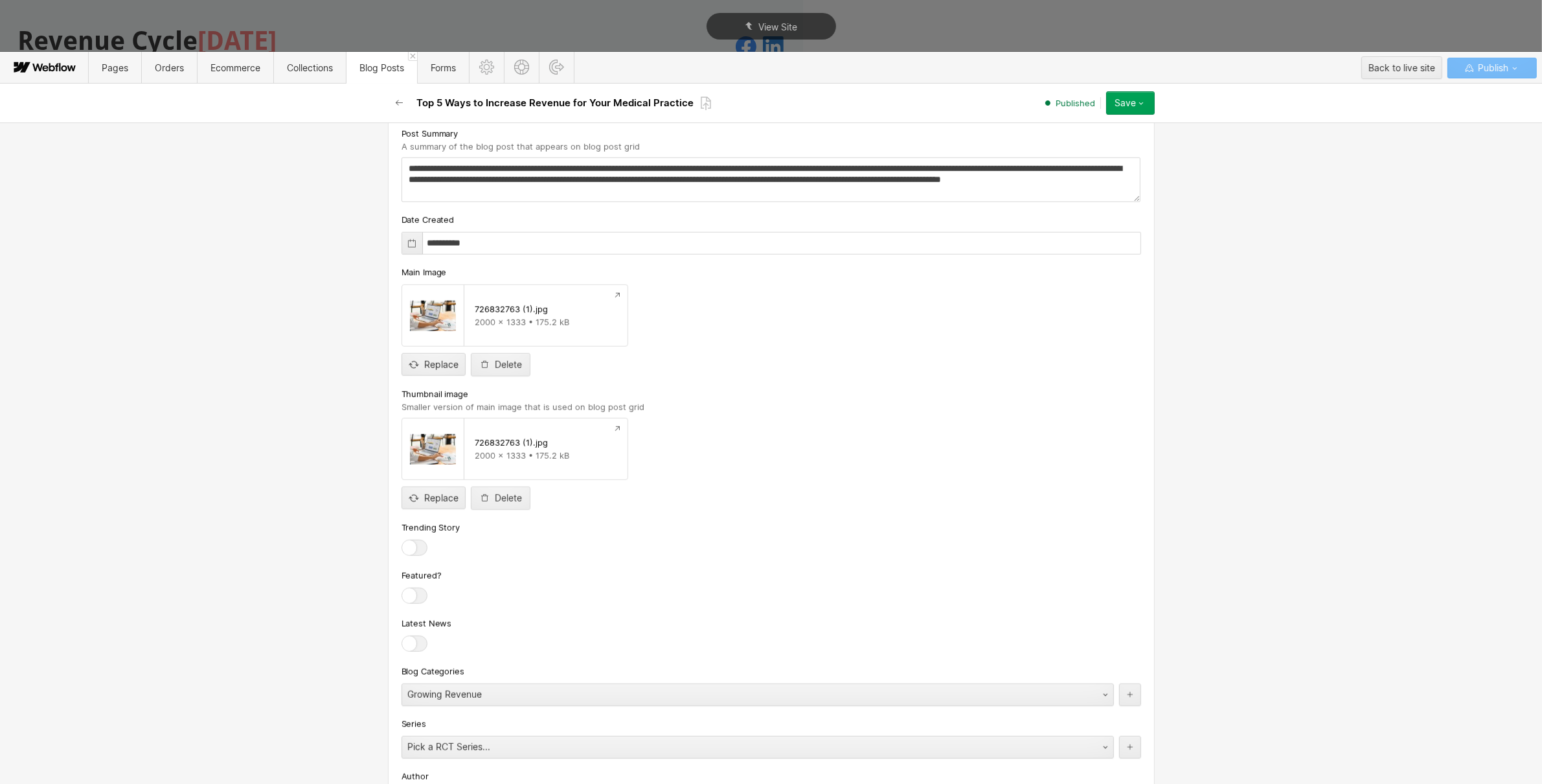
click at [407, 542] on div at bounding box center [415, 547] width 26 height 16
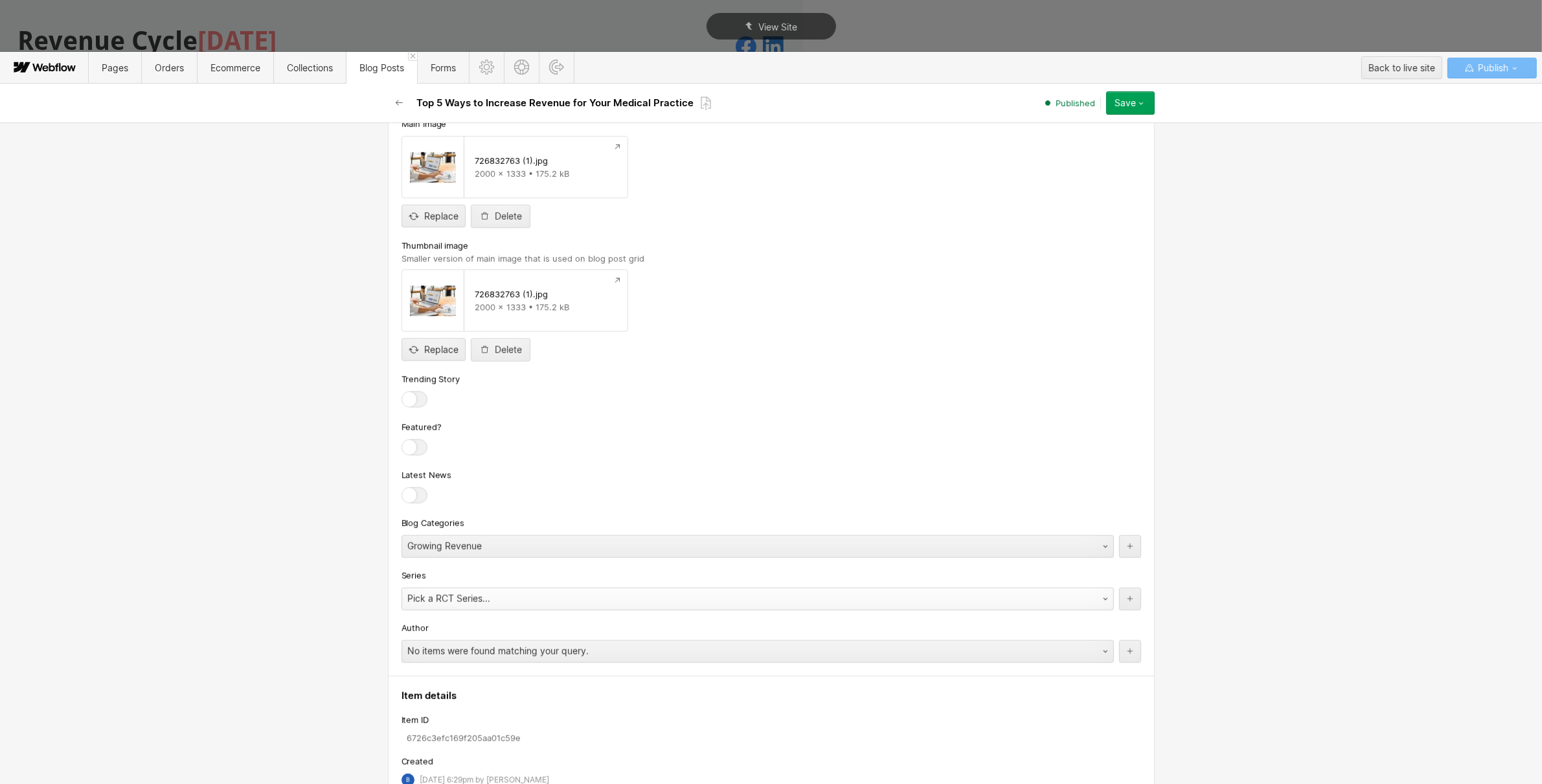
scroll to position [1367, 0]
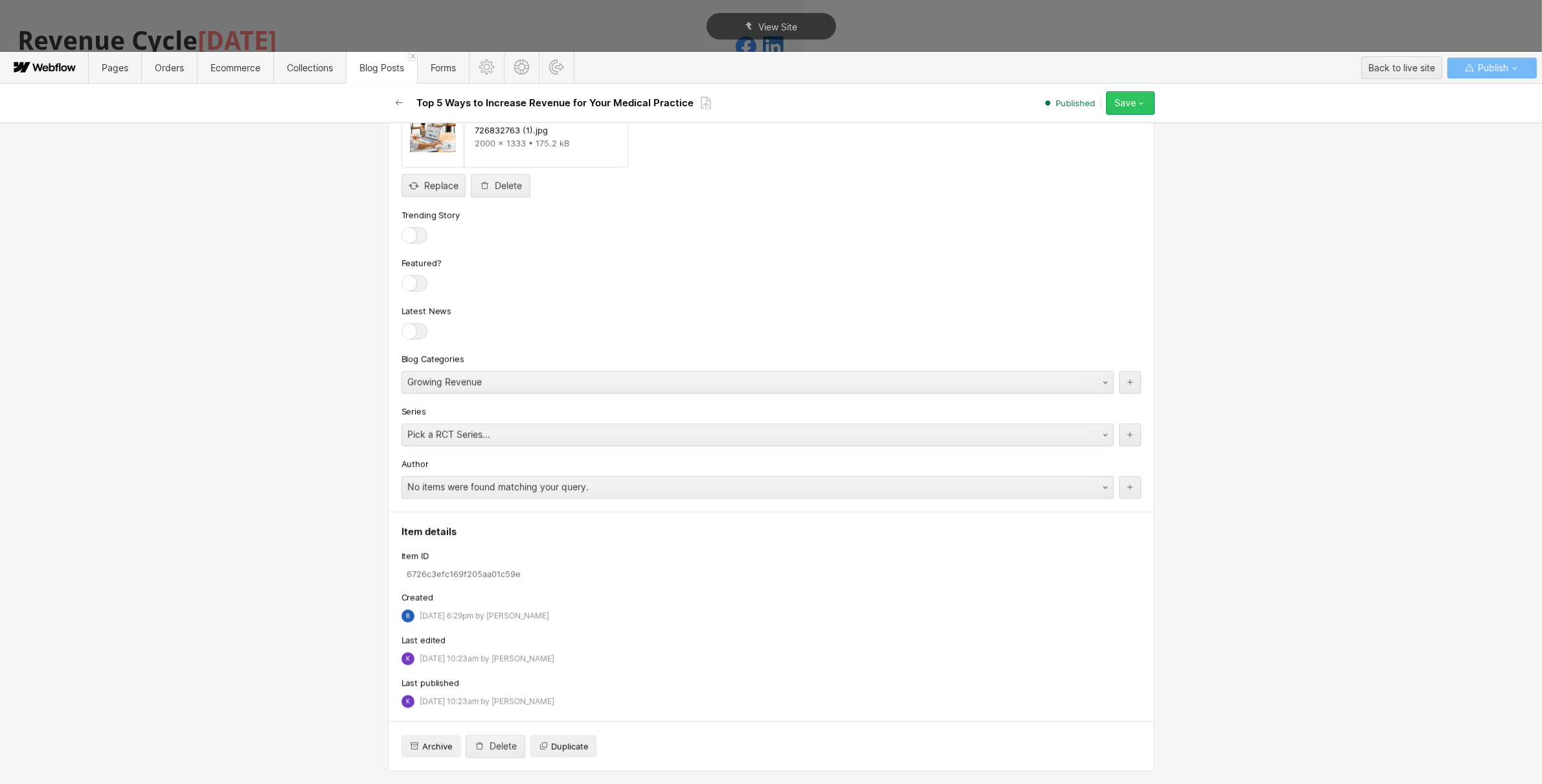
click at [1144, 108] on icon "button" at bounding box center [1141, 103] width 10 height 10
click at [1098, 134] on div "Save changes" at bounding box center [1090, 129] width 128 height 18
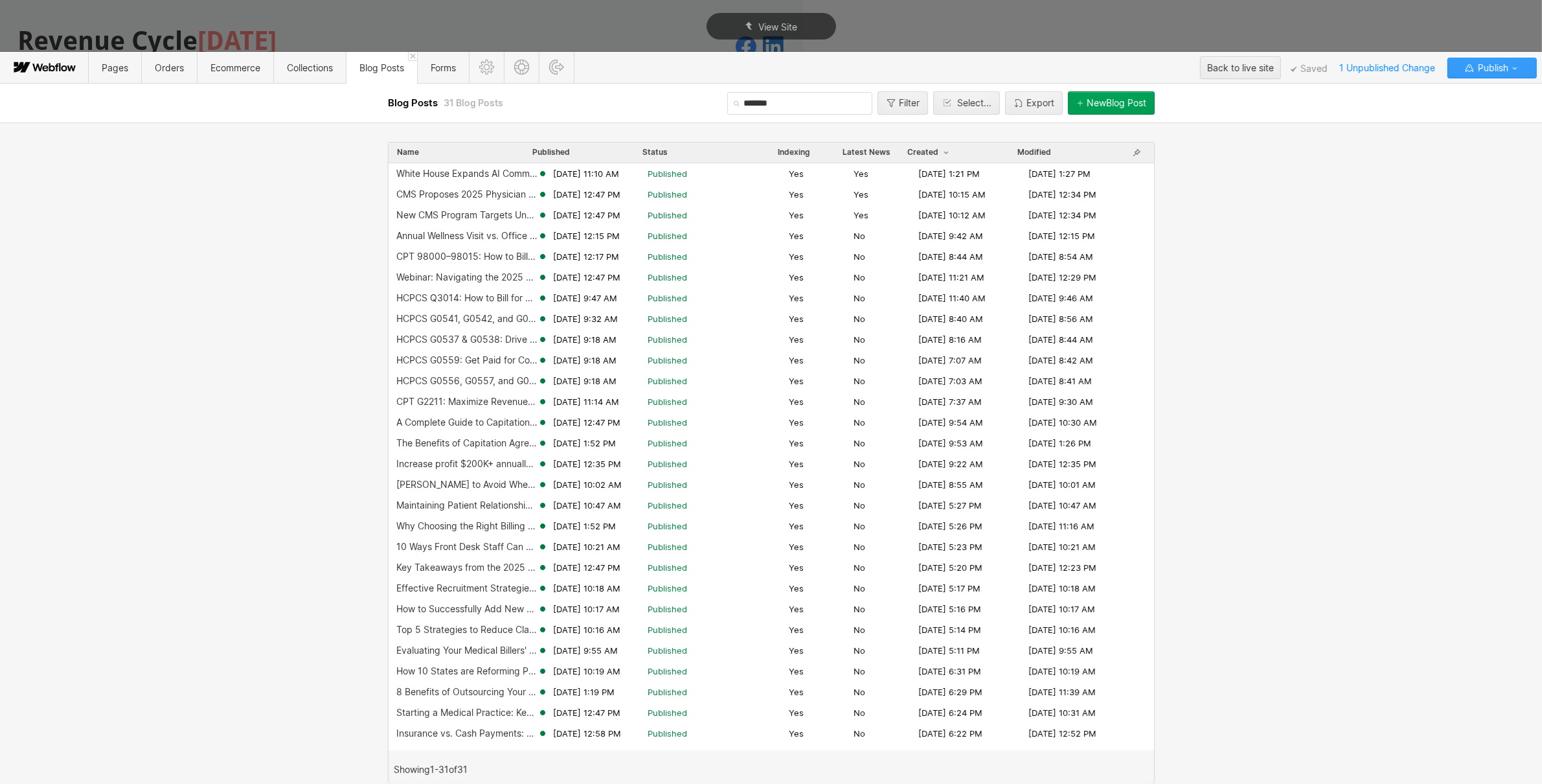
click at [1509, 73] on div "Publish" at bounding box center [1492, 68] width 57 height 20
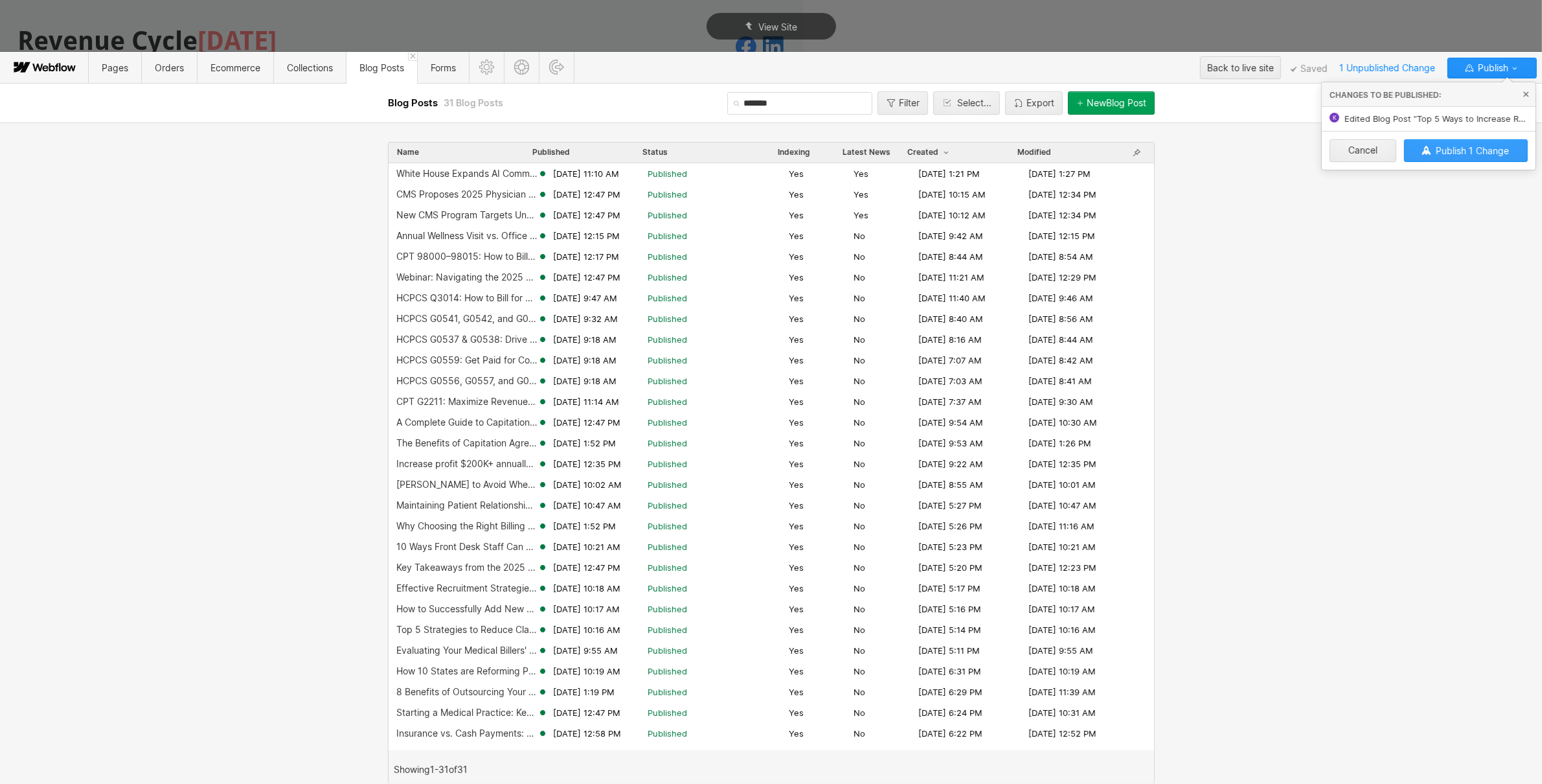
click at [1485, 147] on span "Publish 1 Change" at bounding box center [1473, 150] width 73 height 11
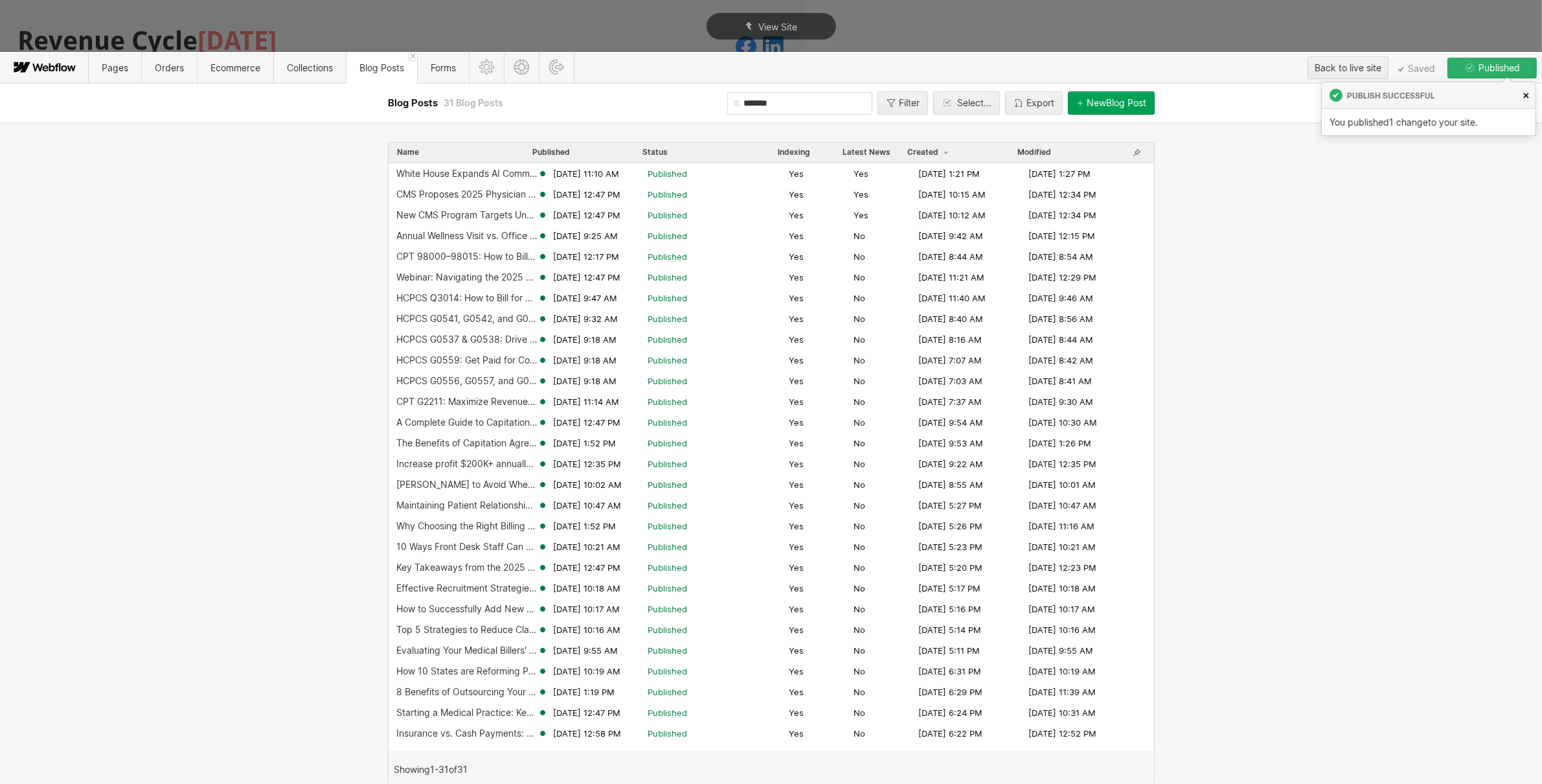
click at [1527, 100] on link at bounding box center [1526, 95] width 20 height 26
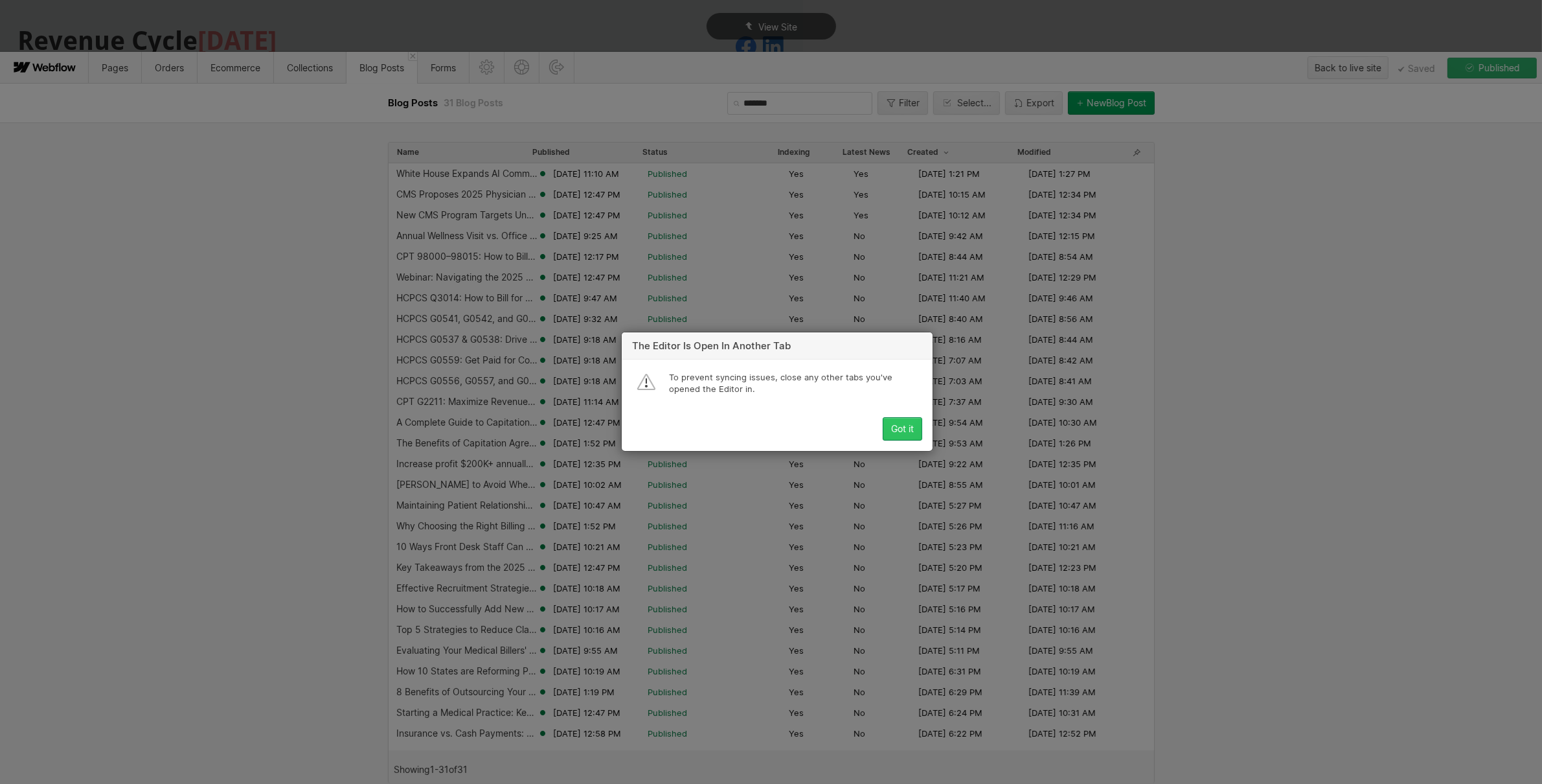
click at [891, 431] on div "Got it" at bounding box center [902, 429] width 23 height 10
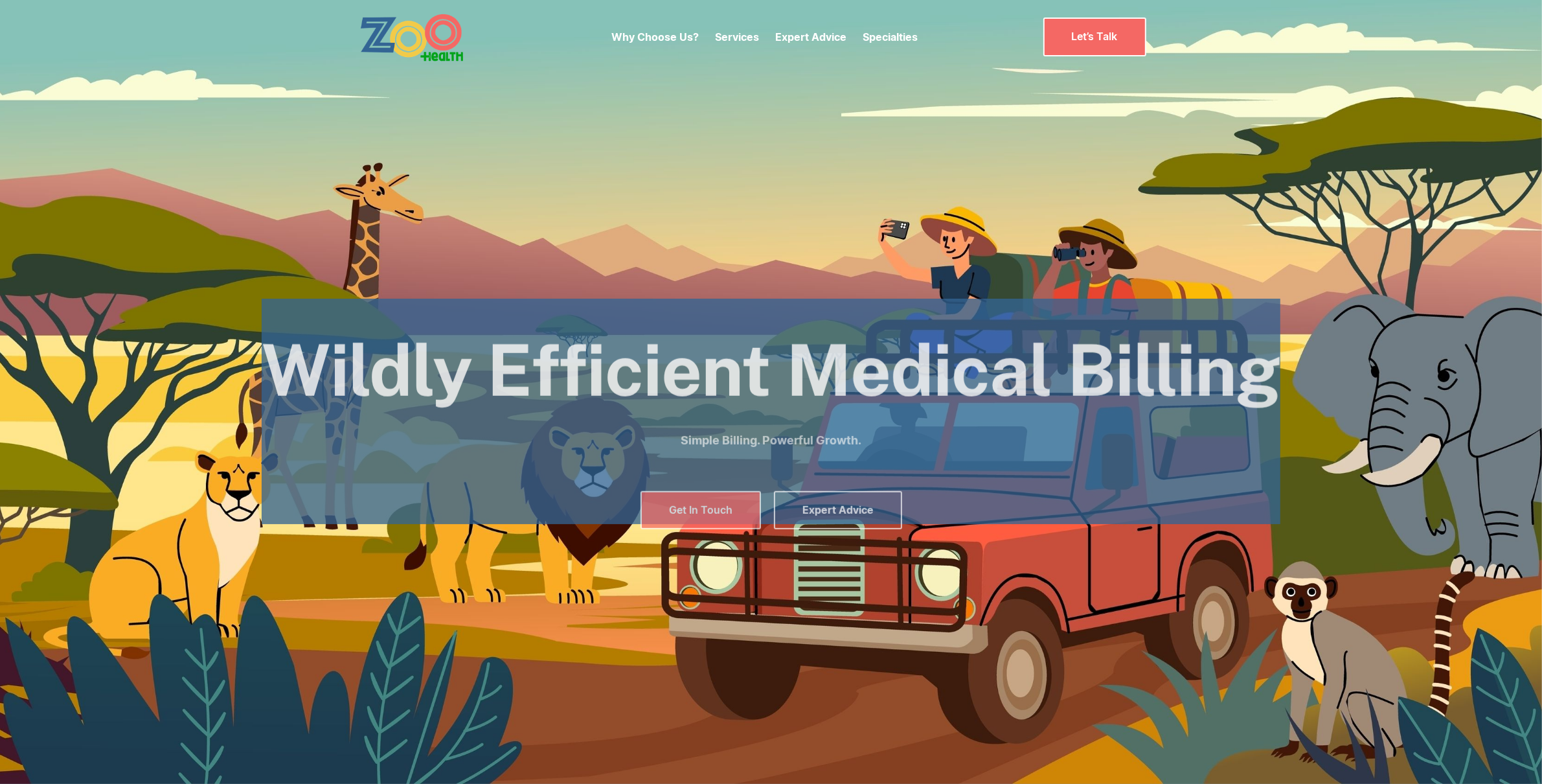
click at [793, 21] on div "Why Choose Us? Services Chronic Care Management Contract Optimization Denial An…" at bounding box center [764, 37] width 307 height 54
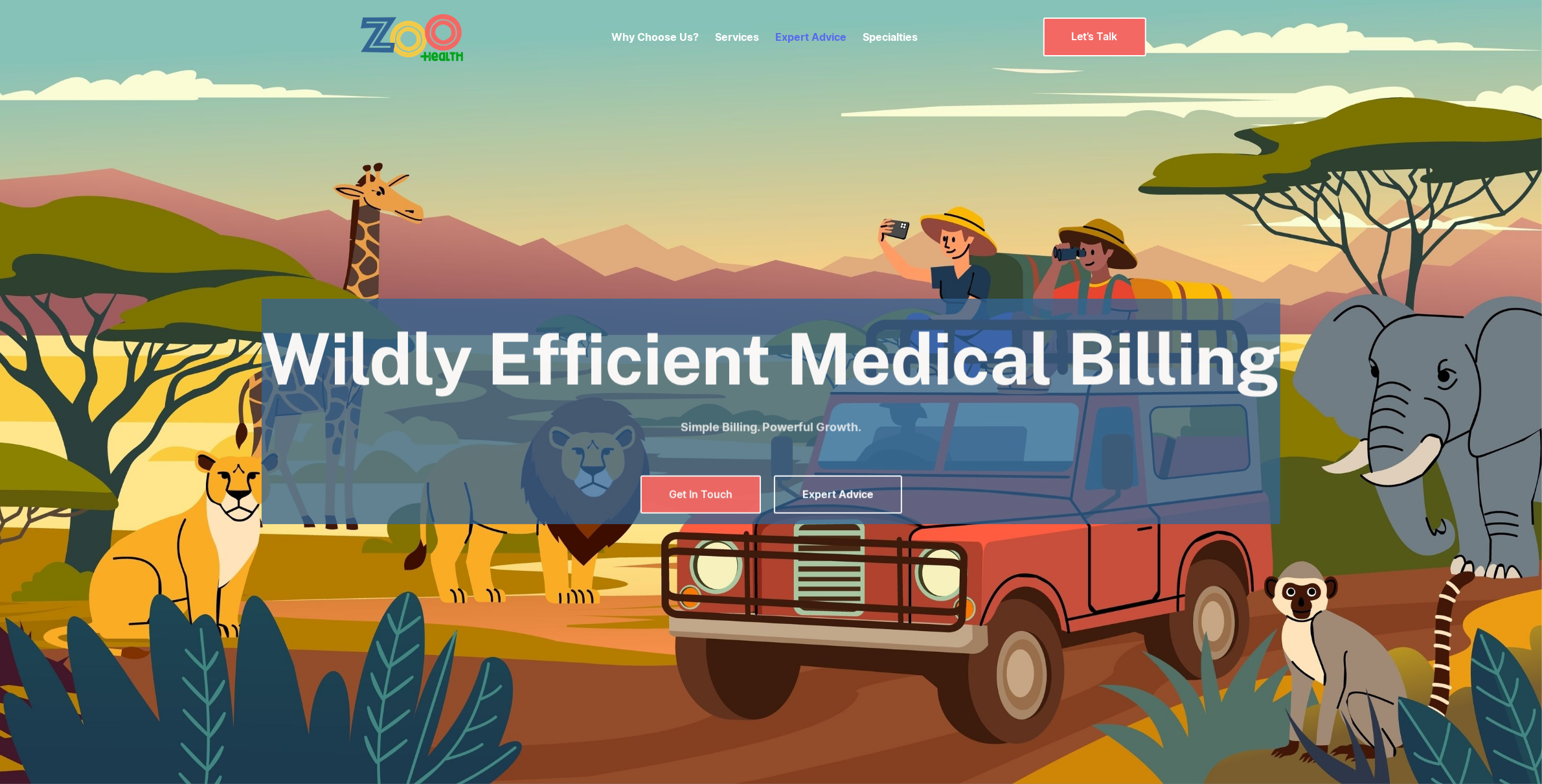
click at [800, 44] on p "Expert Advice" at bounding box center [811, 37] width 71 height 16
click at [798, 38] on link "Expert Advice" at bounding box center [811, 37] width 71 height 13
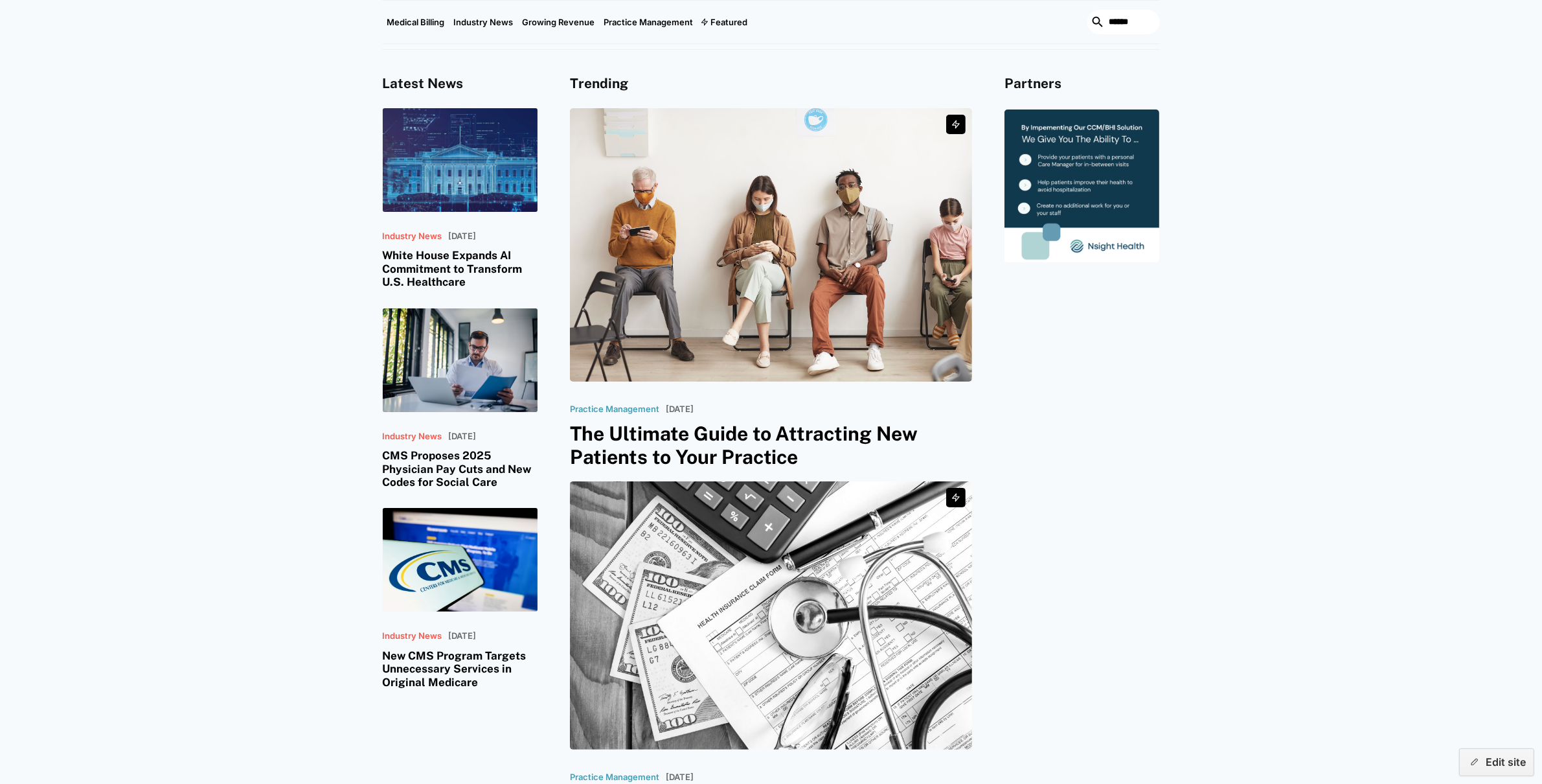
scroll to position [135, 0]
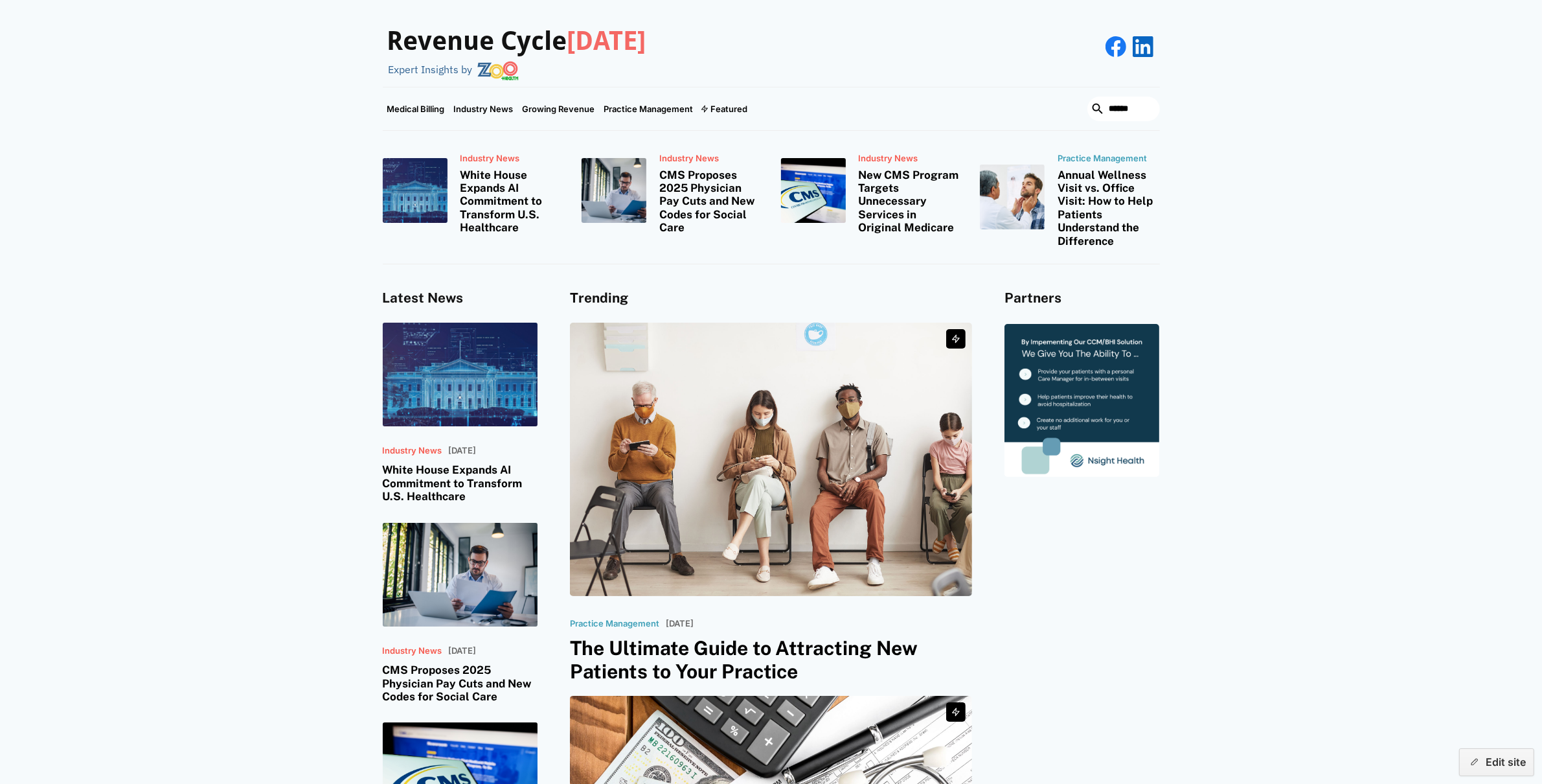
scroll to position [37, 0]
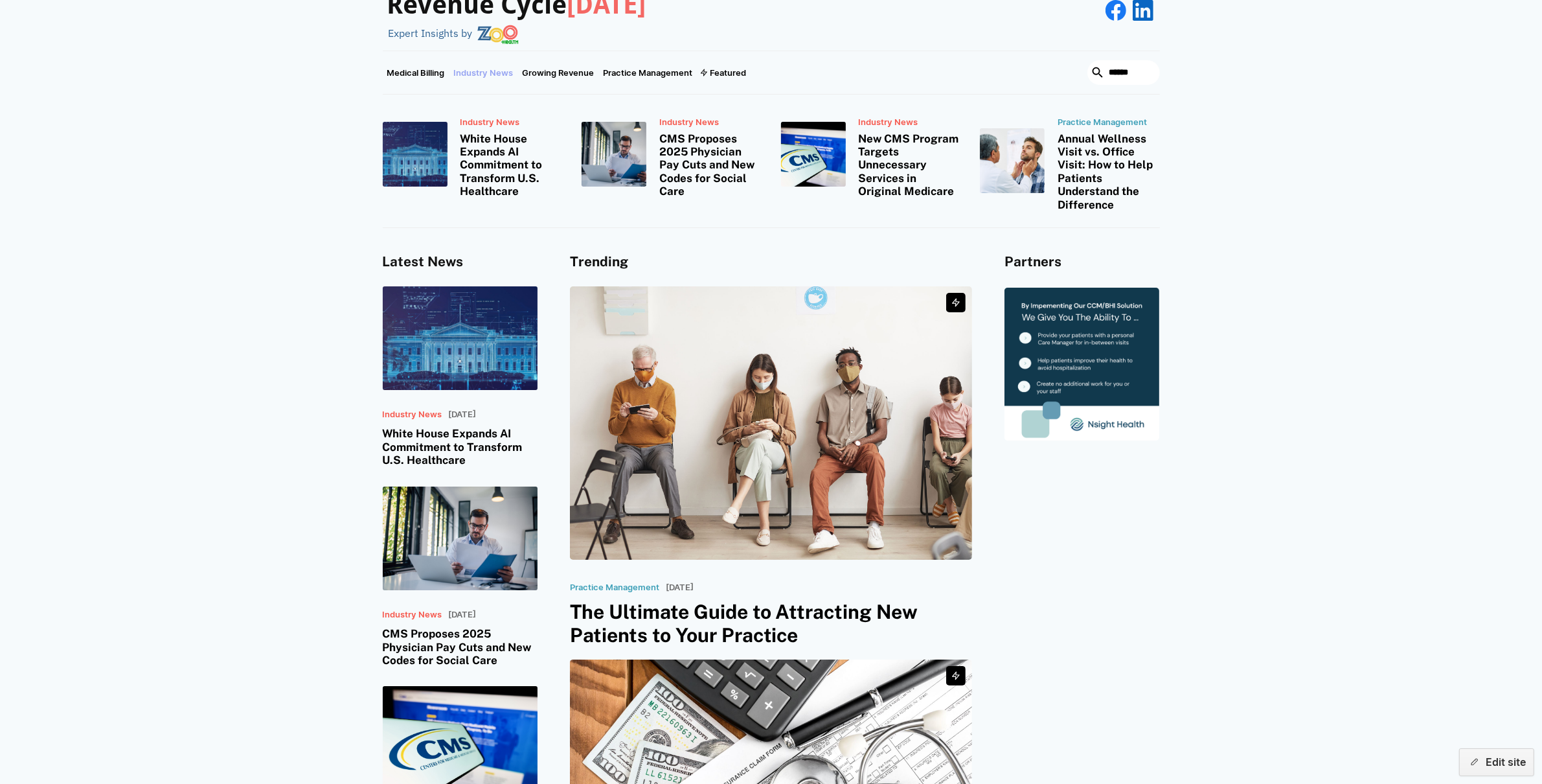
click at [499, 67] on link "Industry News" at bounding box center [483, 72] width 68 height 43
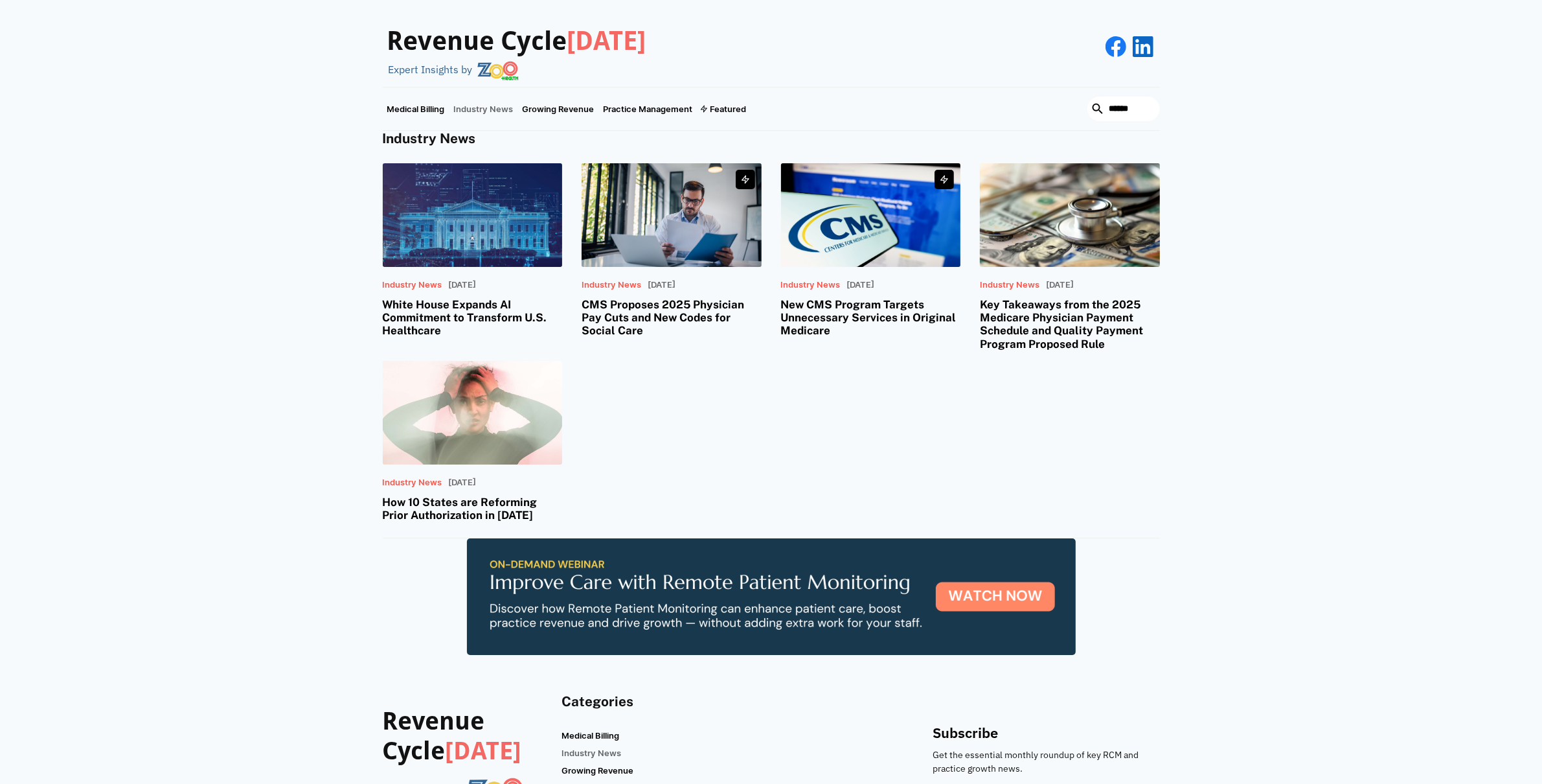
click at [554, 33] on h3 "Revenue Cycle [DATE]" at bounding box center [517, 42] width 259 height 31
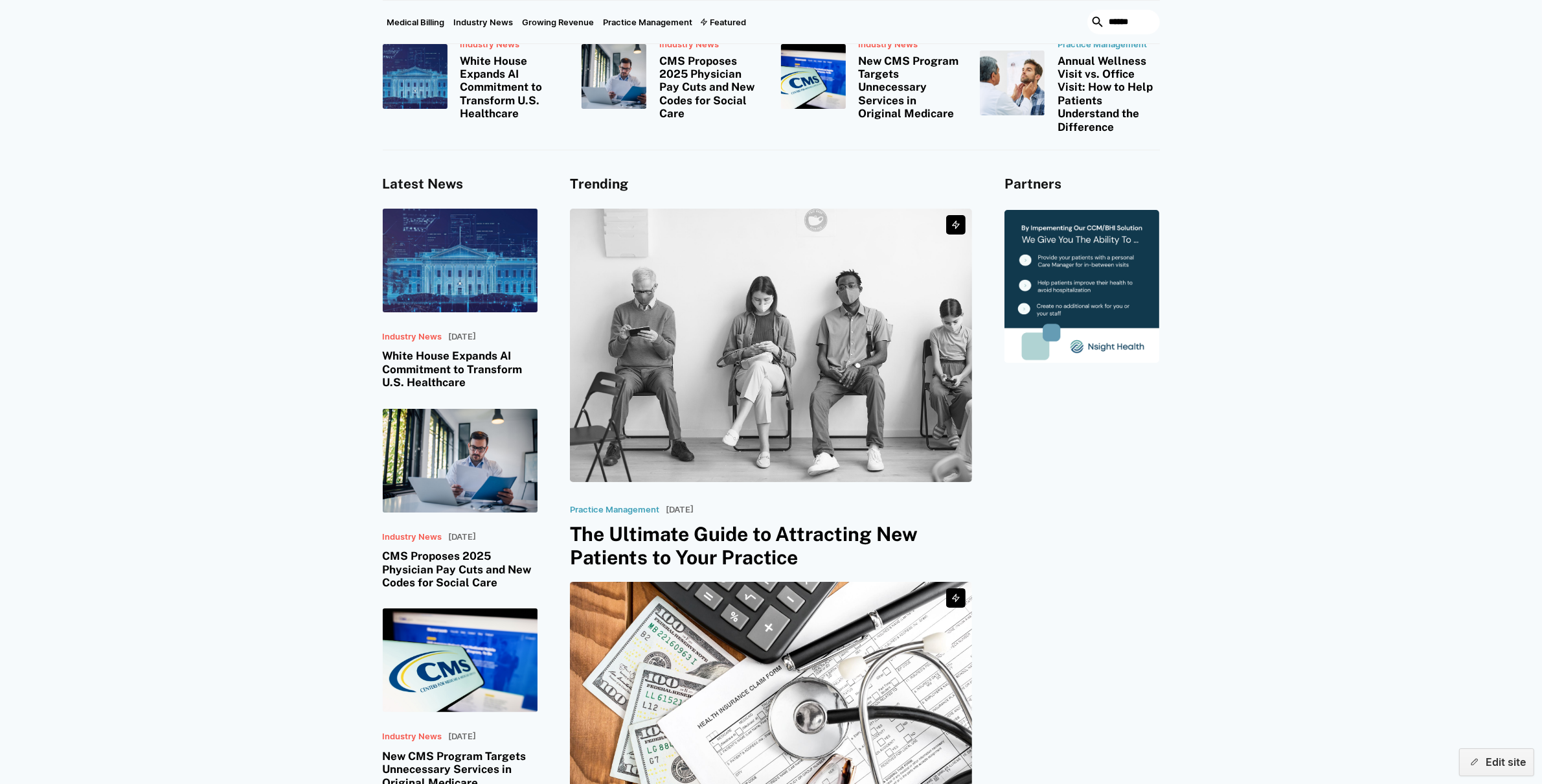
scroll to position [95, 0]
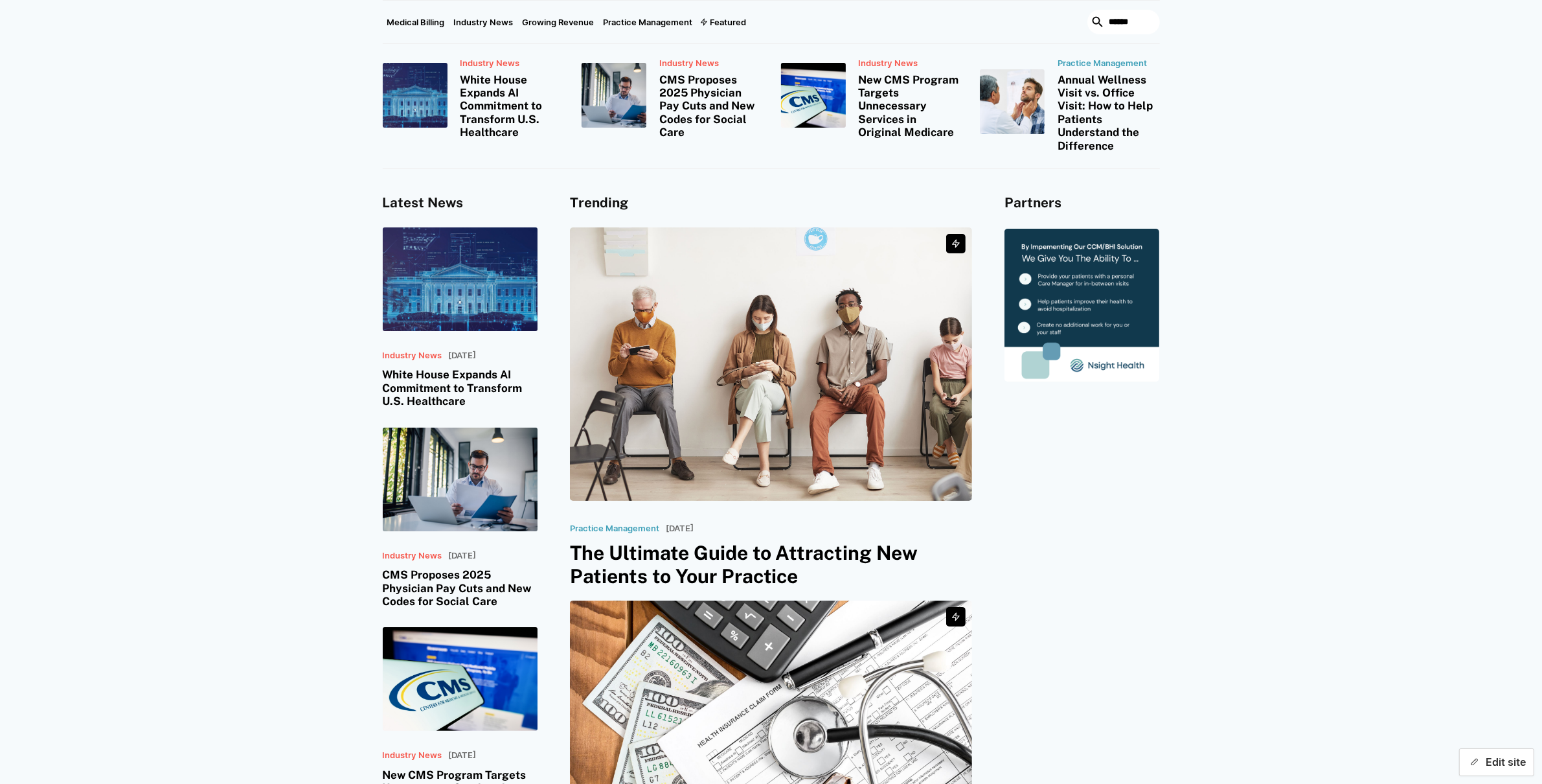
click at [1494, 762] on button "Edit site" at bounding box center [1496, 762] width 75 height 28
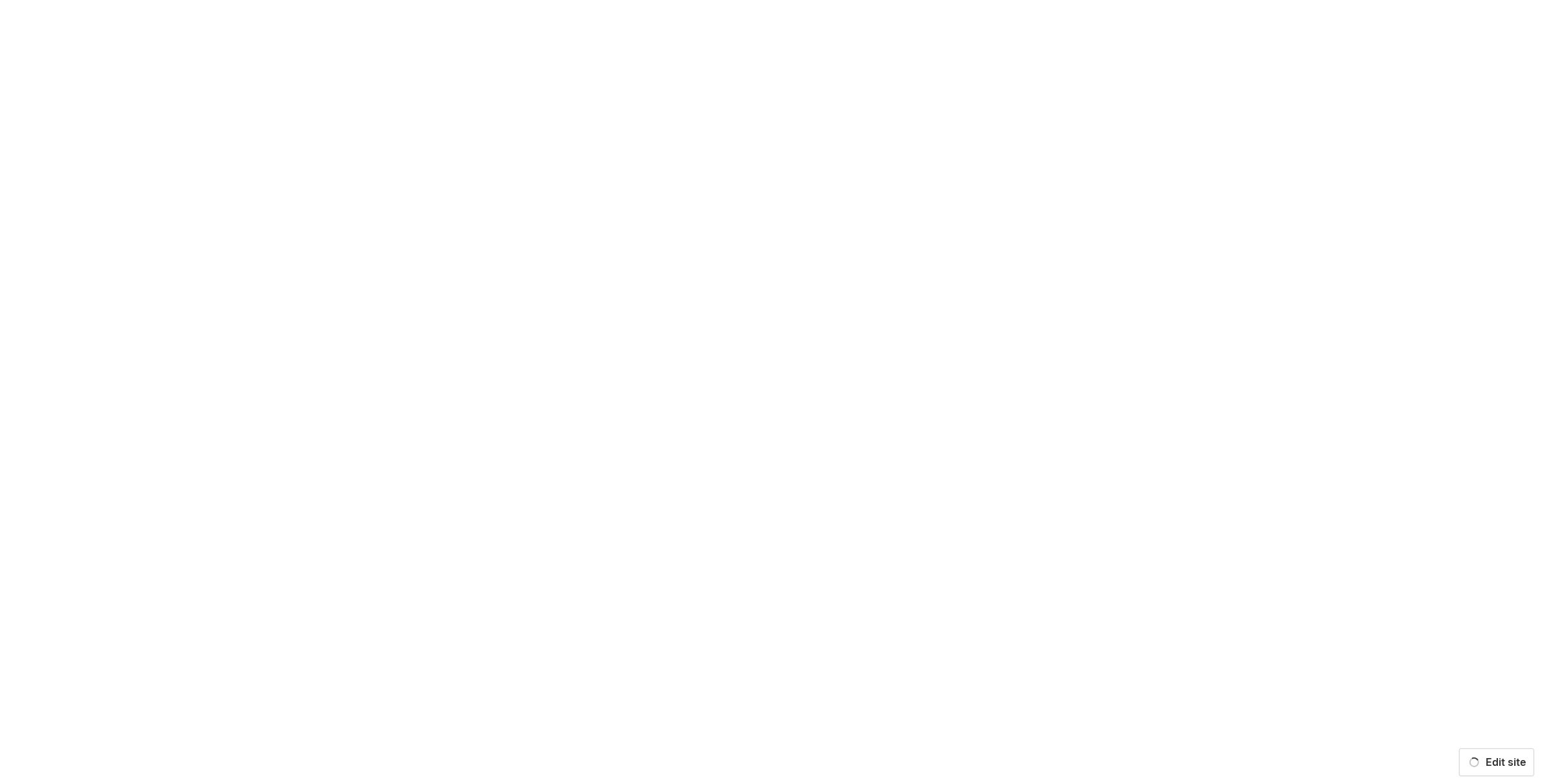
scroll to position [0, 0]
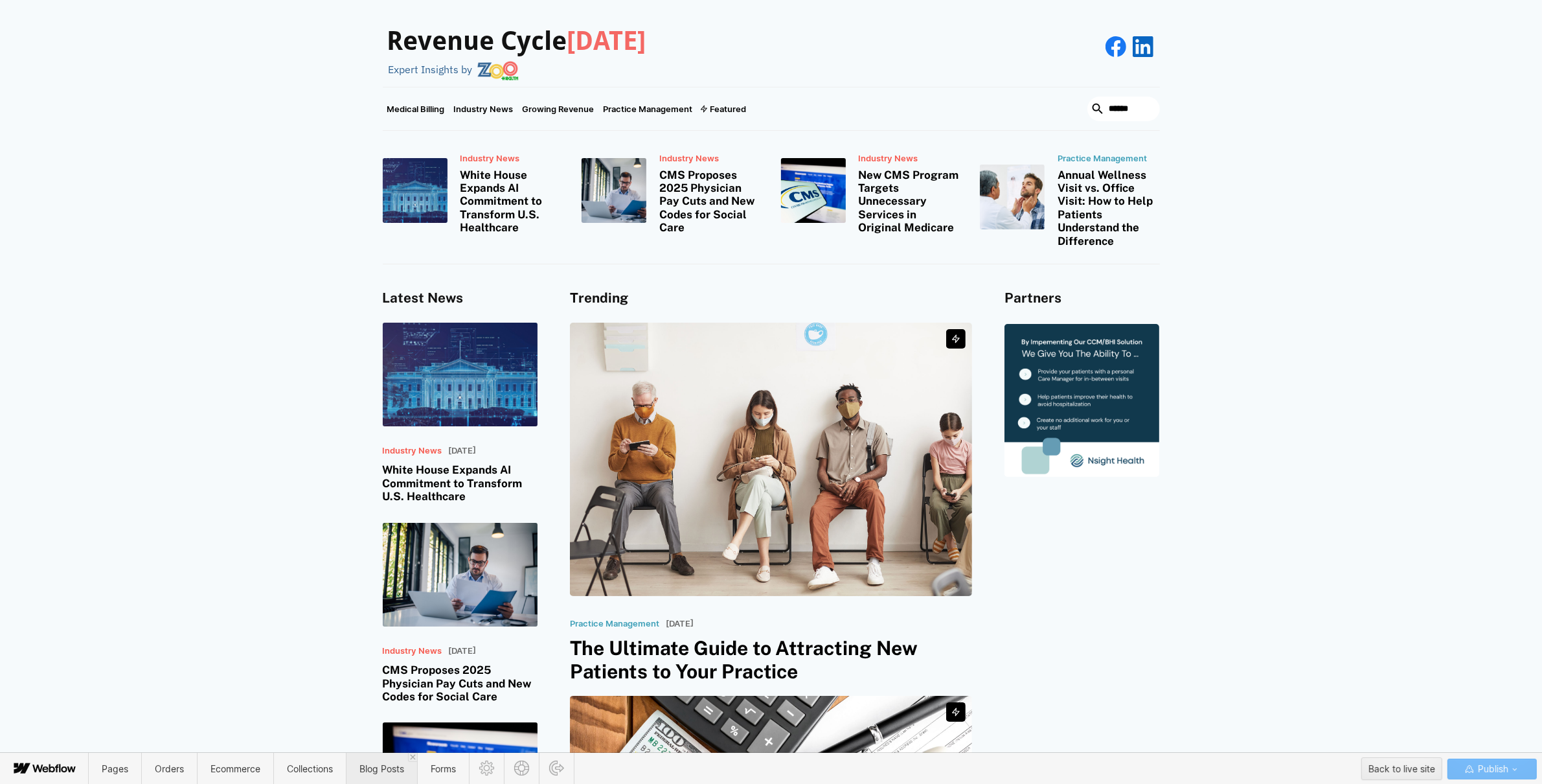
click at [391, 764] on span "Blog Posts" at bounding box center [382, 768] width 45 height 11
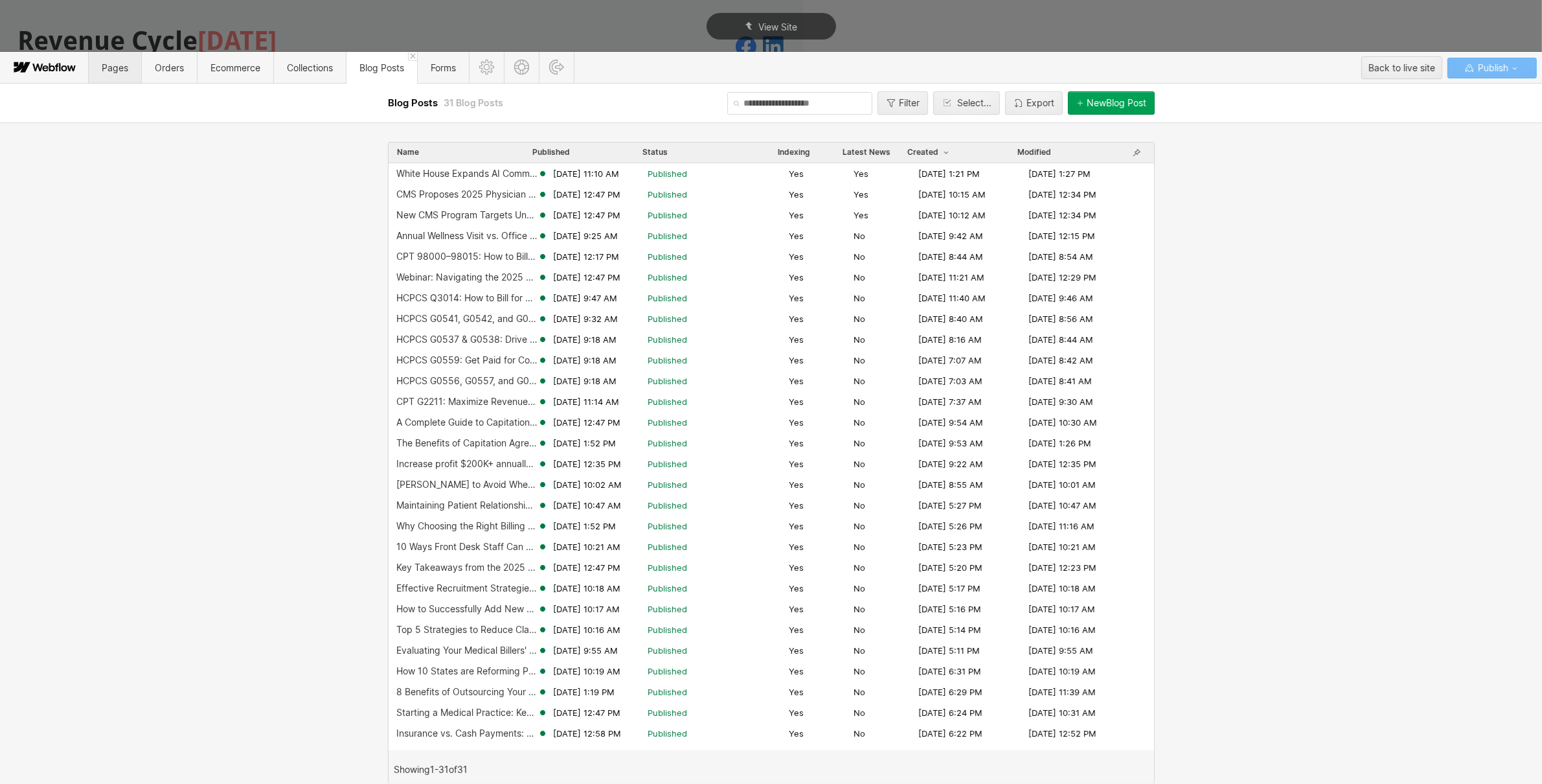
click at [112, 65] on span "Pages" at bounding box center [115, 67] width 27 height 11
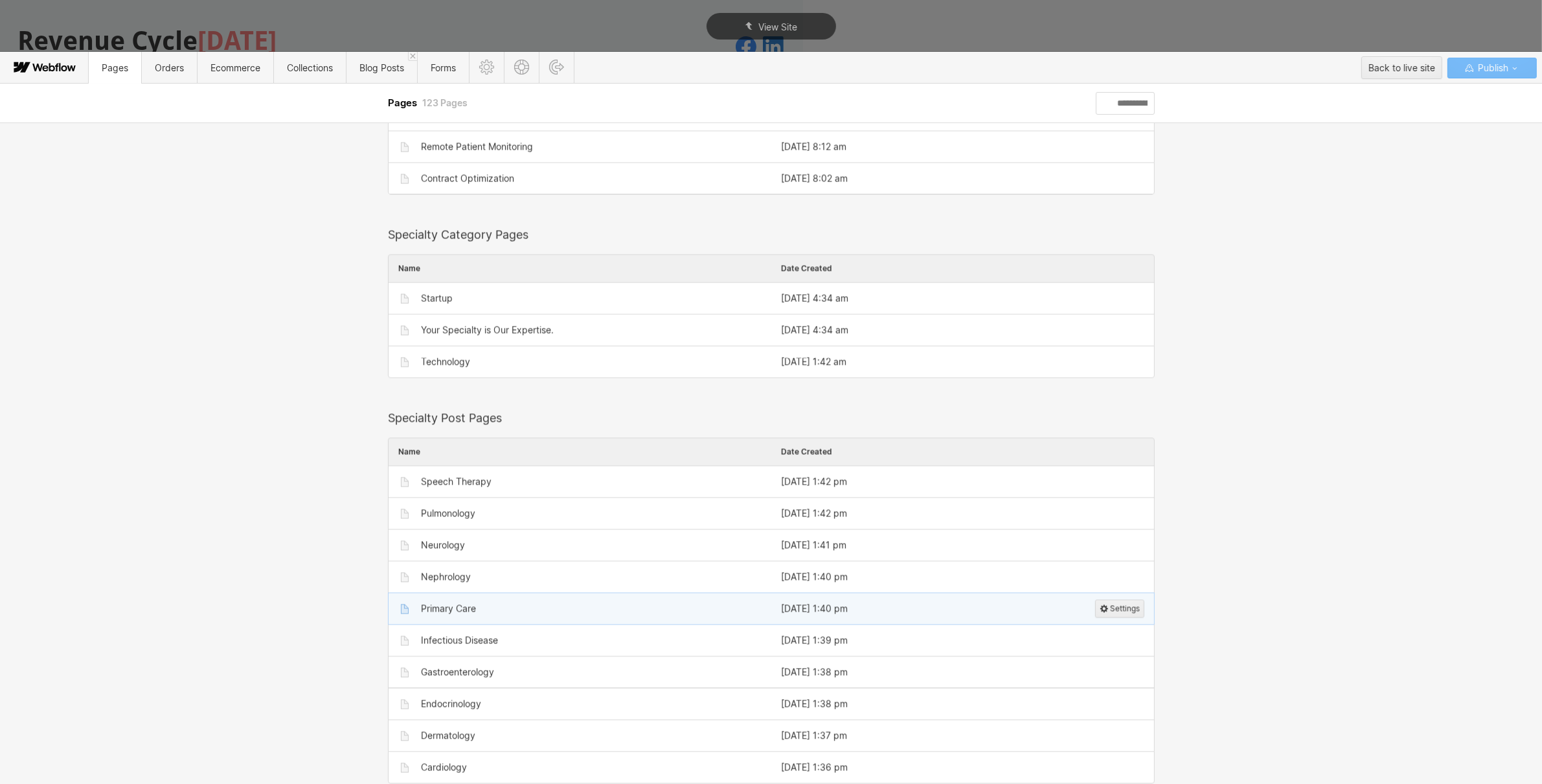
scroll to position [3084, 0]
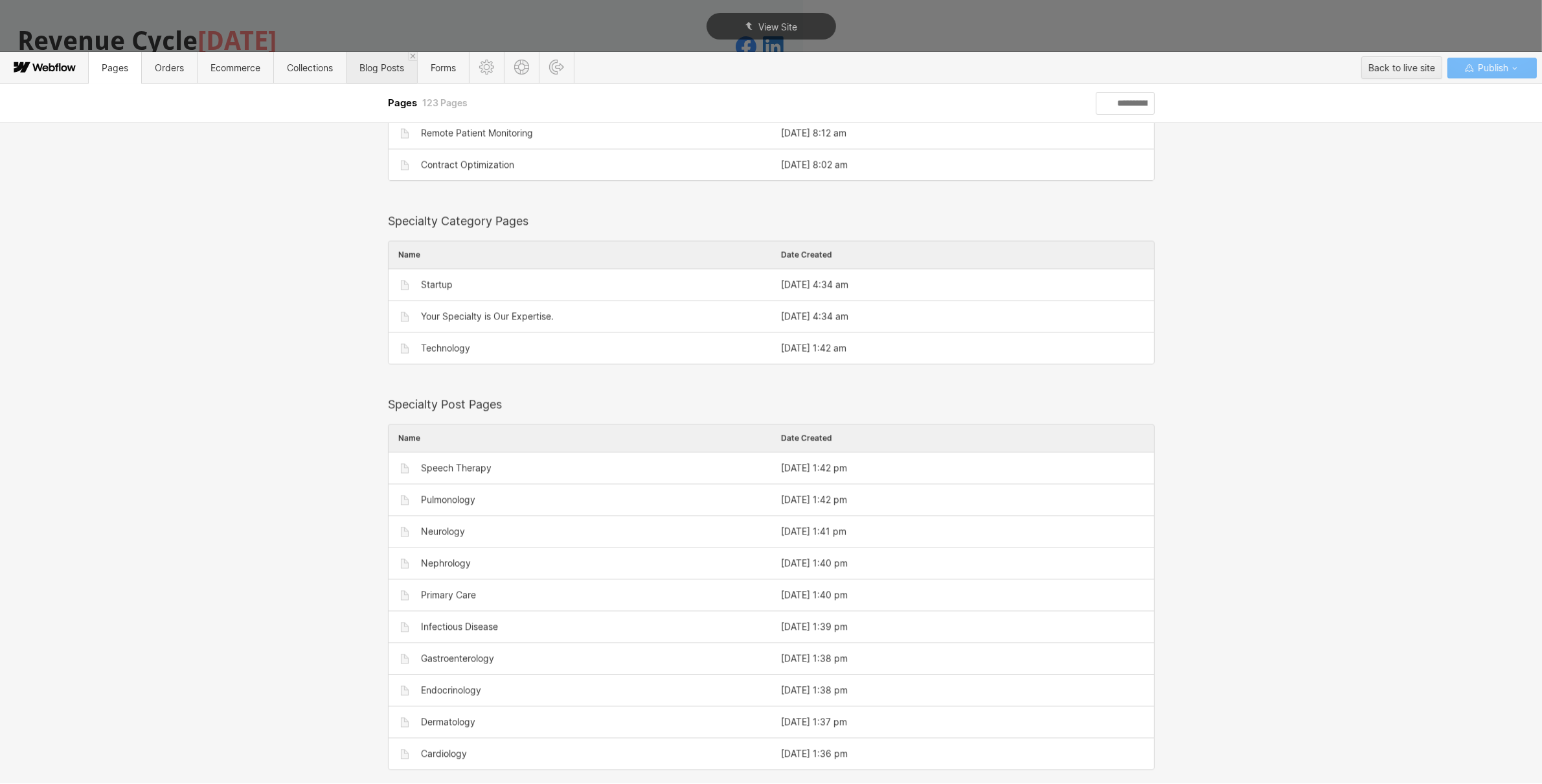
click at [369, 63] on span "Blog Posts" at bounding box center [382, 67] width 45 height 11
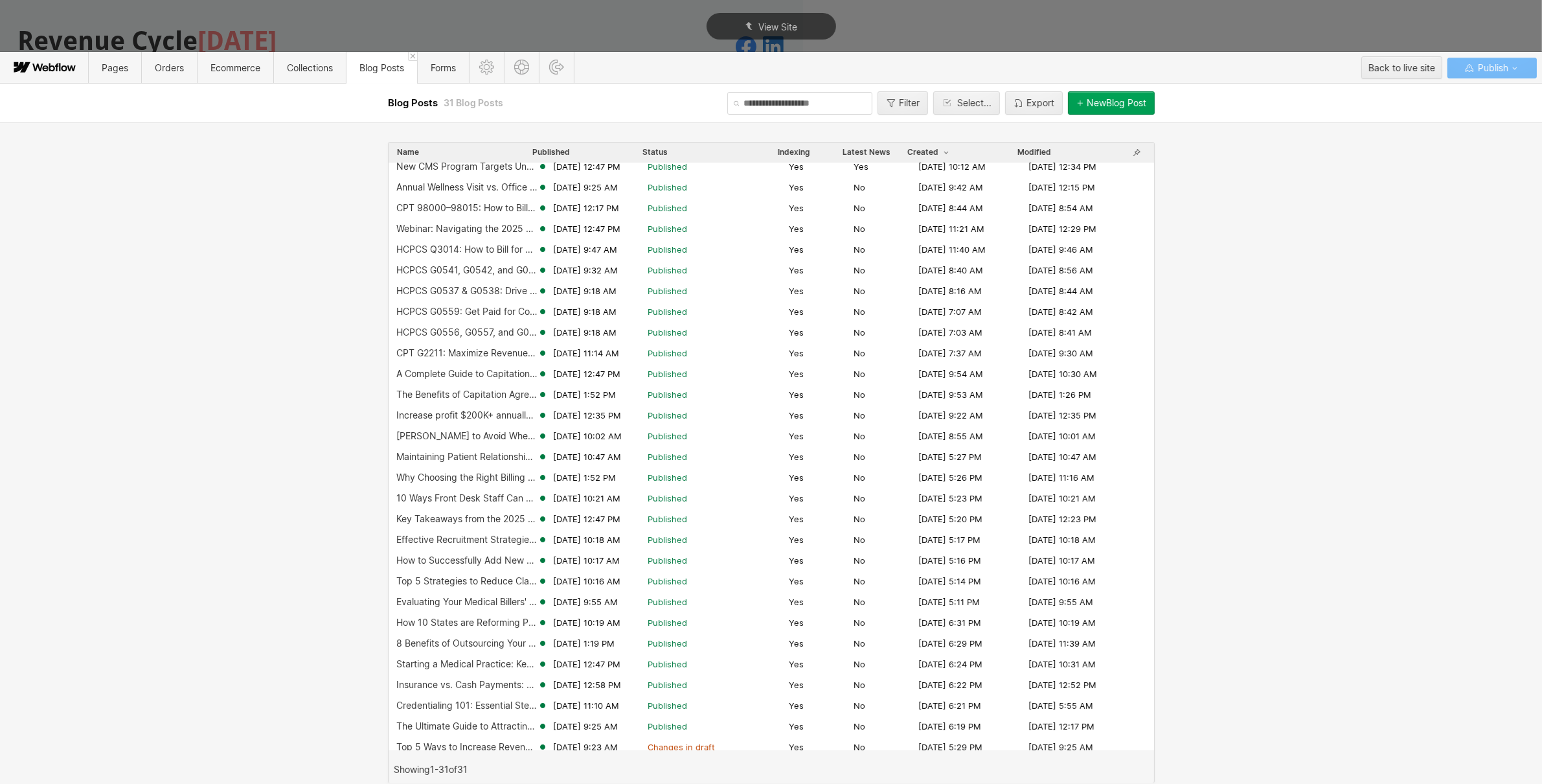
scroll to position [55, 0]
click at [760, 23] on span "View Site" at bounding box center [778, 27] width 39 height 11
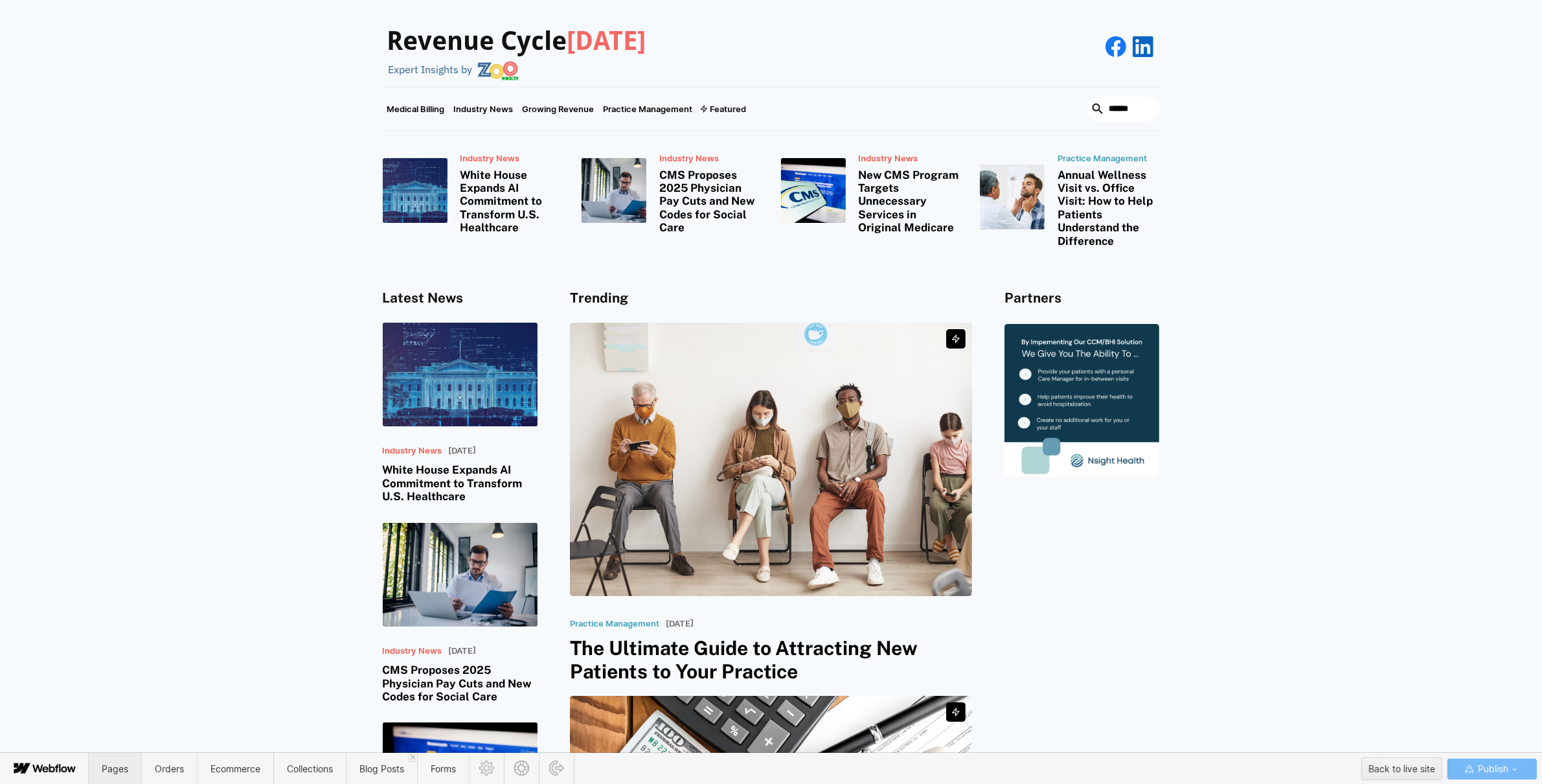
click at [111, 764] on span "Pages" at bounding box center [115, 768] width 27 height 11
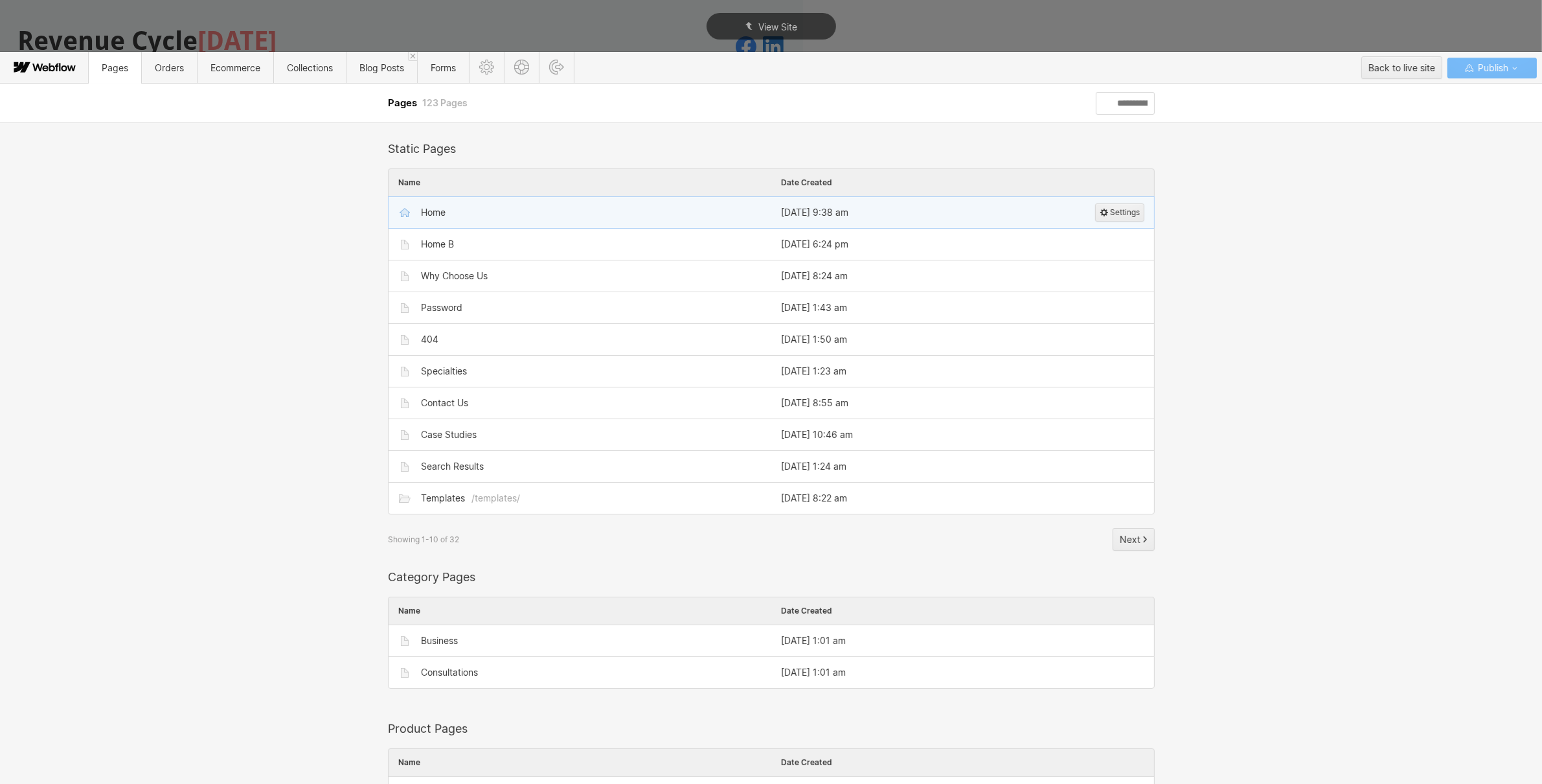
click at [486, 214] on div "Home" at bounding box center [586, 213] width 350 height 21
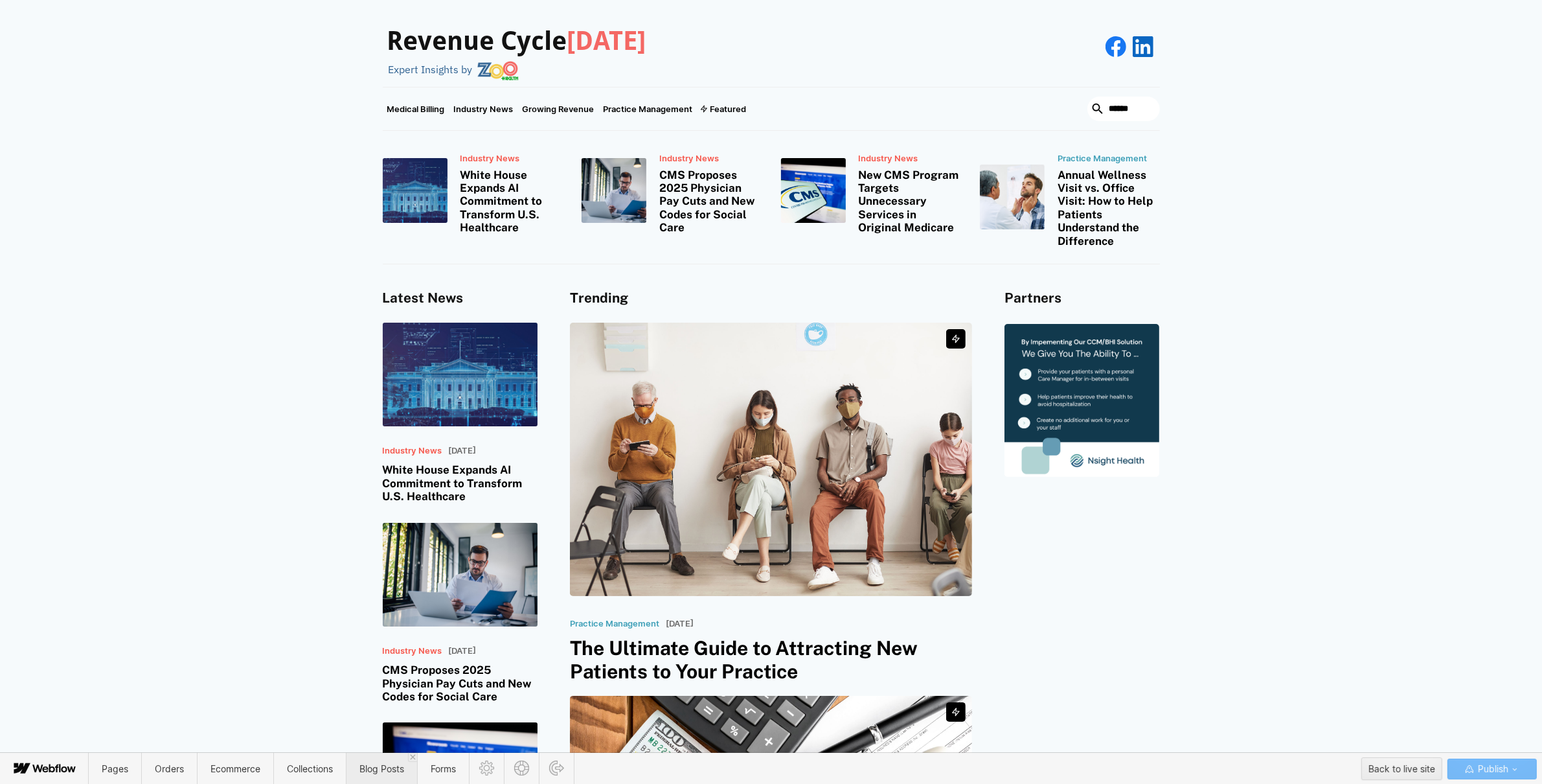
click at [385, 769] on span "Blog Posts" at bounding box center [382, 768] width 45 height 11
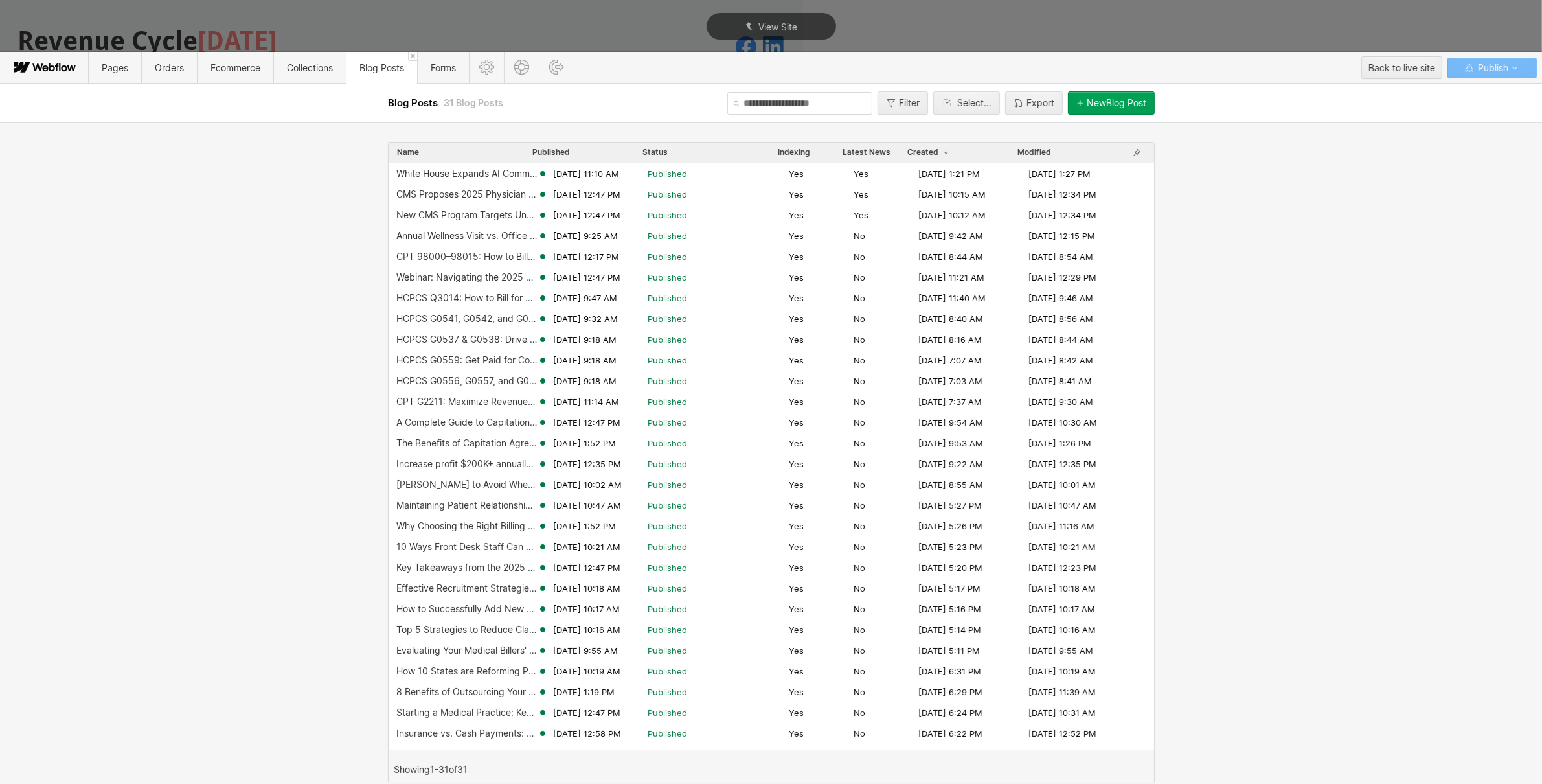
click at [799, 127] on div "Name Published Status Indexing Latest News Created Modified White House Expands…" at bounding box center [772, 453] width 778 height 661
click at [796, 108] on input "text" at bounding box center [800, 103] width 145 height 23
type input "*******"
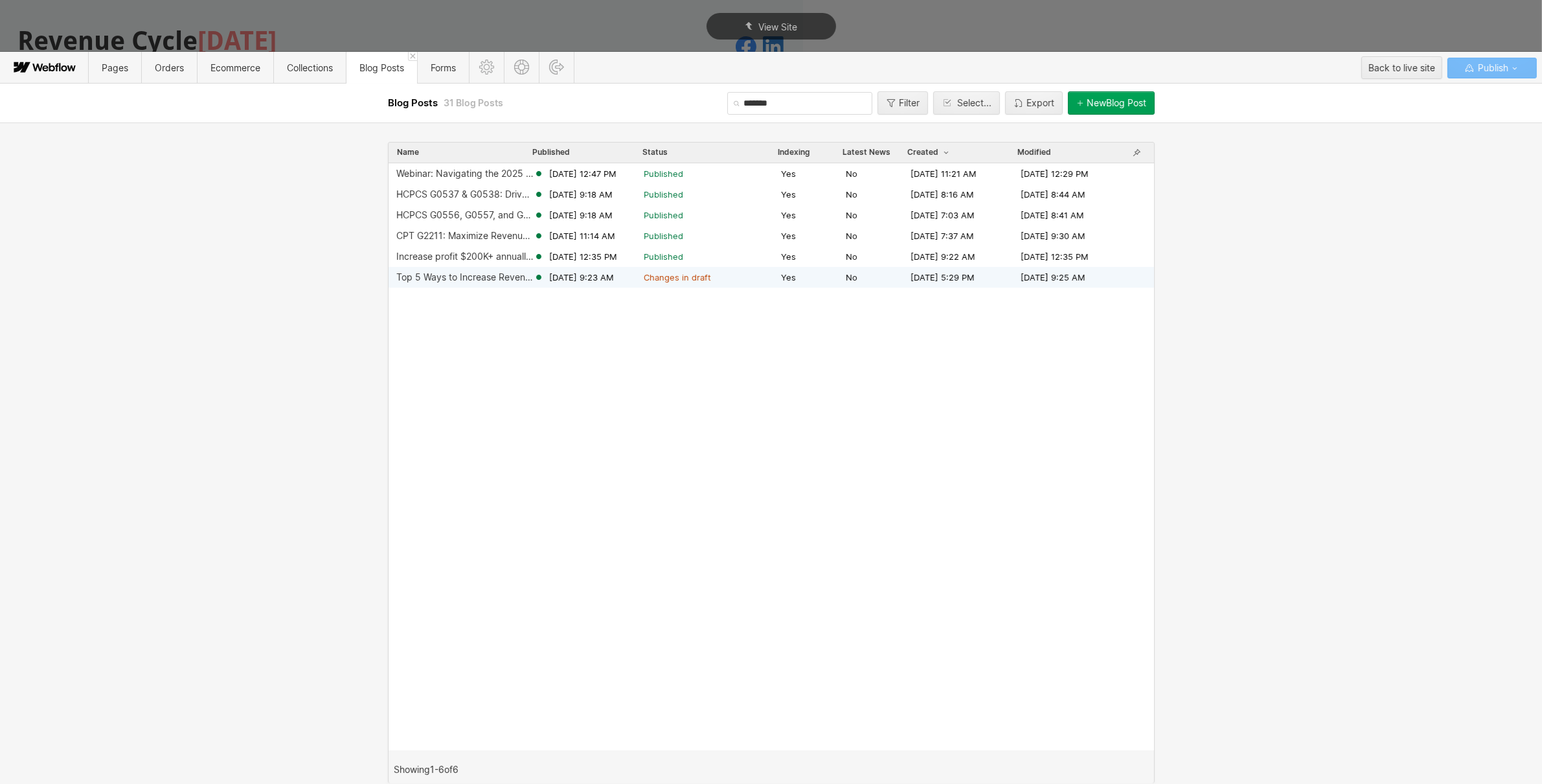
click at [686, 277] on span "Changes in draft" at bounding box center [677, 277] width 67 height 12
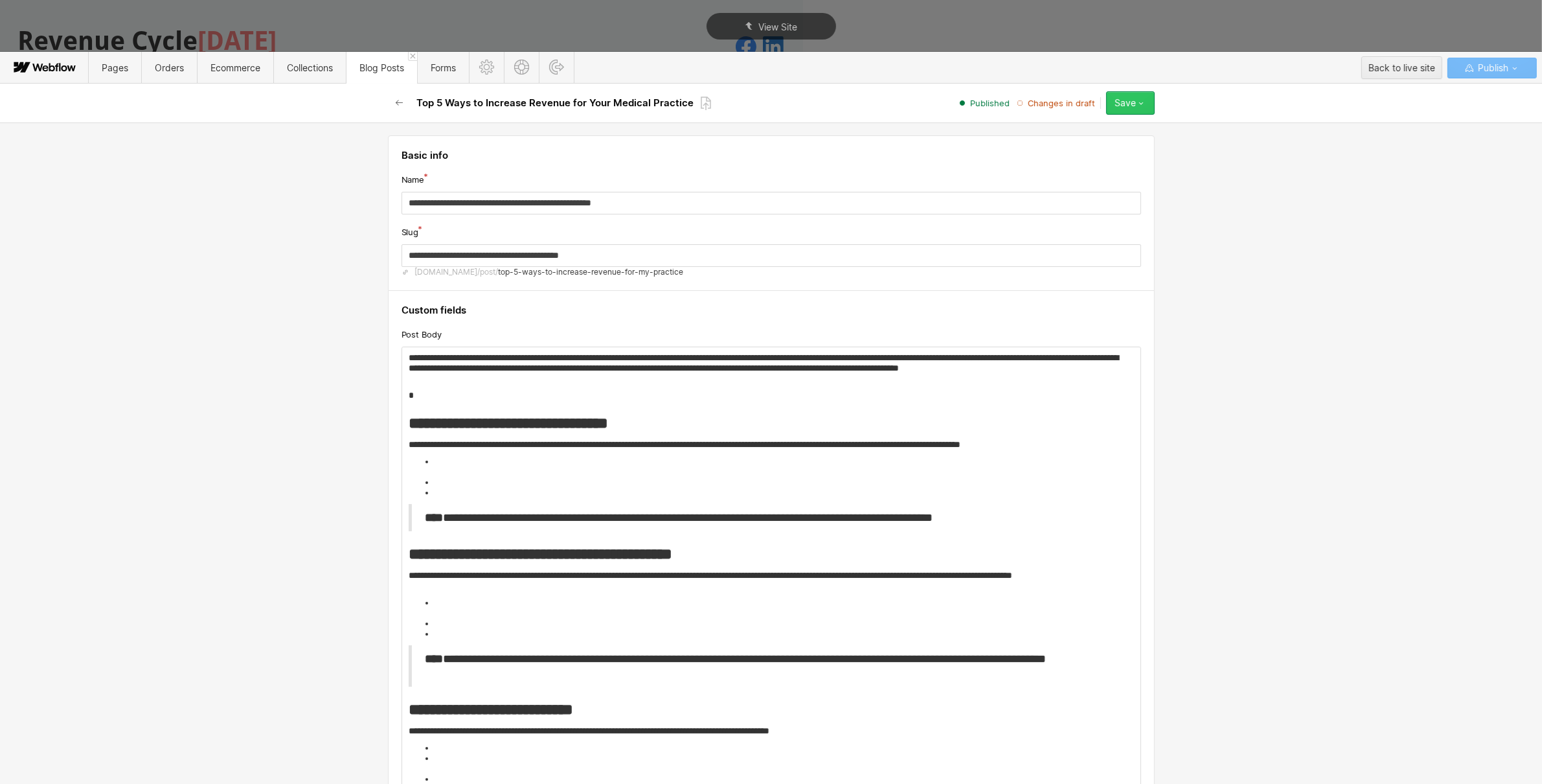
click at [1137, 108] on button "Save" at bounding box center [1130, 103] width 48 height 23
click at [1111, 150] on div "Publish now" at bounding box center [1090, 147] width 128 height 18
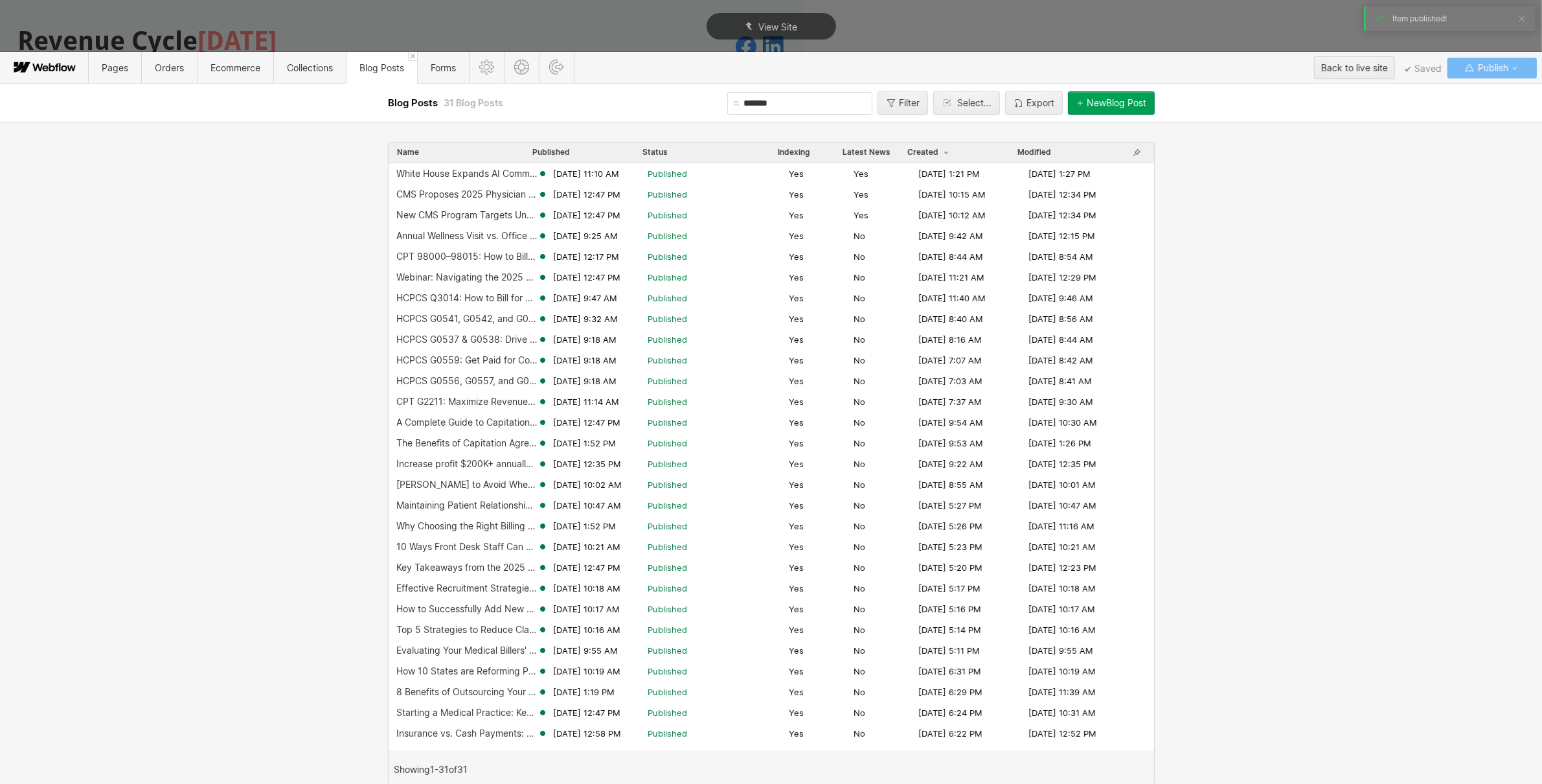
click at [751, 104] on input "*******" at bounding box center [800, 103] width 145 height 23
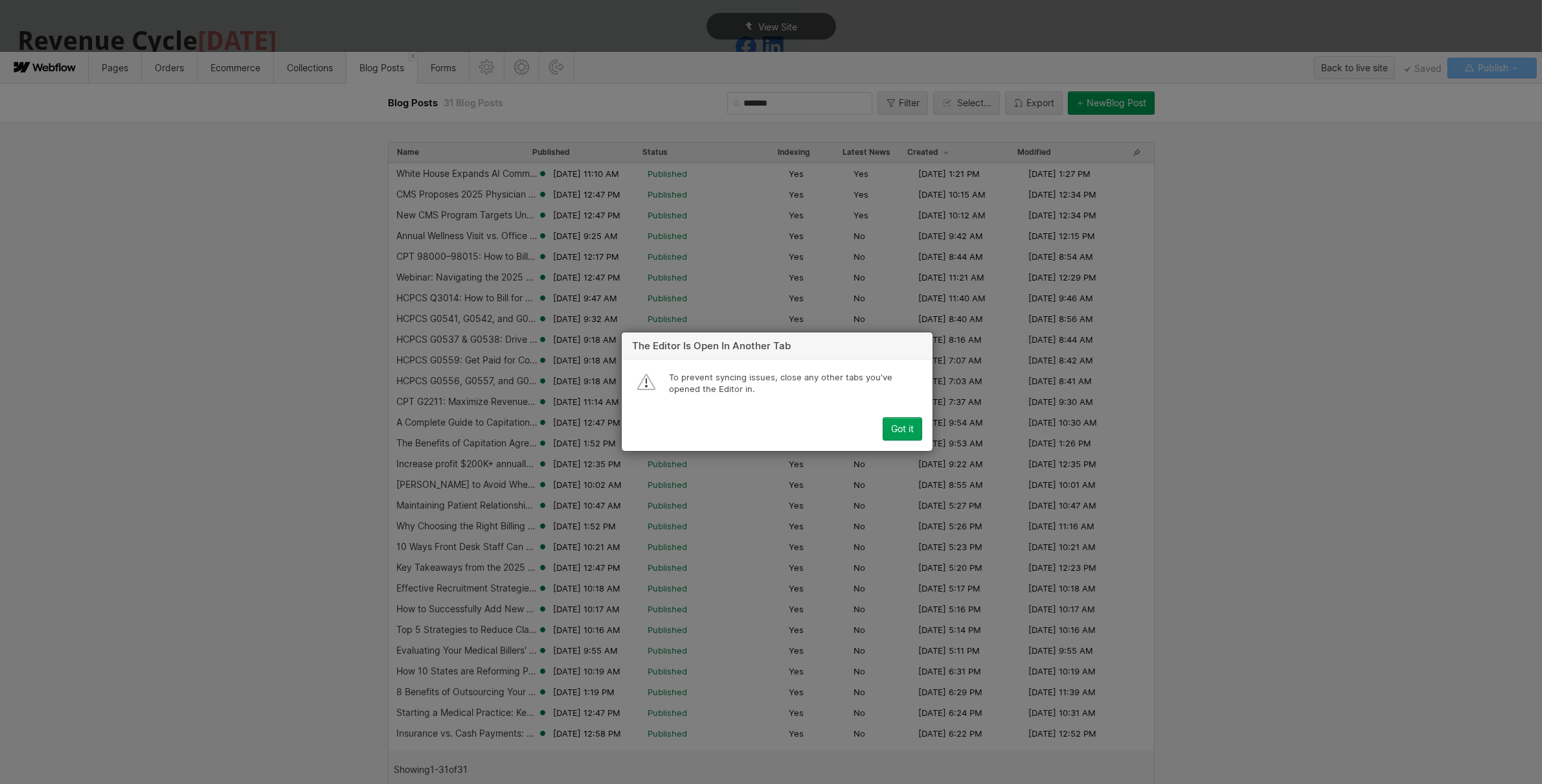
click at [896, 424] on div "Got it" at bounding box center [902, 429] width 23 height 10
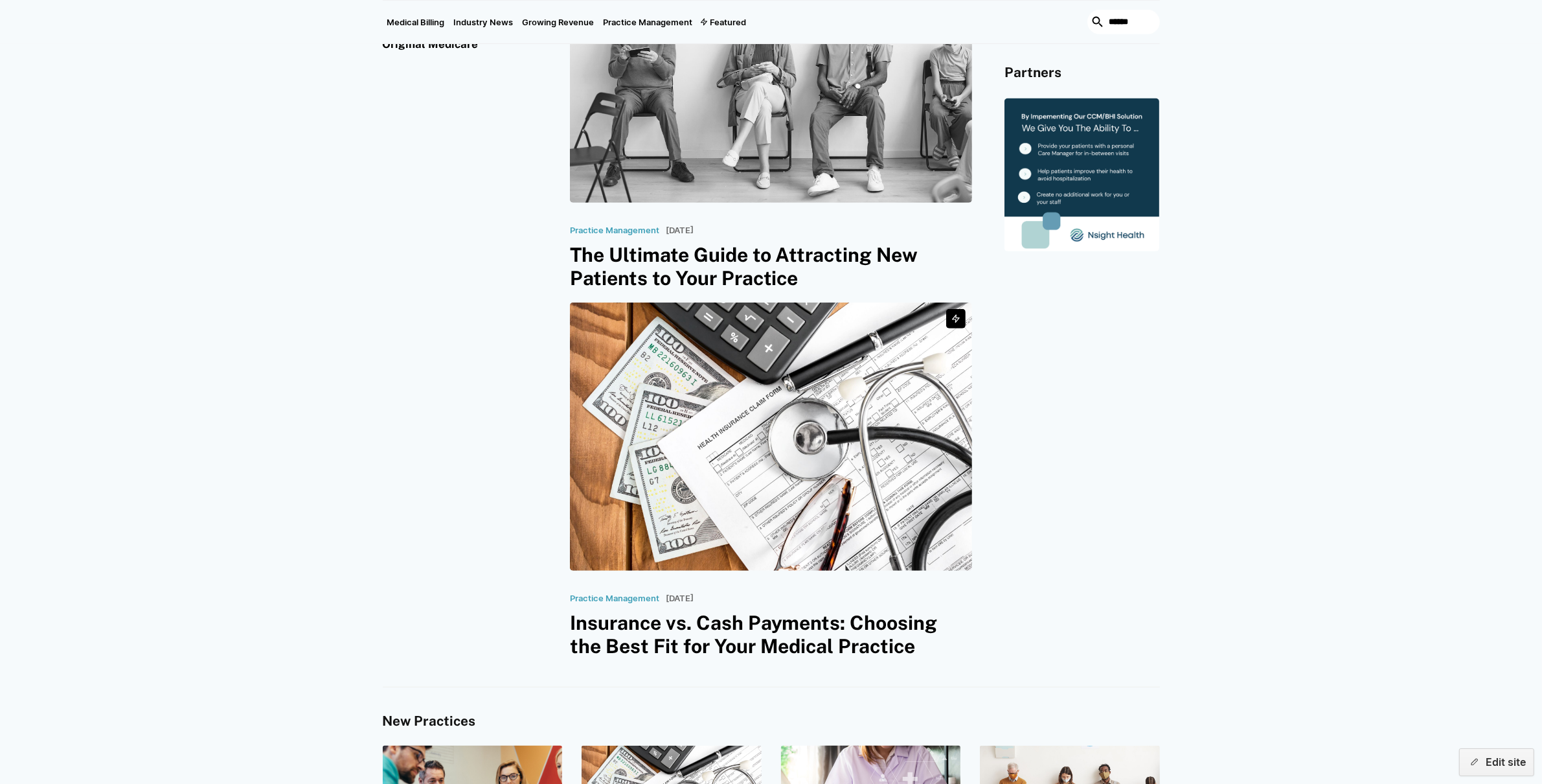
scroll to position [1093, 0]
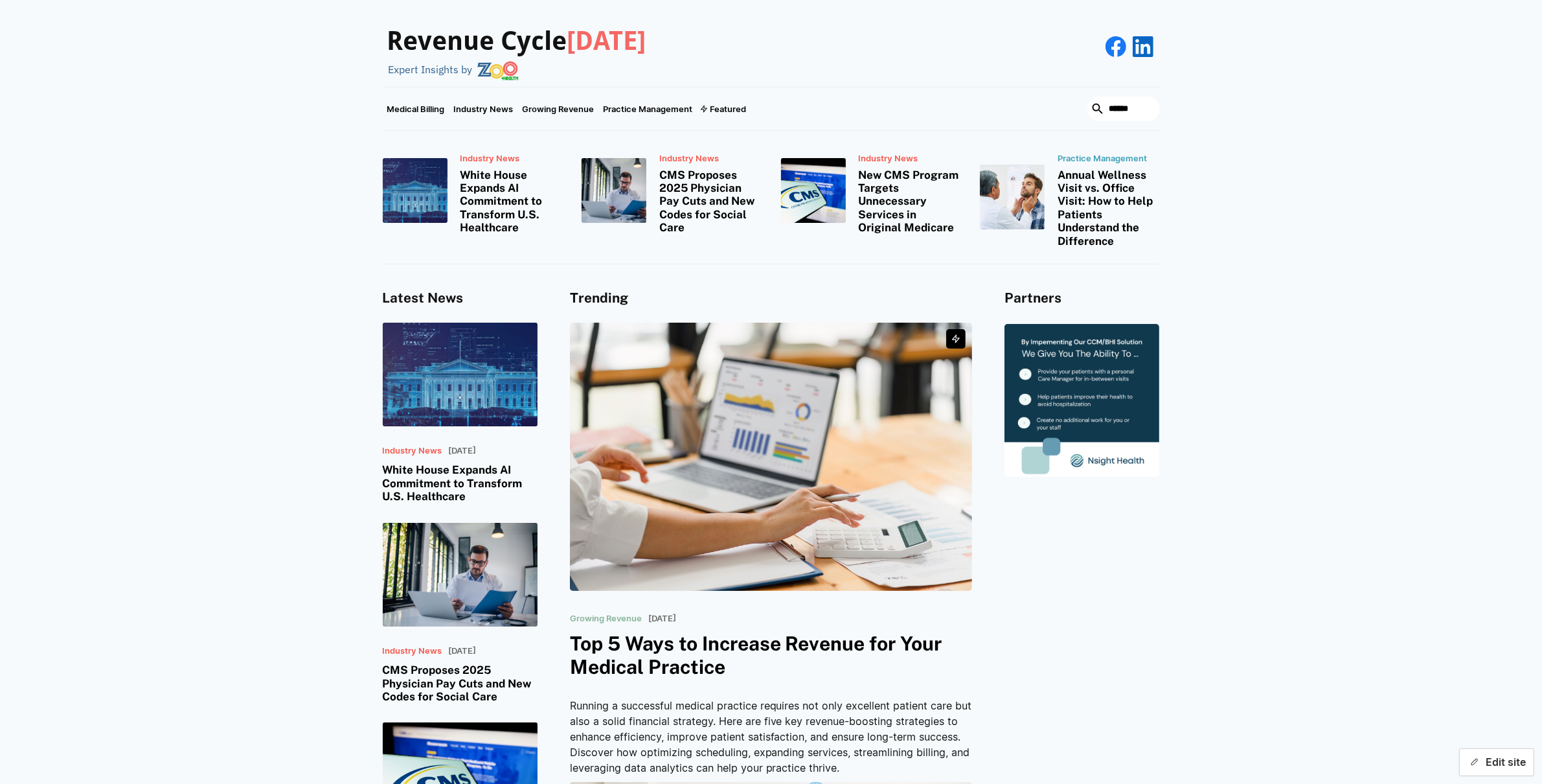
click at [1495, 753] on button "Edit site" at bounding box center [1496, 762] width 75 height 28
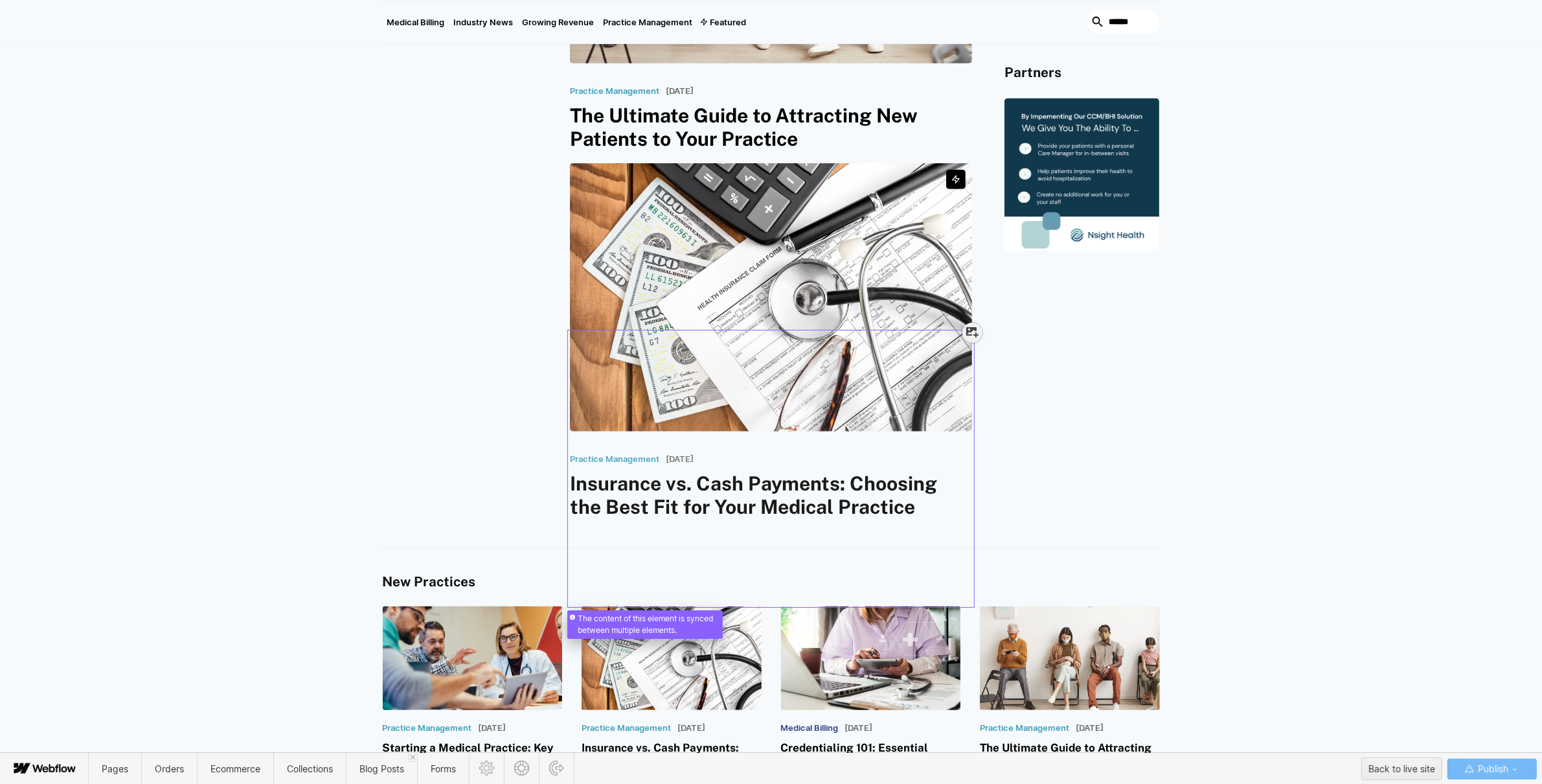
scroll to position [389, 0]
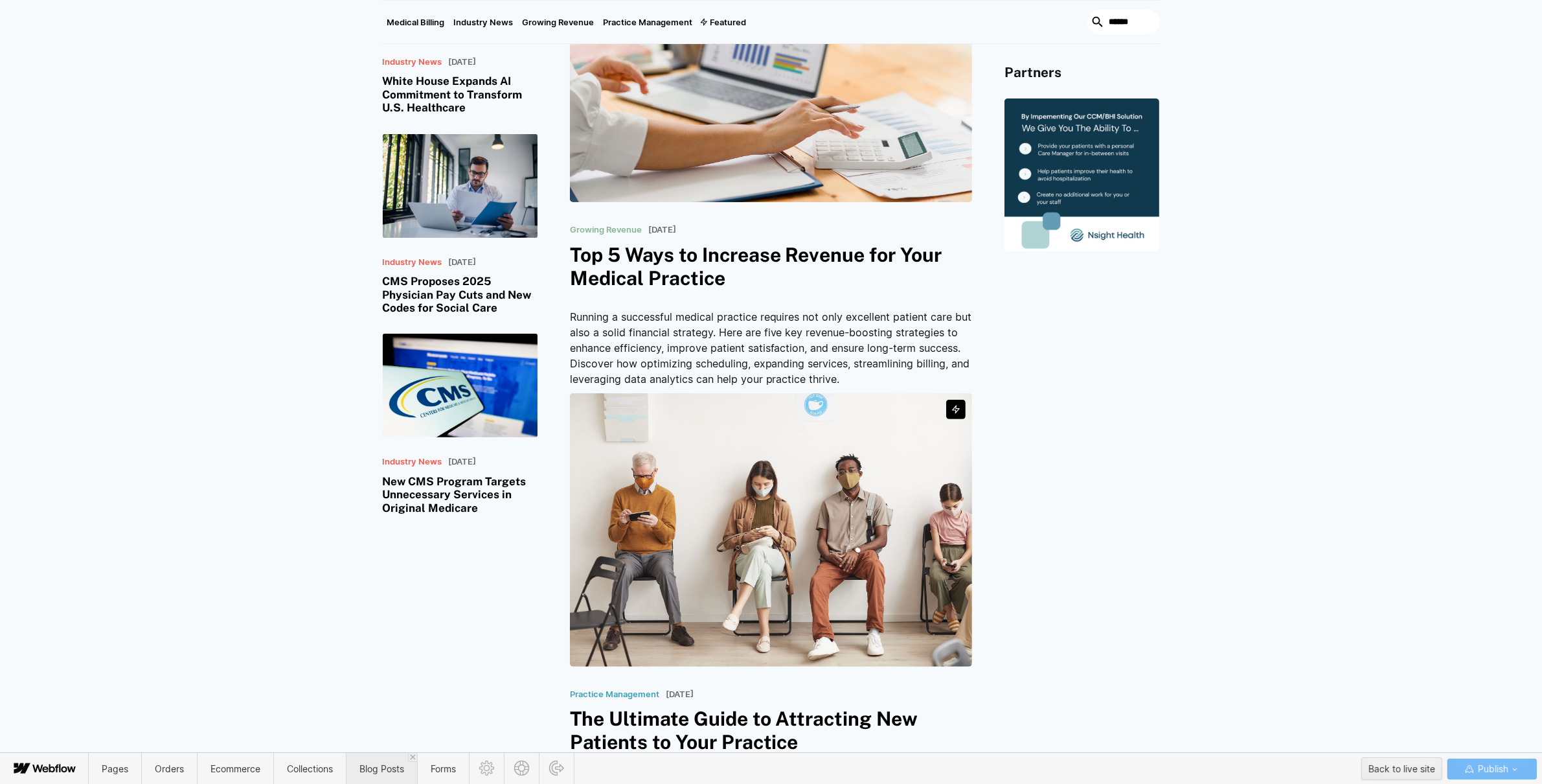
click at [388, 780] on span "Blog Posts" at bounding box center [381, 768] width 71 height 32
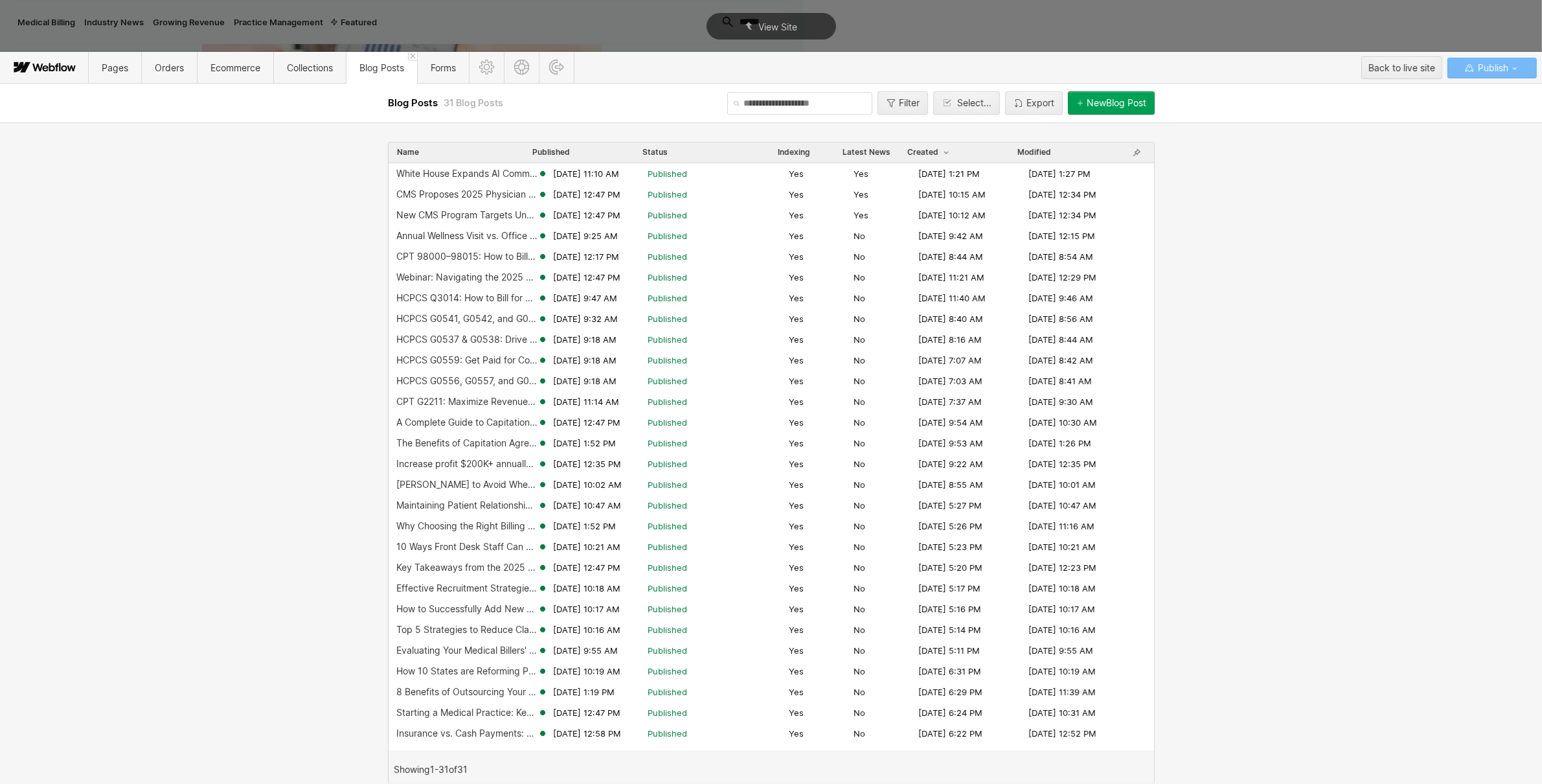
click at [817, 98] on input "text" at bounding box center [800, 103] width 145 height 23
type input "*********"
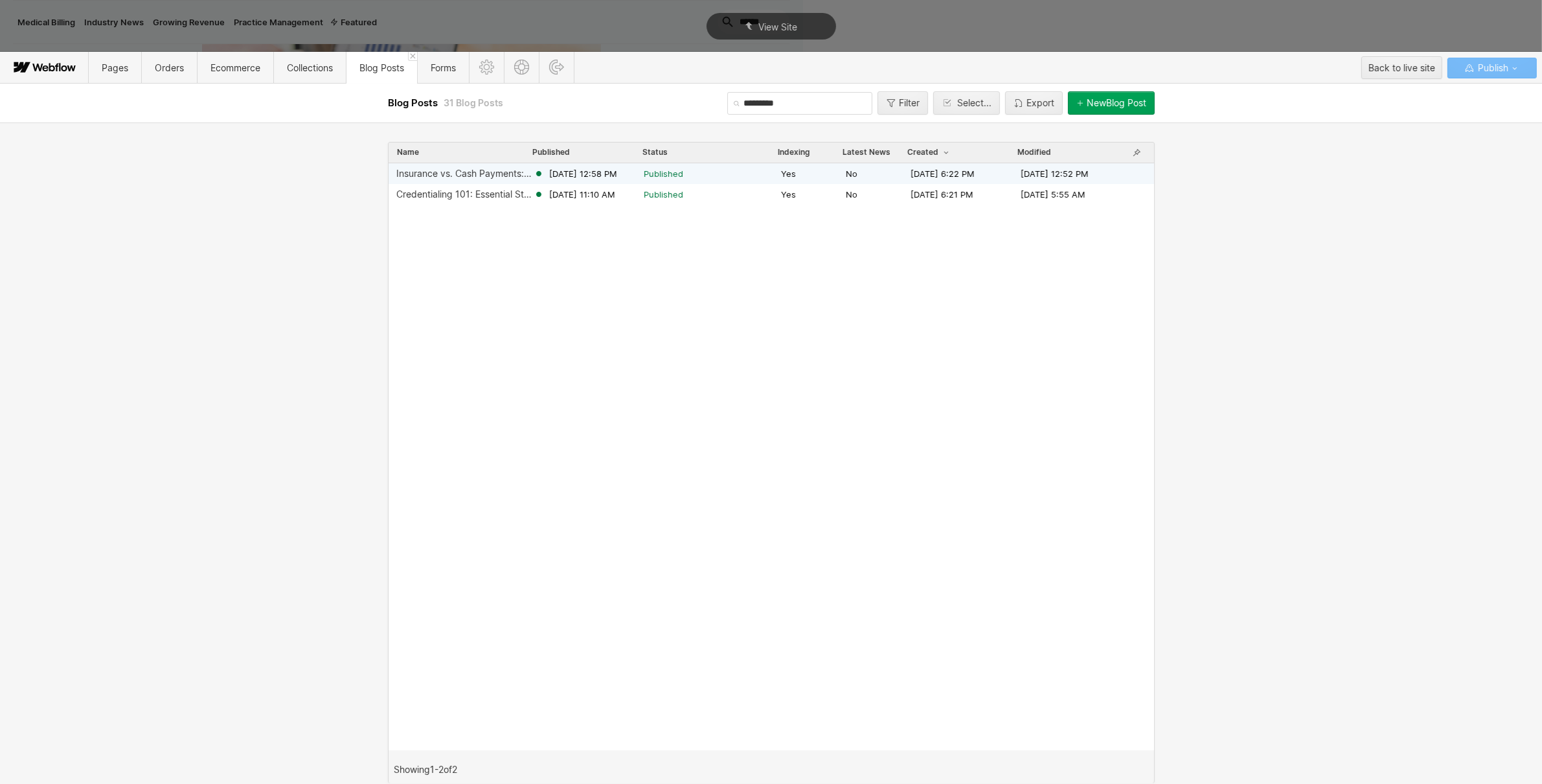
click at [511, 174] on div "Insurance vs. Cash Payments: Choosing the Best Fit for Your Medical Practice" at bounding box center [465, 173] width 138 height 10
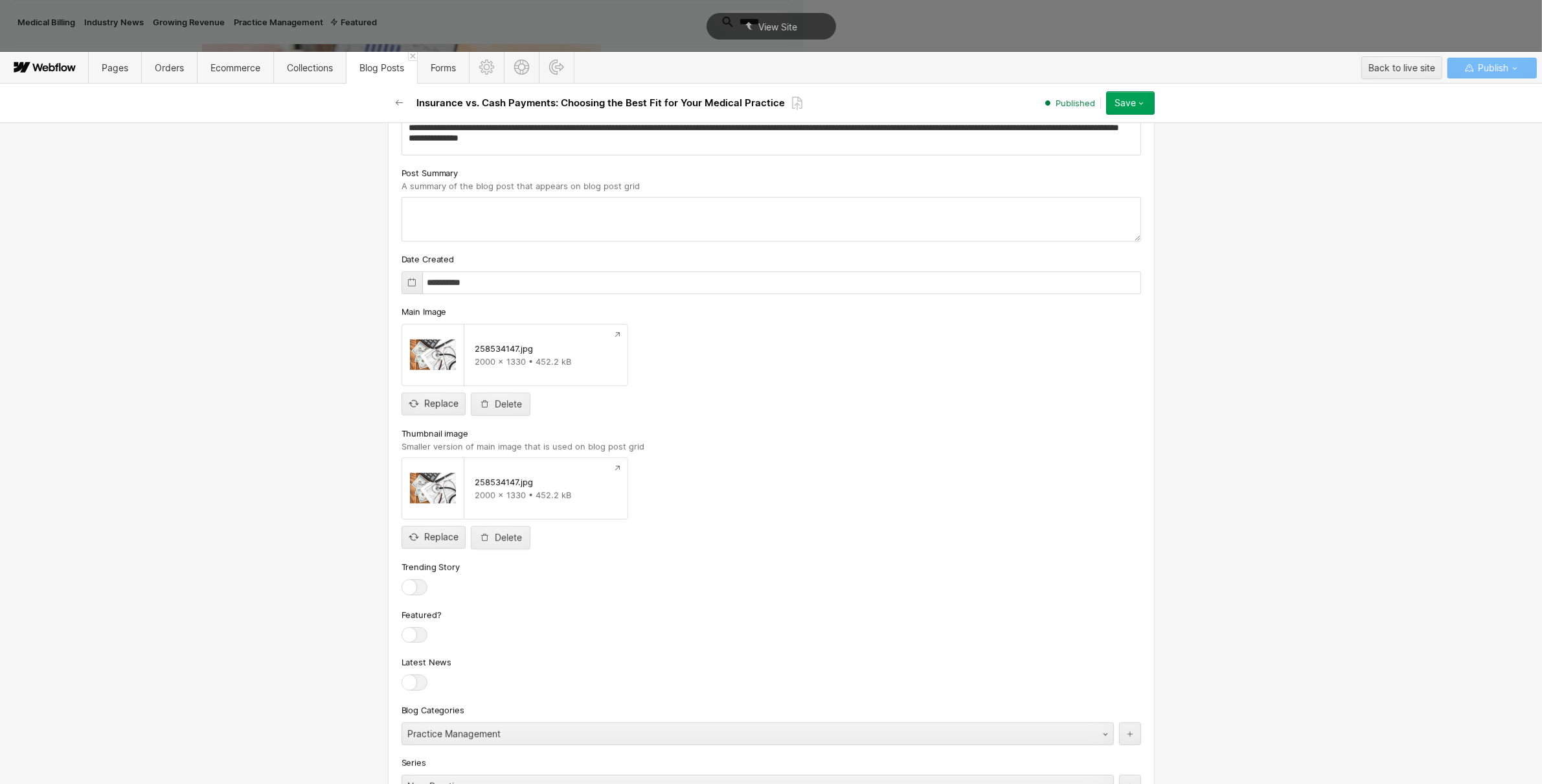
scroll to position [822, 0]
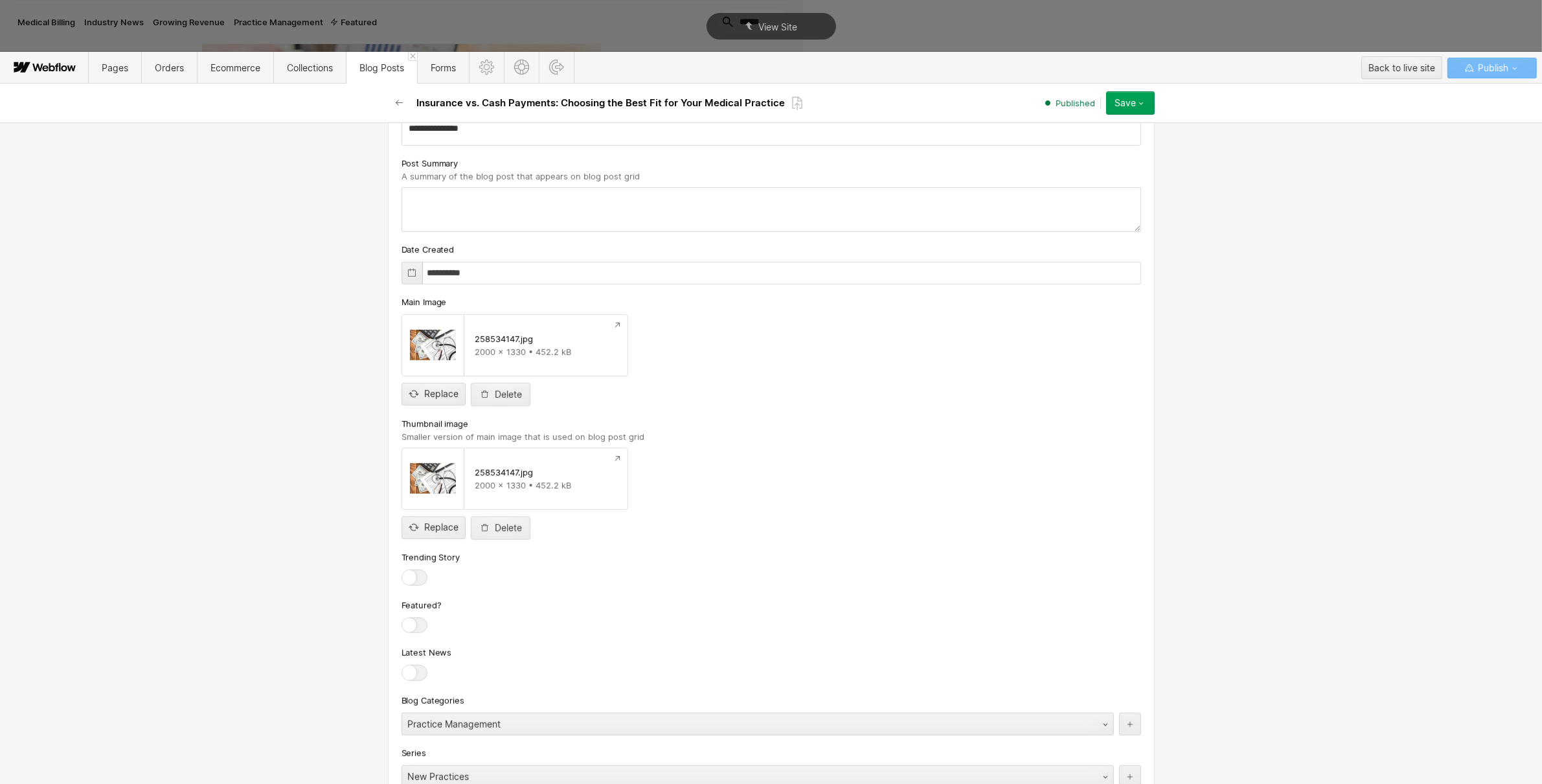
click at [409, 582] on div at bounding box center [415, 577] width 26 height 16
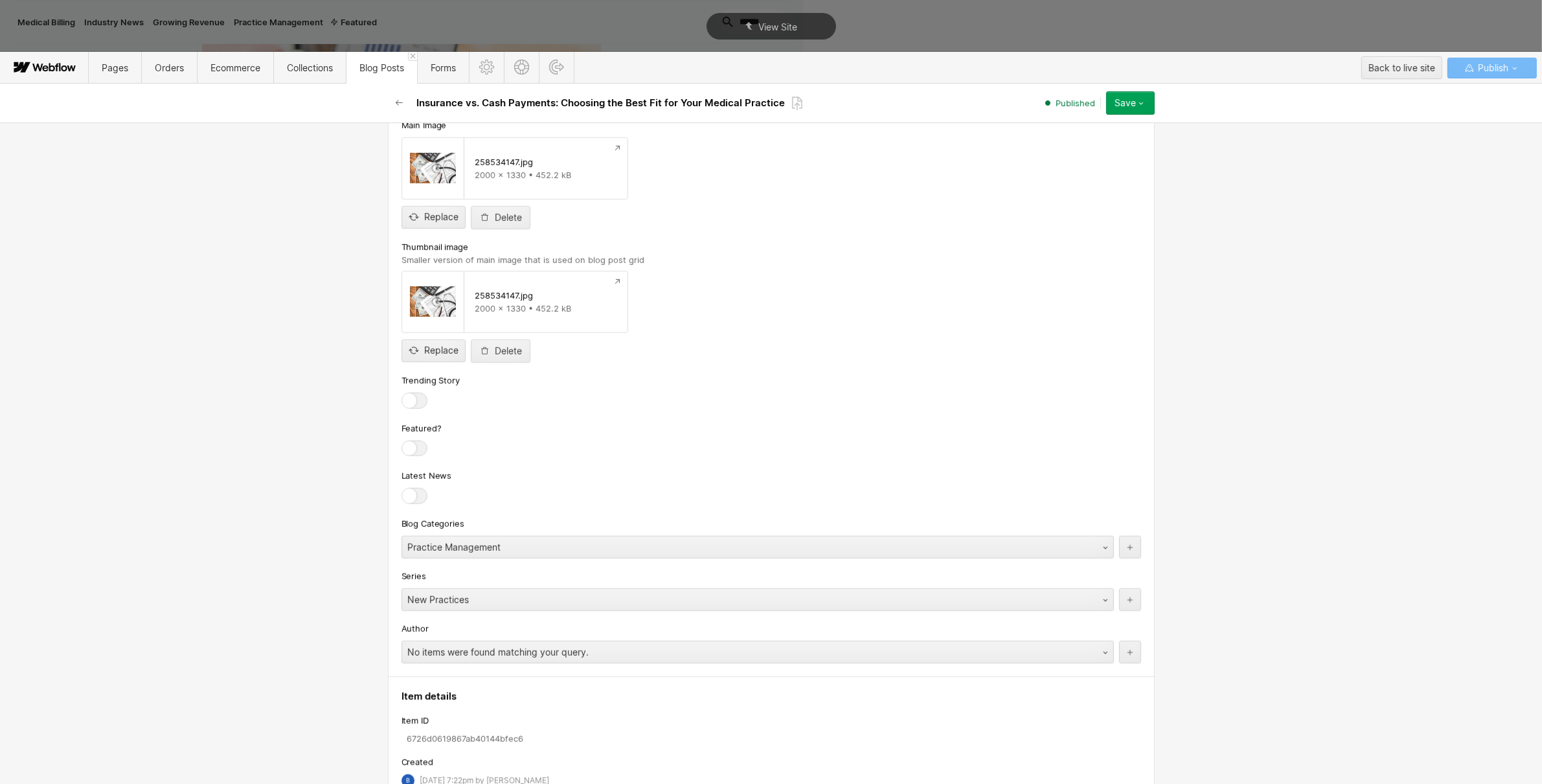
scroll to position [1169, 0]
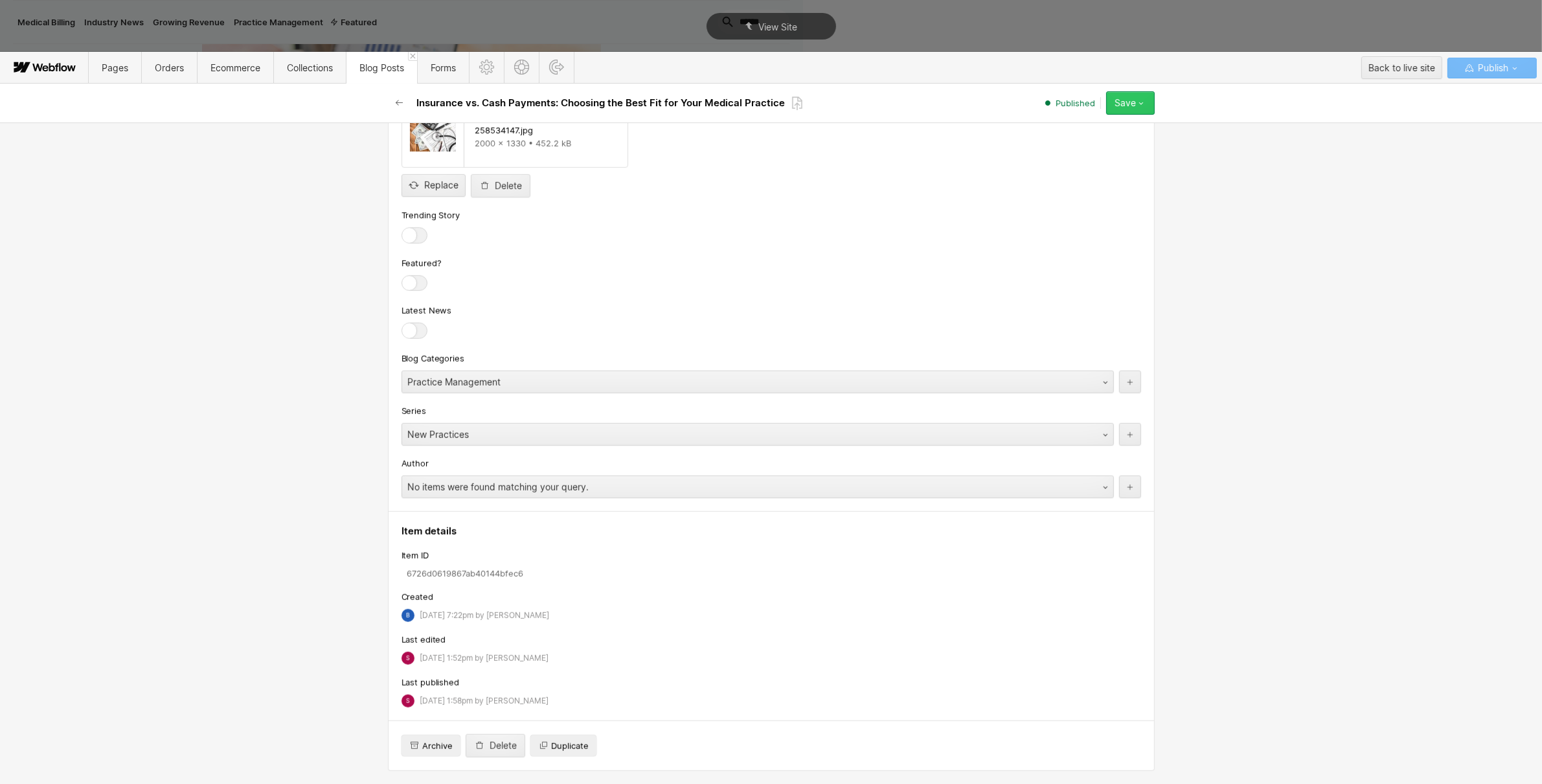
click at [1136, 106] on icon "button" at bounding box center [1141, 103] width 10 height 10
click at [1119, 146] on div "Republish" at bounding box center [1090, 147] width 128 height 18
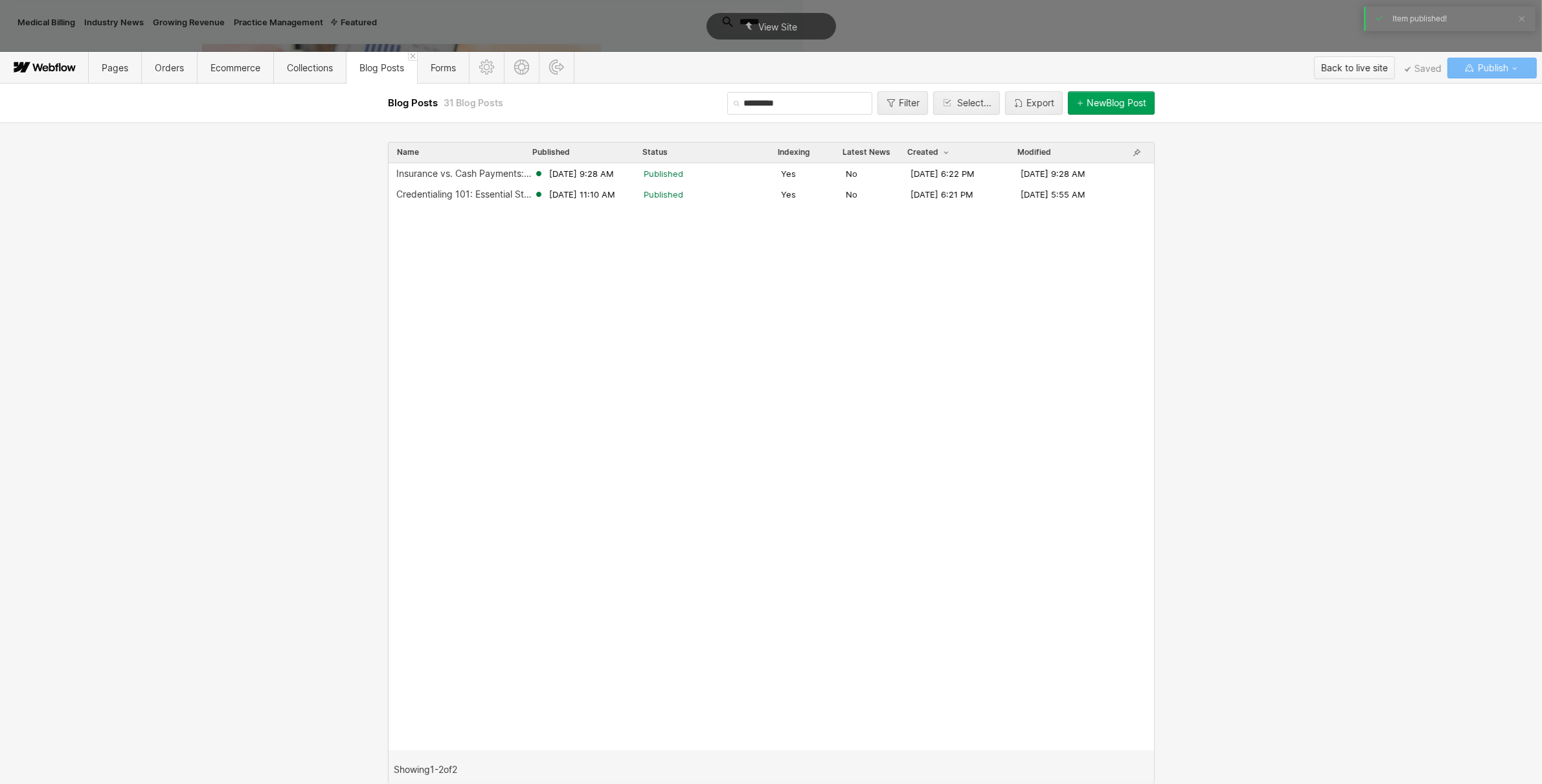
click at [1329, 65] on div "Back to live site" at bounding box center [1355, 68] width 67 height 20
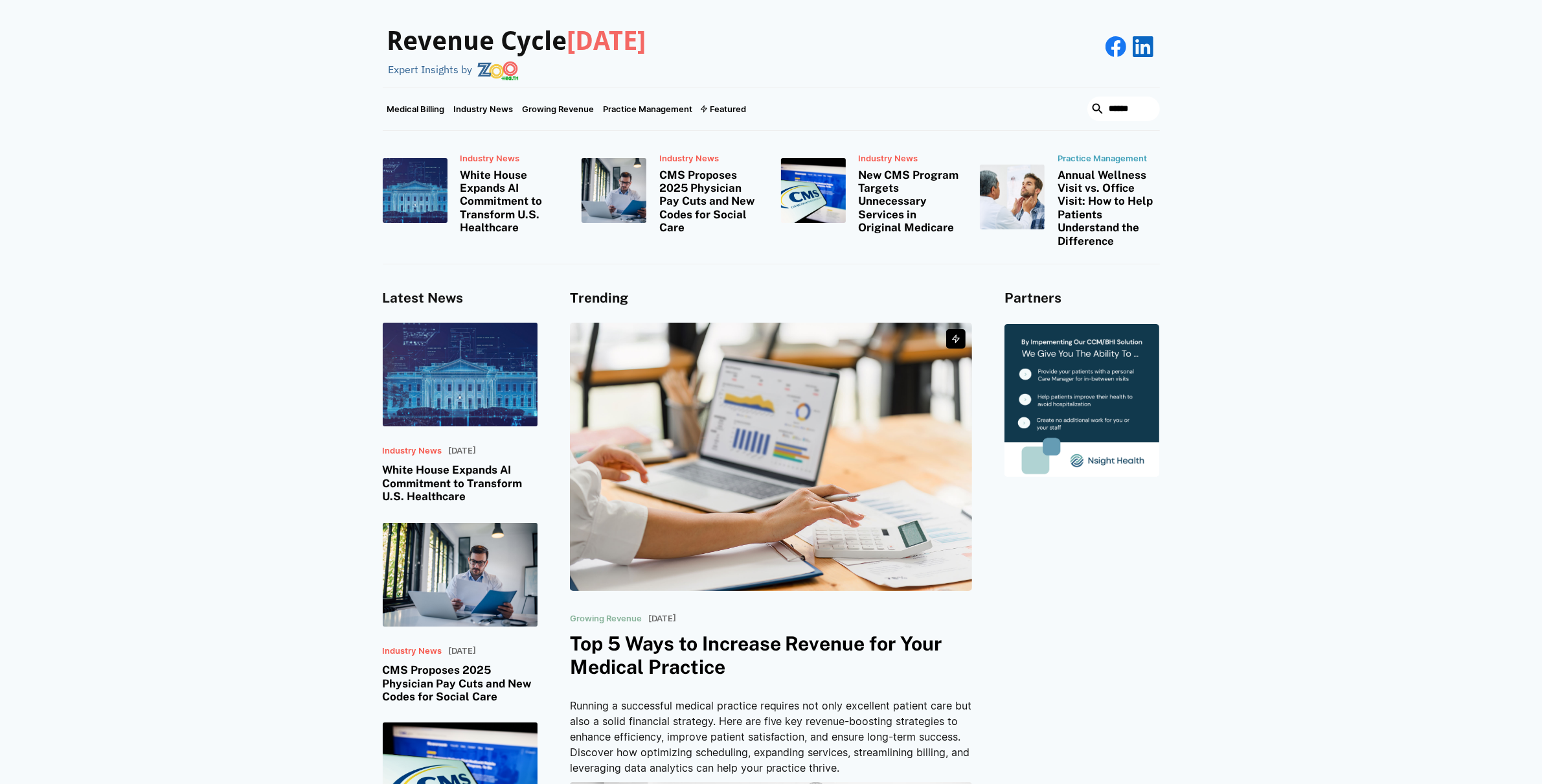
scroll to position [531, 0]
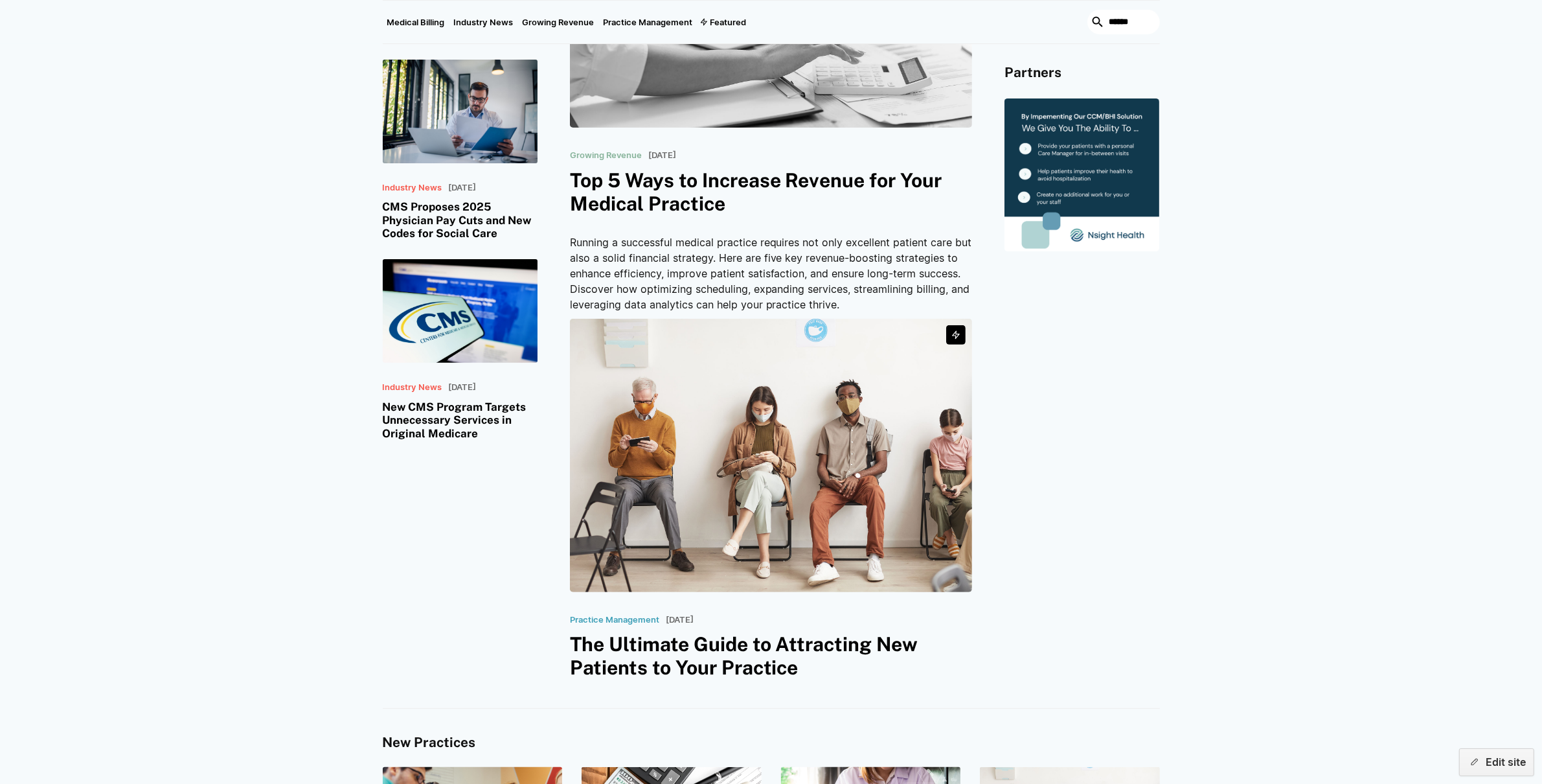
scroll to position [464, 0]
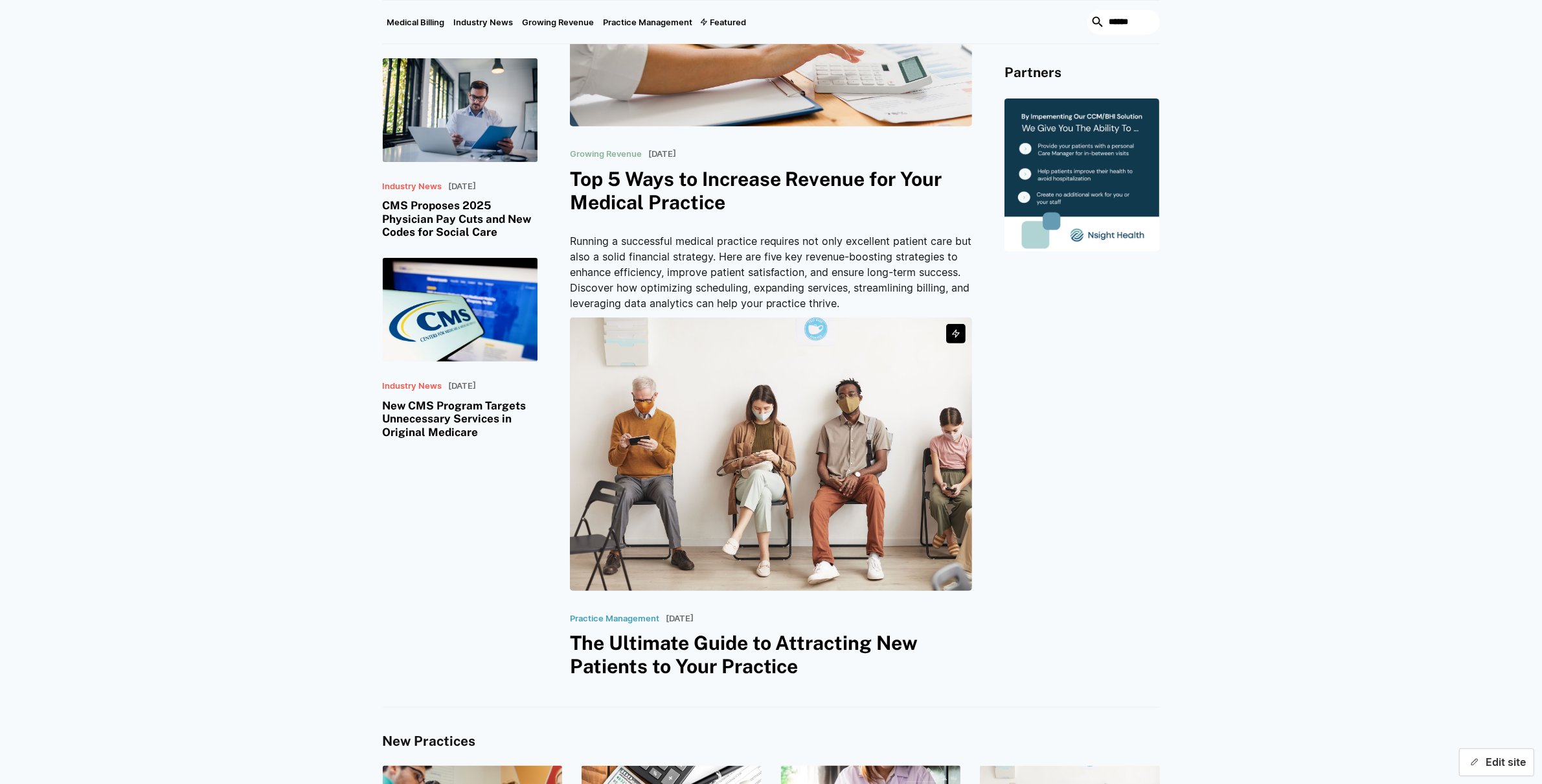
click at [1477, 750] on button "Edit site" at bounding box center [1496, 762] width 75 height 28
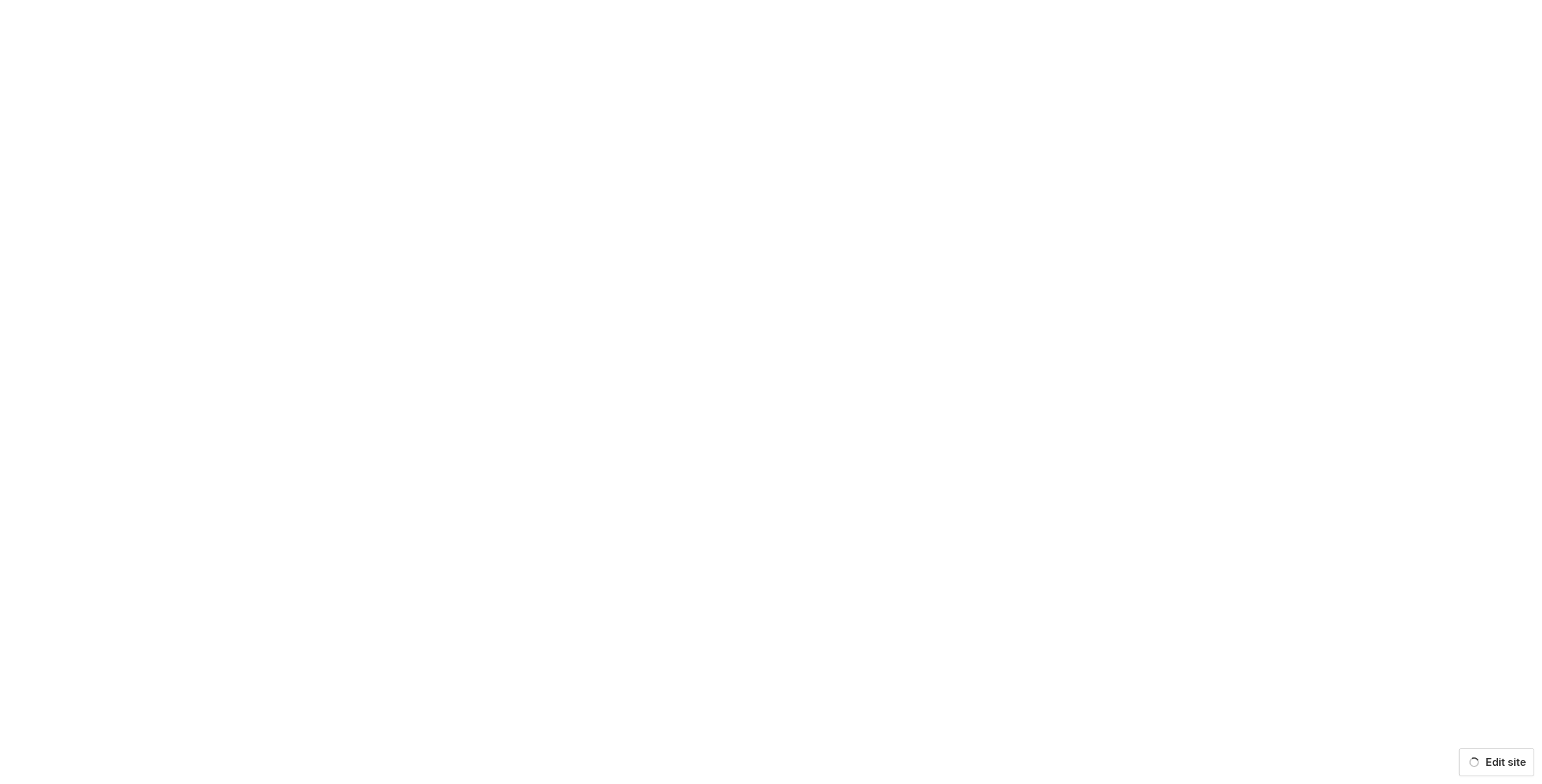
scroll to position [0, 0]
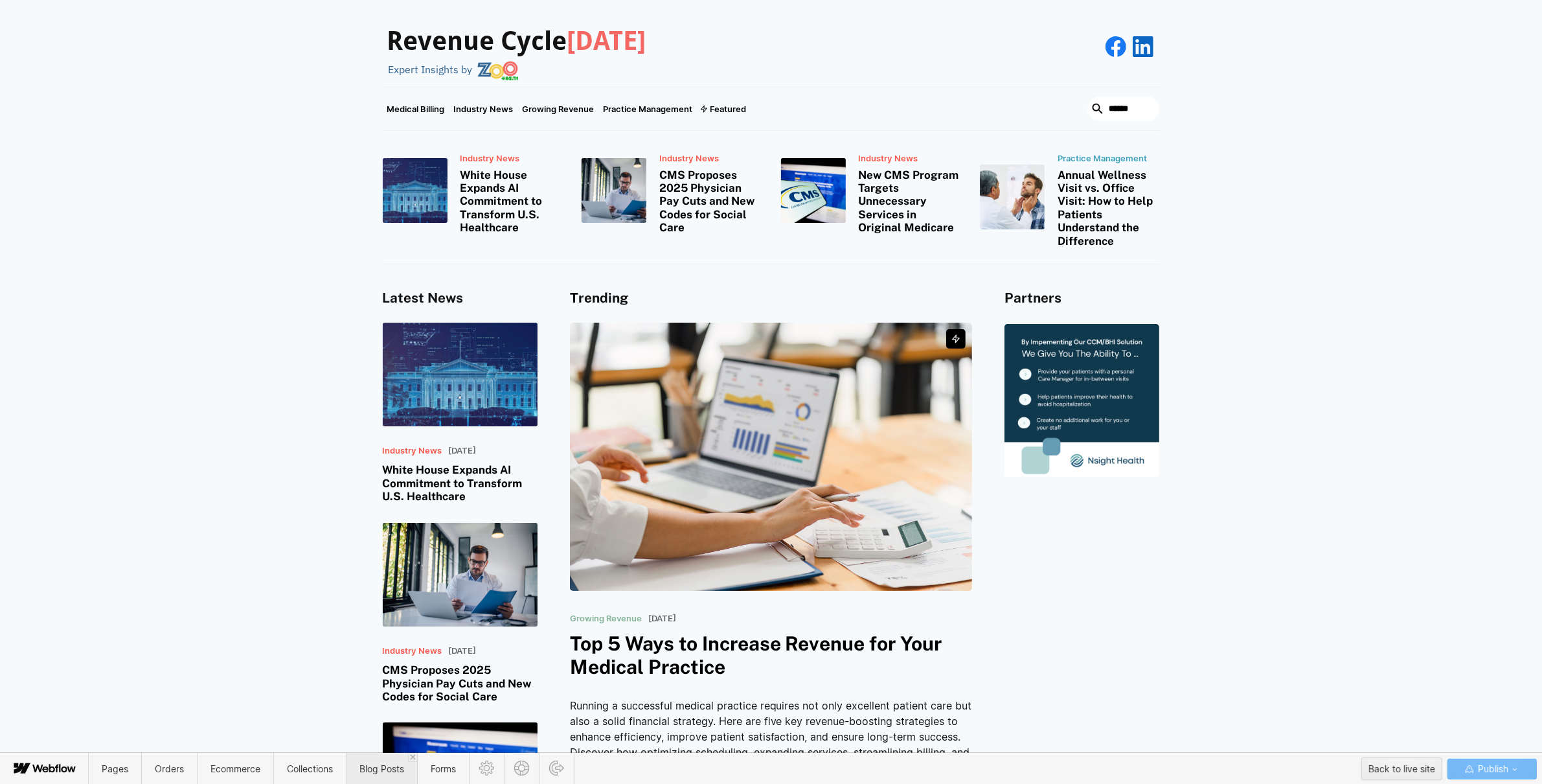
click at [365, 768] on span "Blog Posts" at bounding box center [382, 768] width 45 height 11
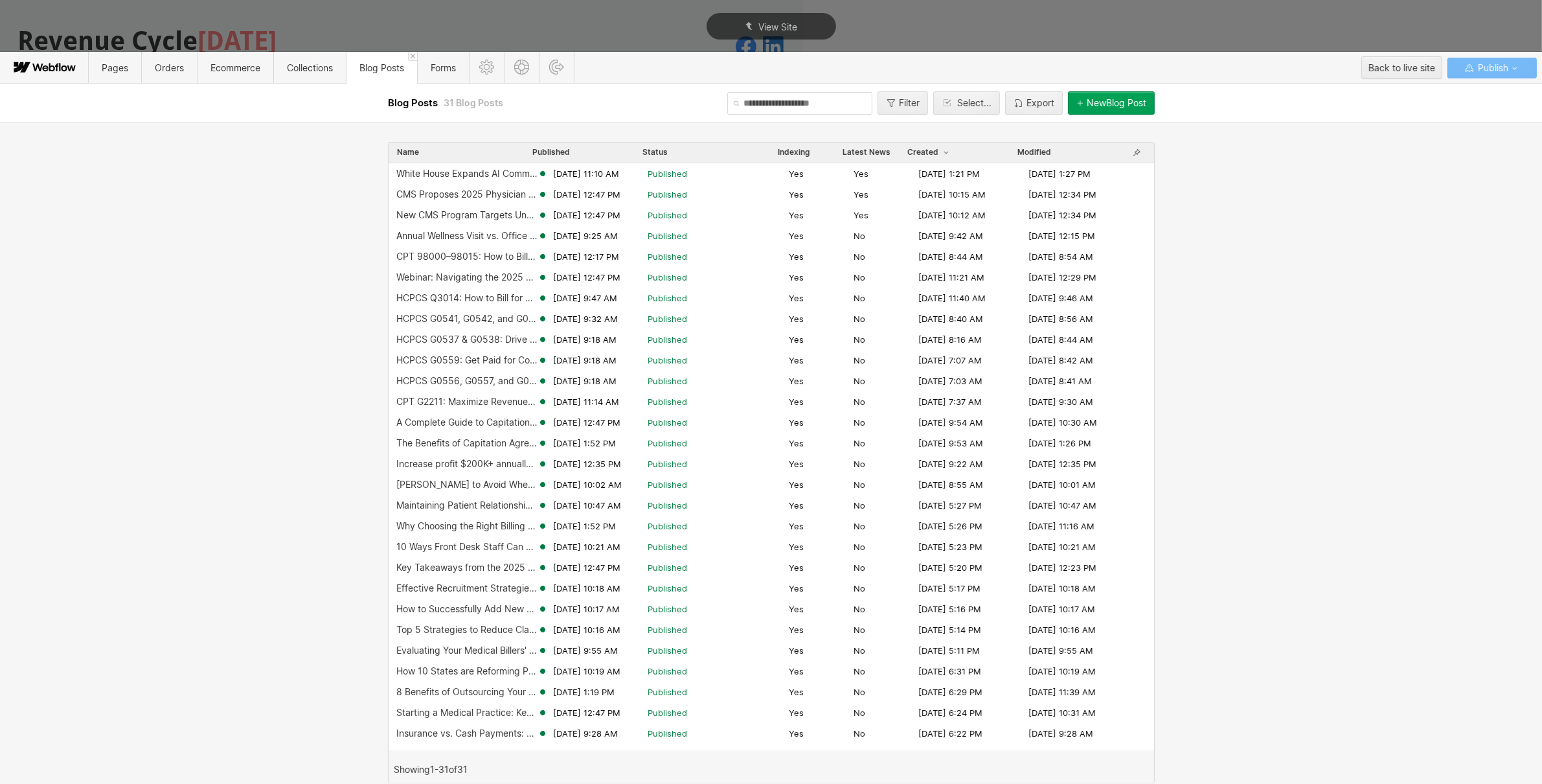
click at [755, 101] on input "text" at bounding box center [800, 103] width 145 height 23
type input "*******"
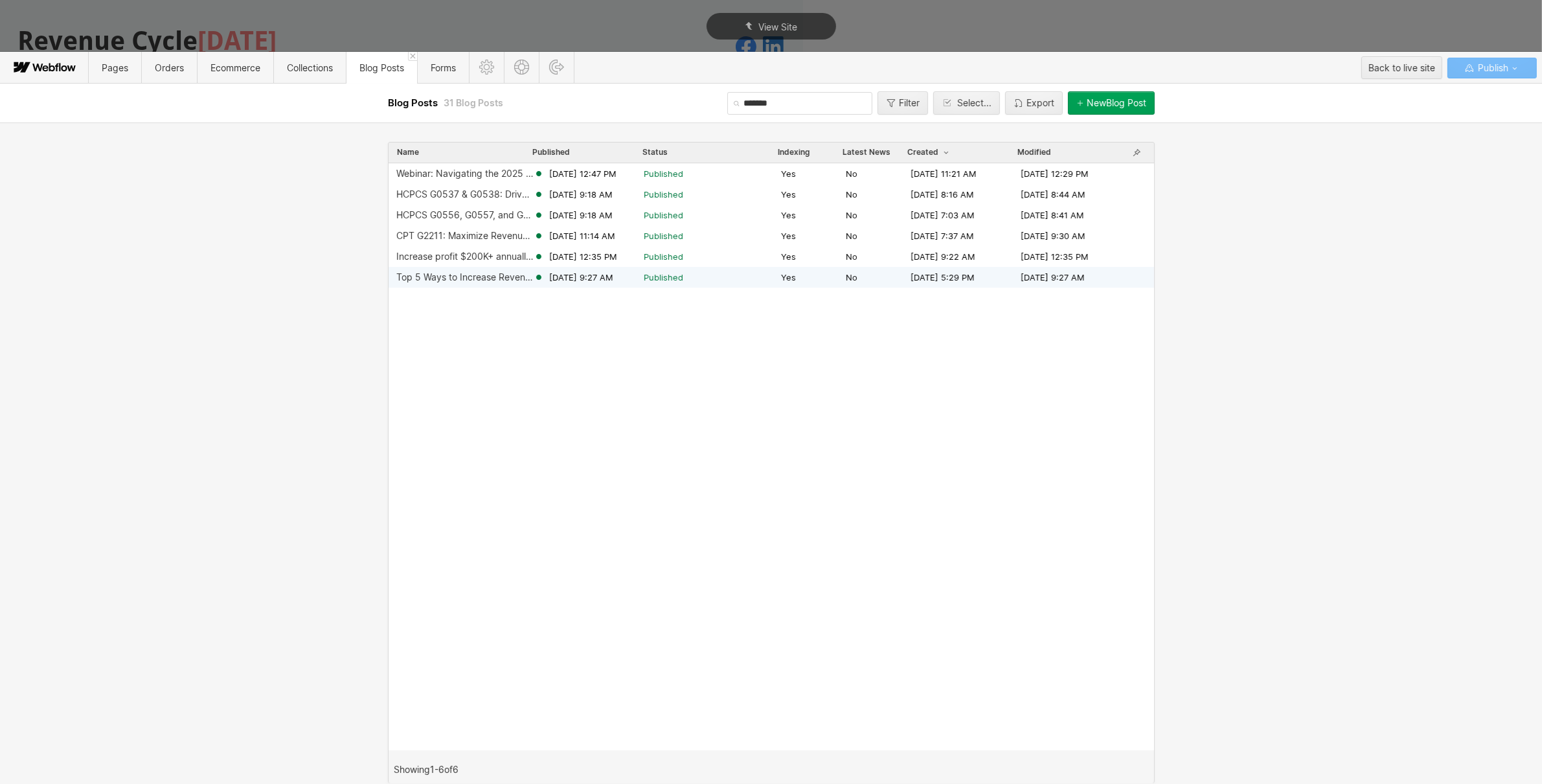
click at [480, 279] on div "Top 5 Ways to Increase Revenue for Your Medical Practice" at bounding box center [465, 277] width 138 height 10
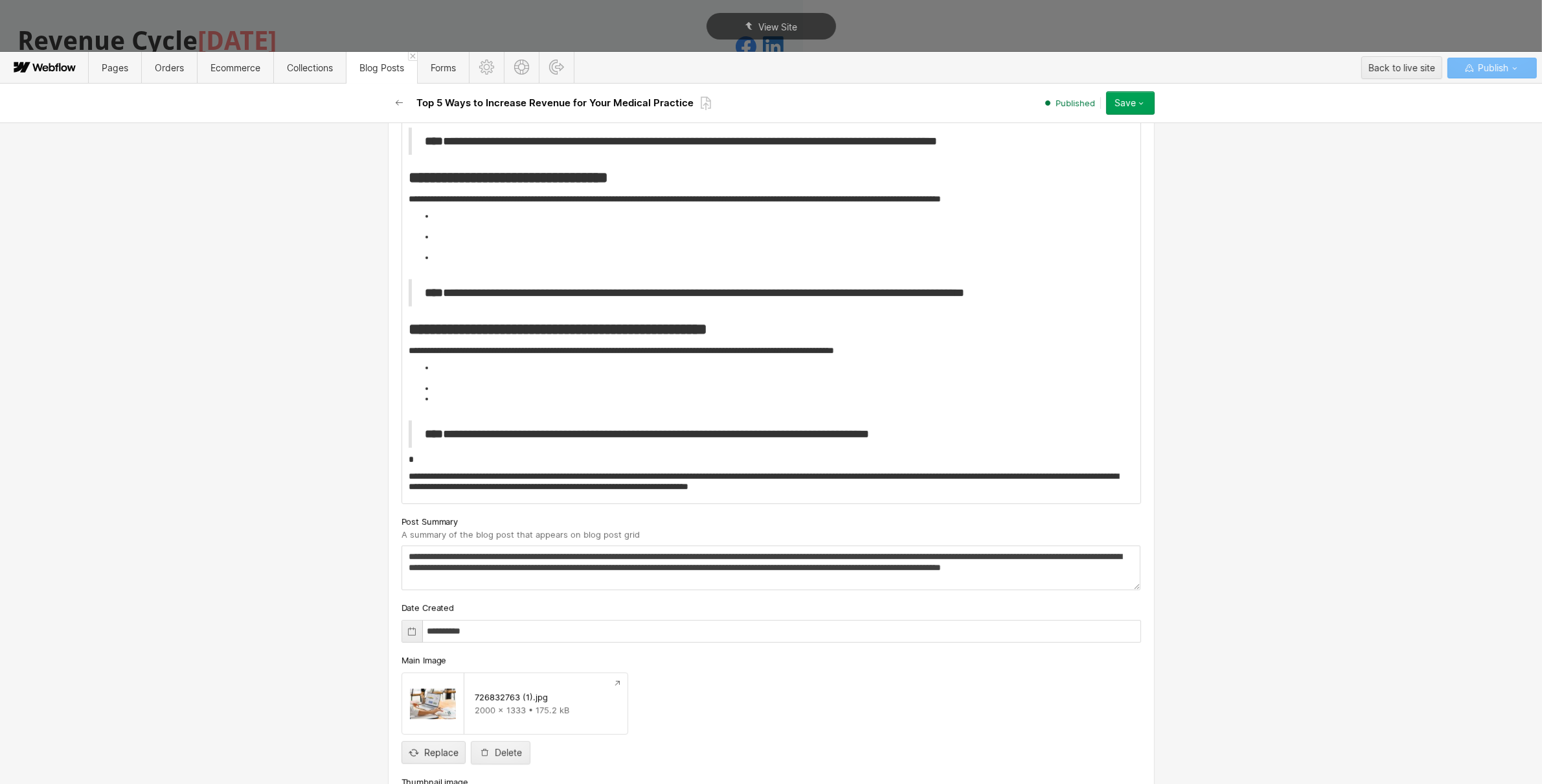
scroll to position [676, 0]
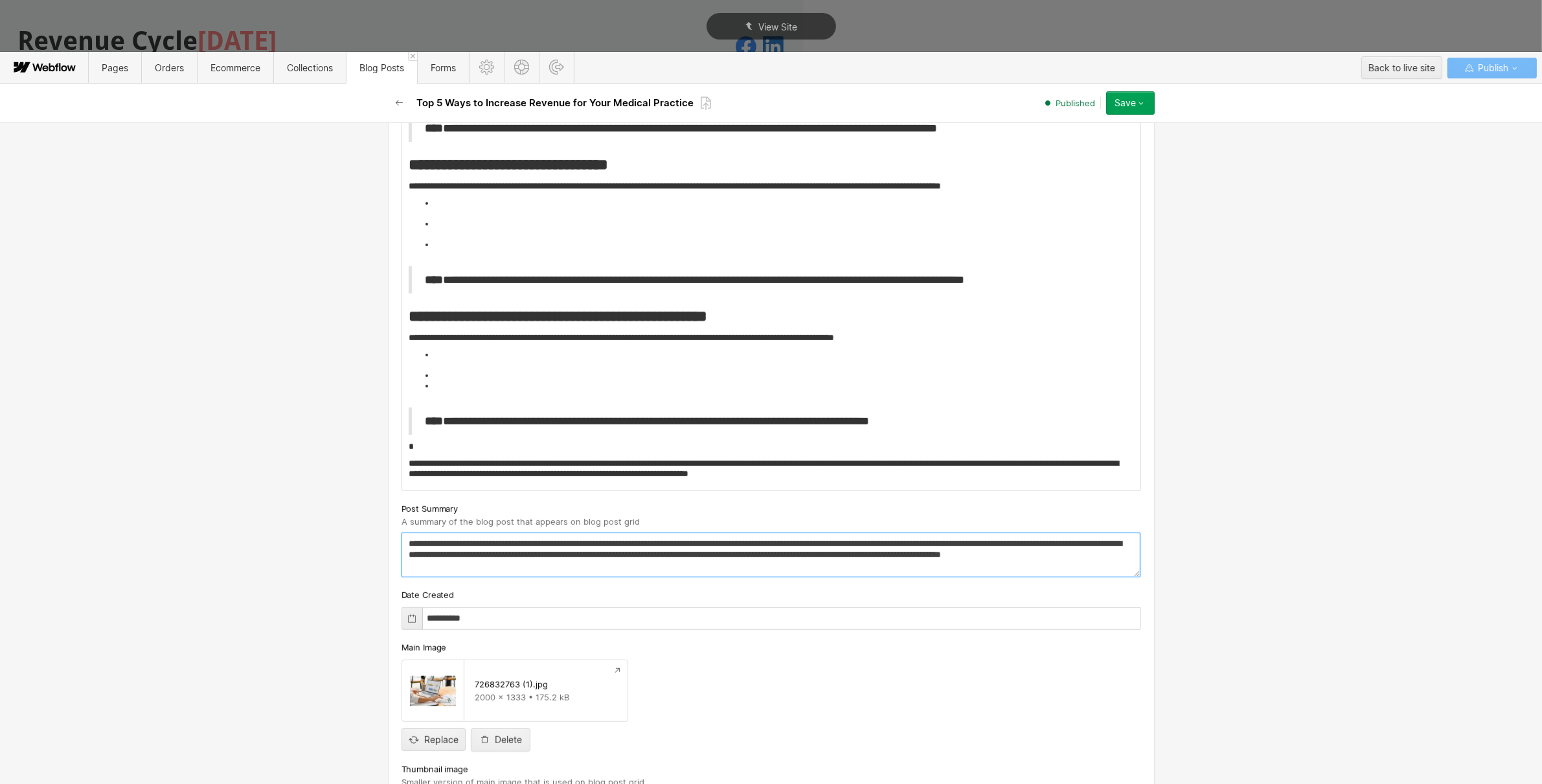
drag, startPoint x: 663, startPoint y: 570, endPoint x: 337, endPoint y: 534, distance: 328.0
click at [337, 534] on div "**********" at bounding box center [771, 453] width 1542 height 661
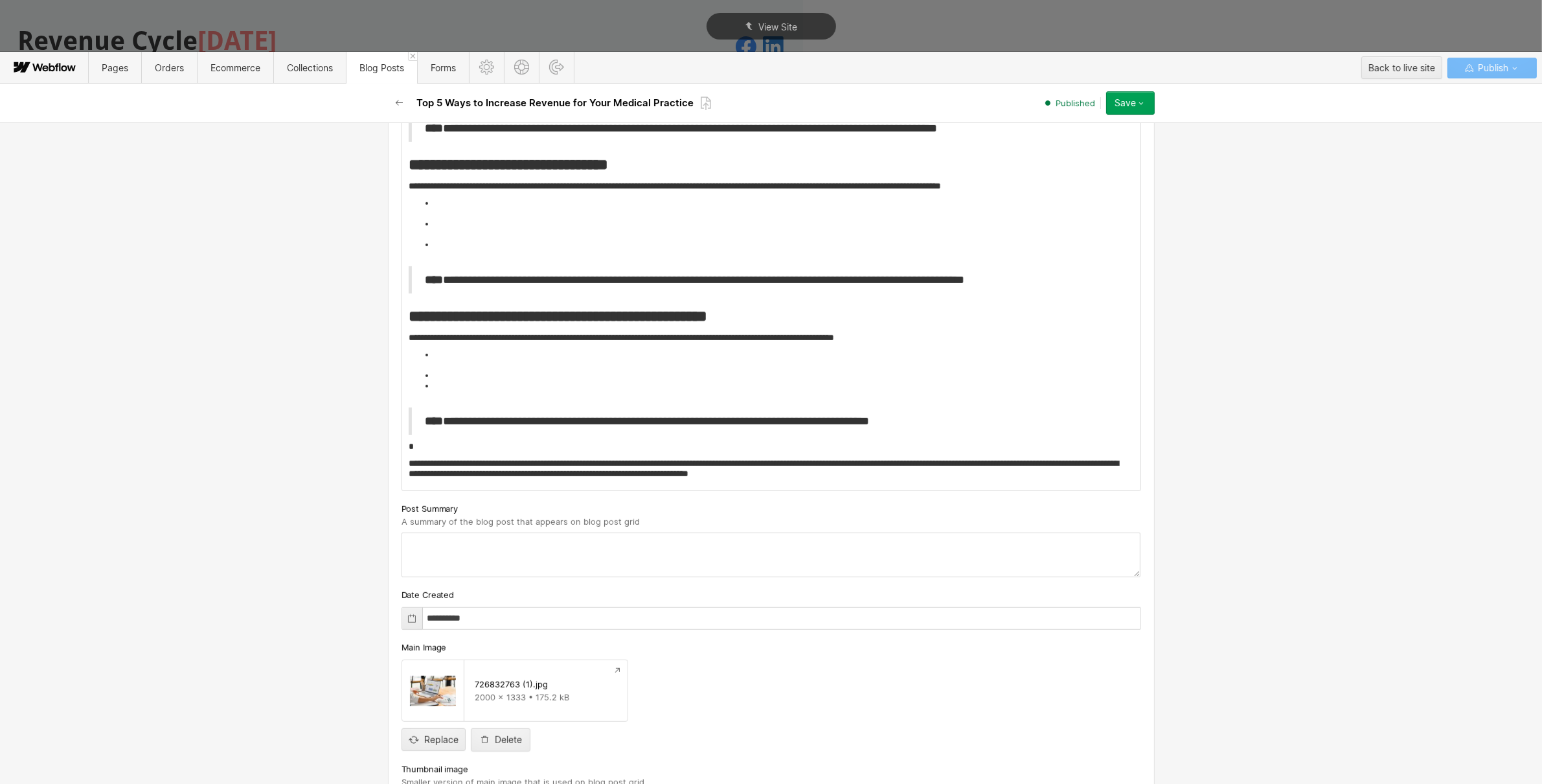
click at [1156, 108] on div "Top 5 Ways to Increase Revenue for Your Medical Practice Published Save Save ch…" at bounding box center [772, 103] width 778 height 39
click at [1148, 105] on button "Save" at bounding box center [1130, 103] width 48 height 23
click at [1106, 147] on div "Republish" at bounding box center [1090, 147] width 128 height 18
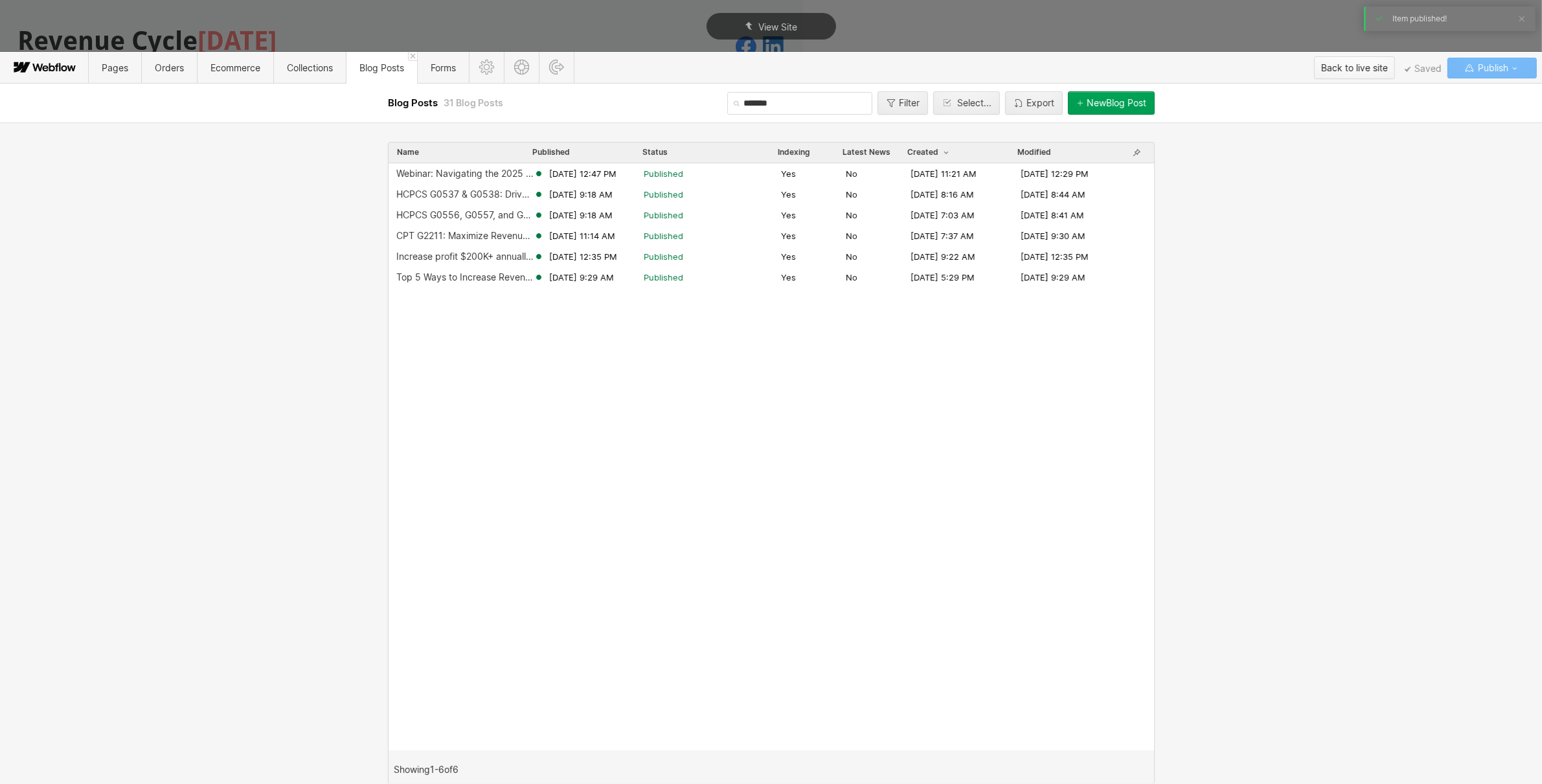
click at [1346, 63] on div "Back to live site" at bounding box center [1355, 68] width 67 height 20
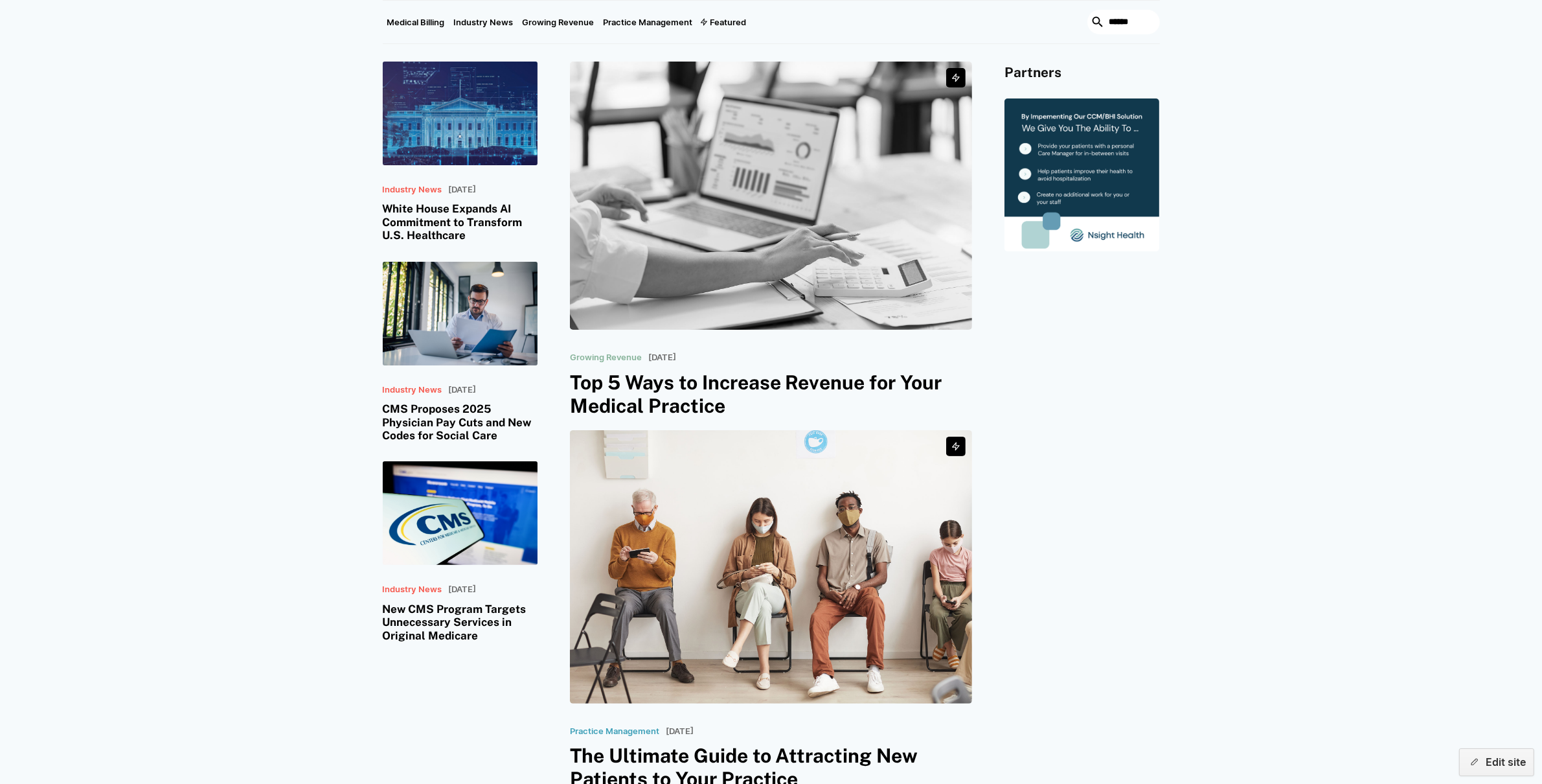
scroll to position [329, 0]
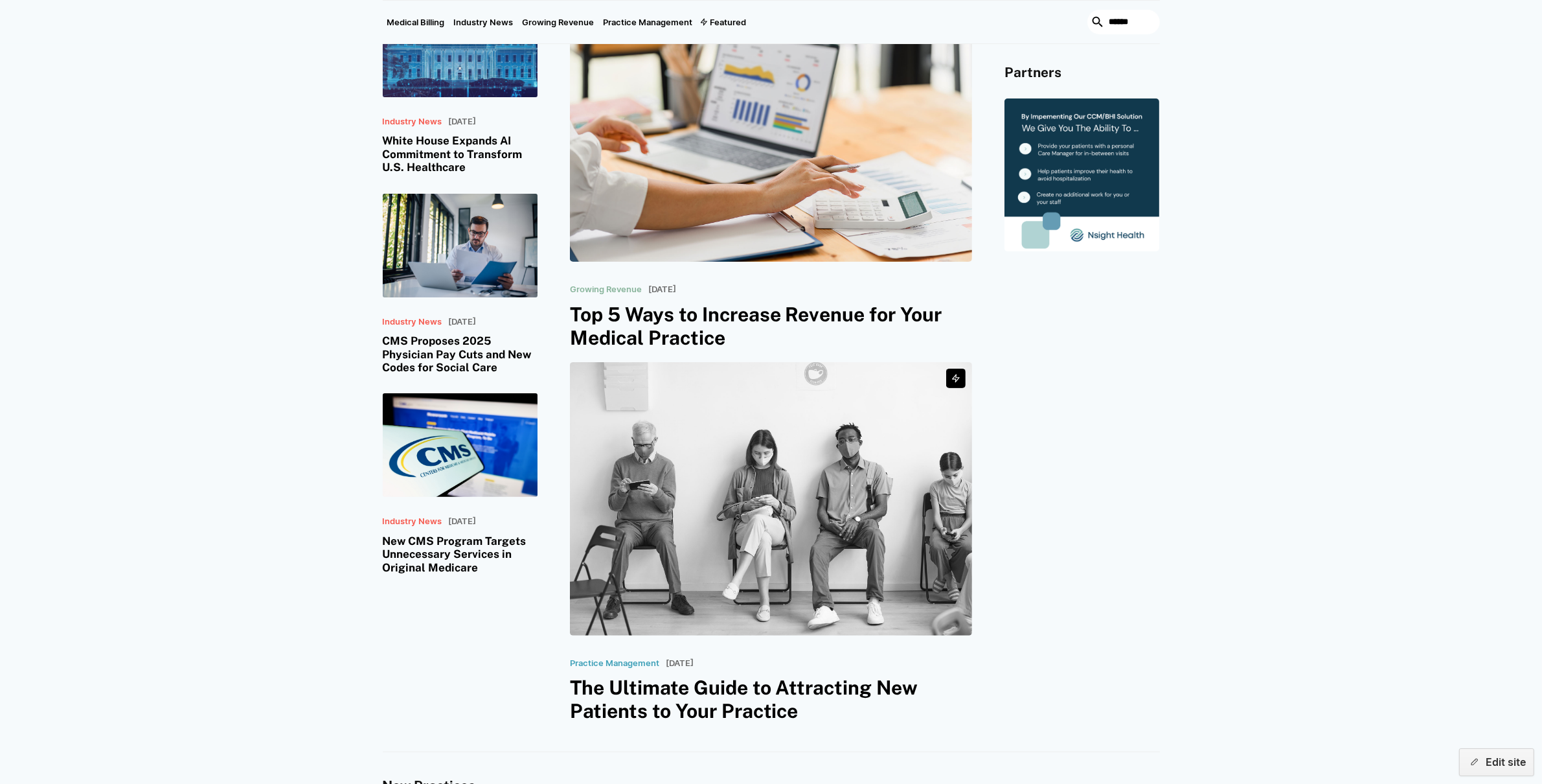
click at [678, 590] on img at bounding box center [772, 498] width 403 height 273
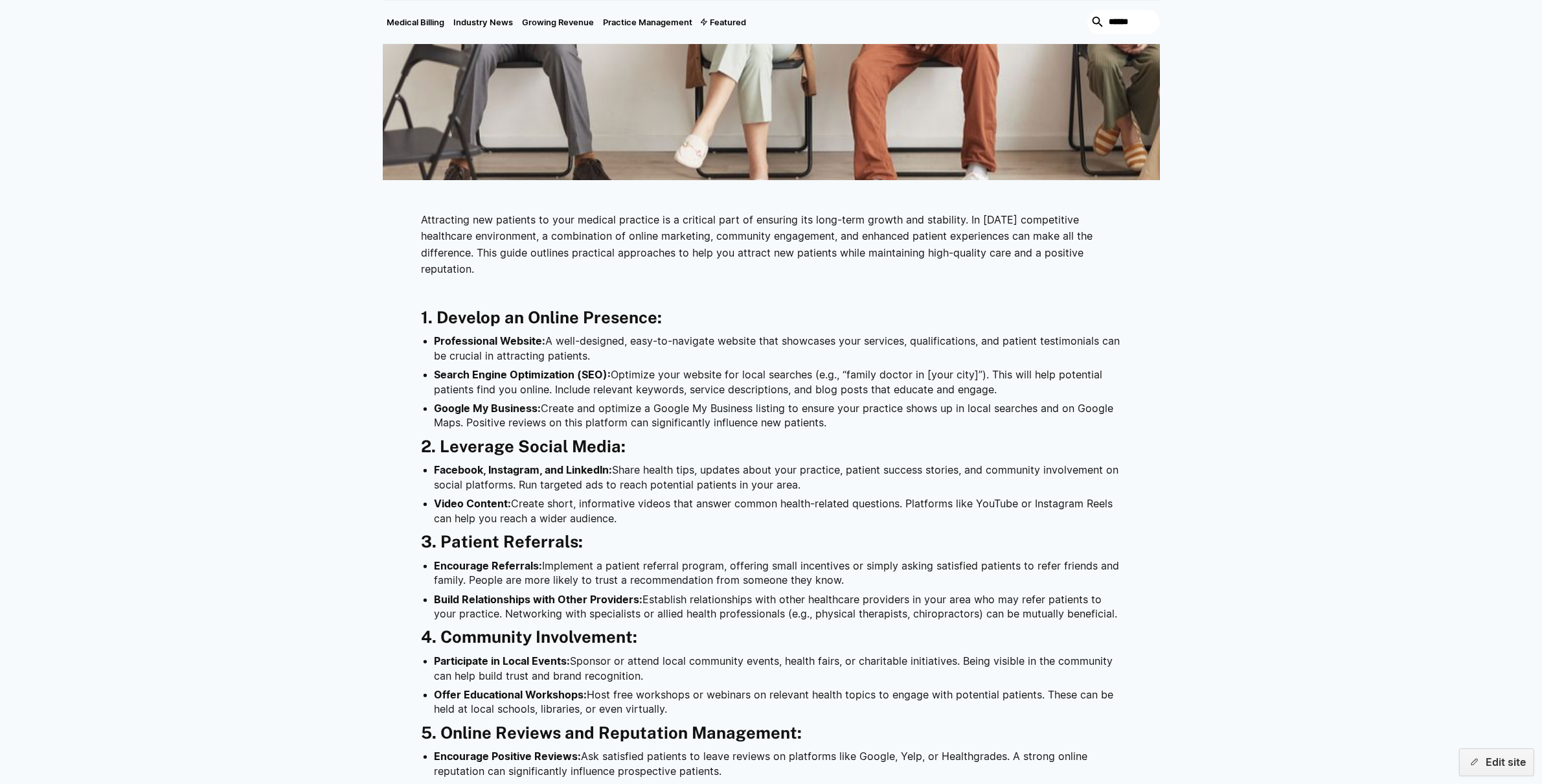
scroll to position [935, 0]
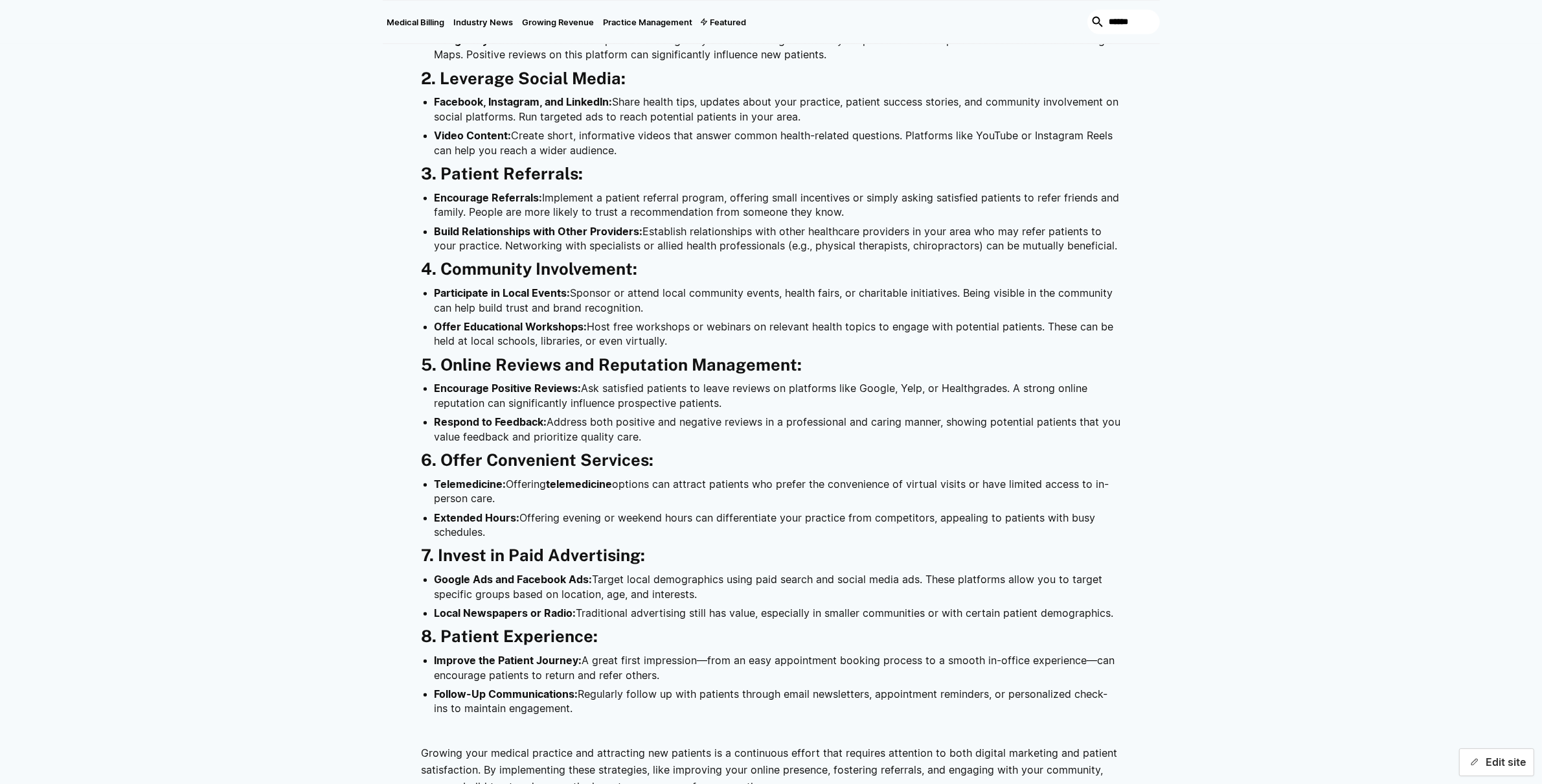
click at [1515, 753] on button "Edit site" at bounding box center [1496, 762] width 75 height 28
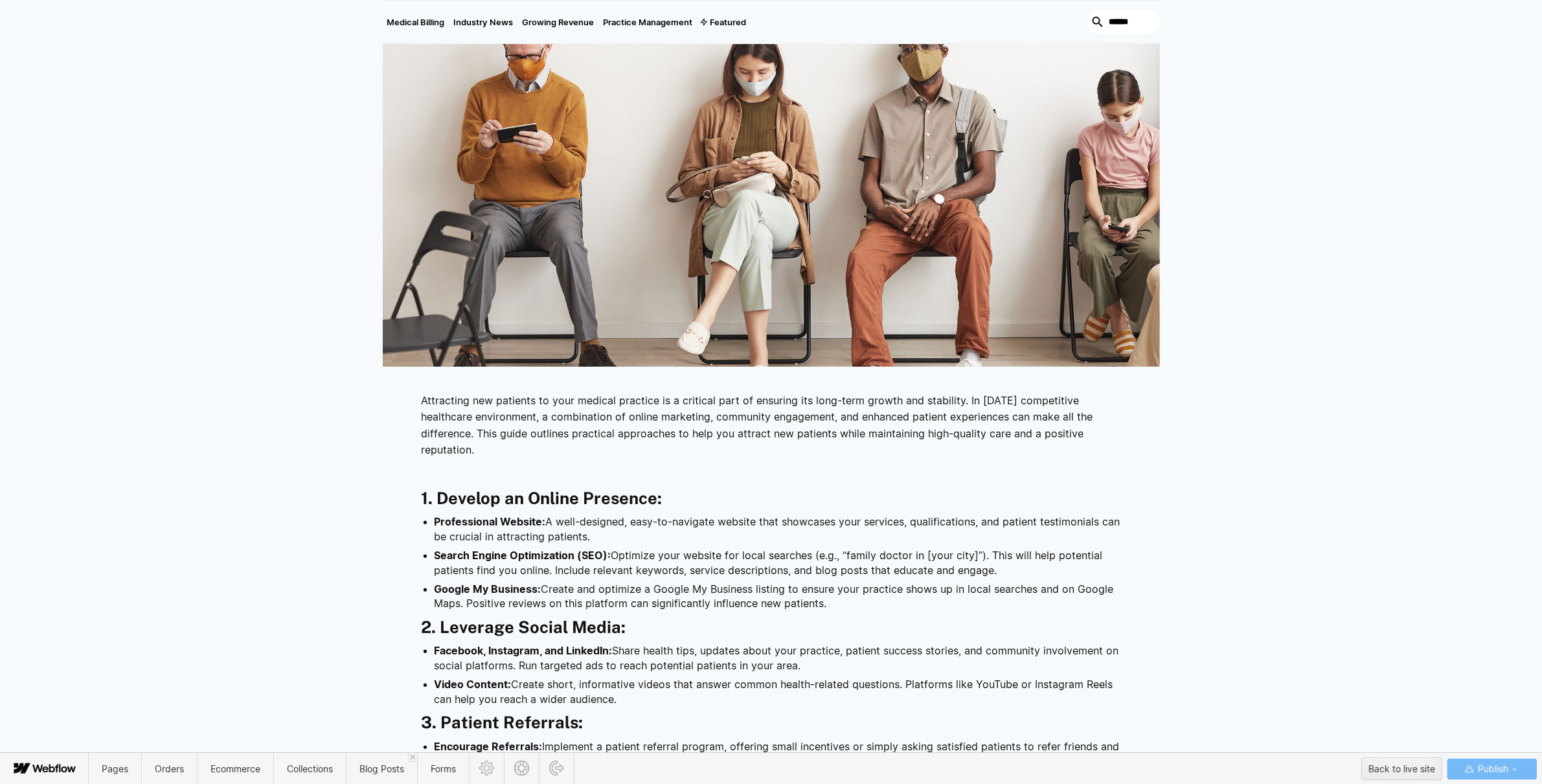
scroll to position [472, 0]
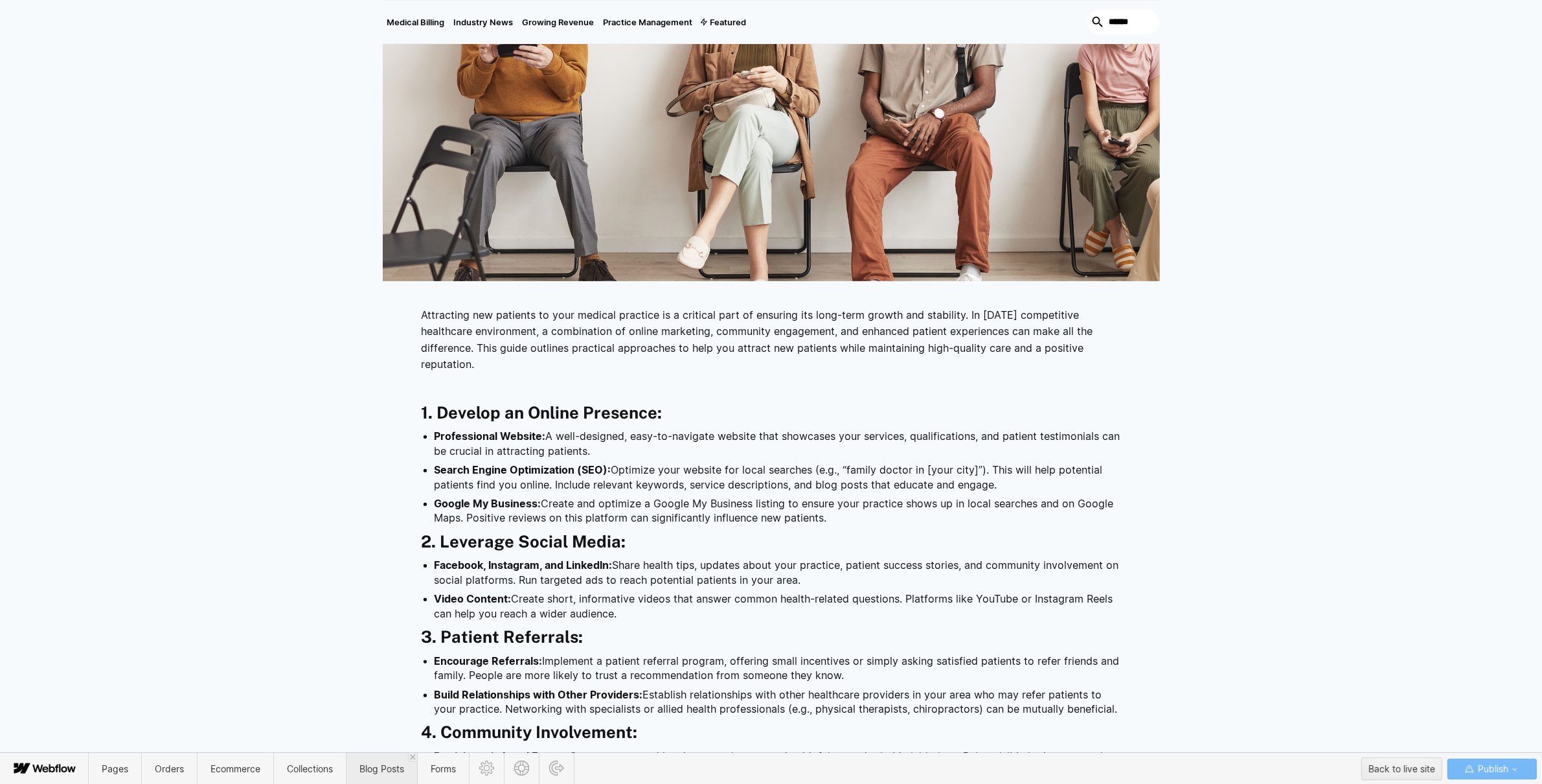
click at [401, 763] on span "Blog Posts" at bounding box center [382, 768] width 45 height 11
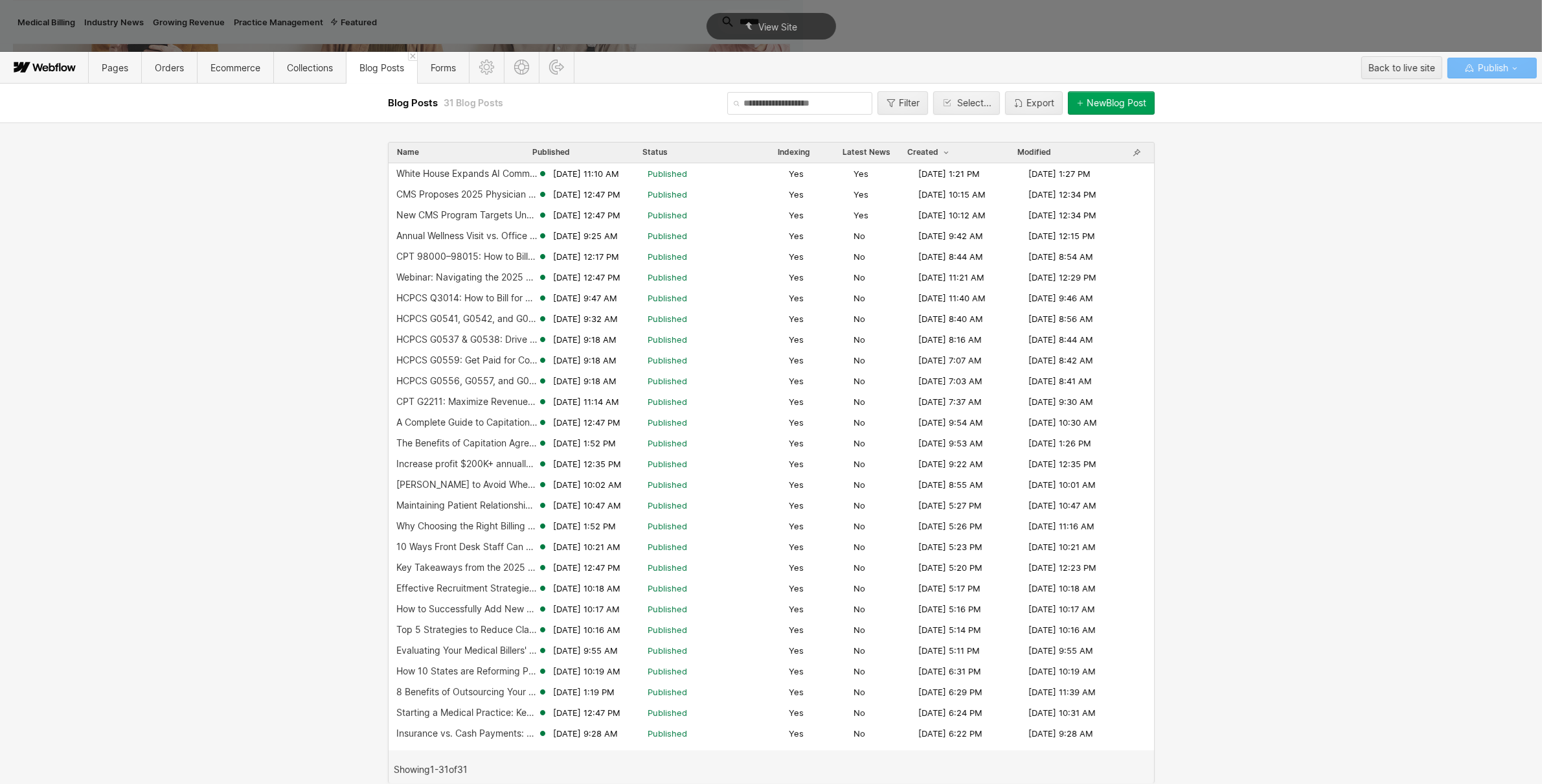
click at [801, 112] on input "text" at bounding box center [800, 103] width 145 height 23
click at [804, 106] on input "text" at bounding box center [800, 103] width 145 height 23
type input "********"
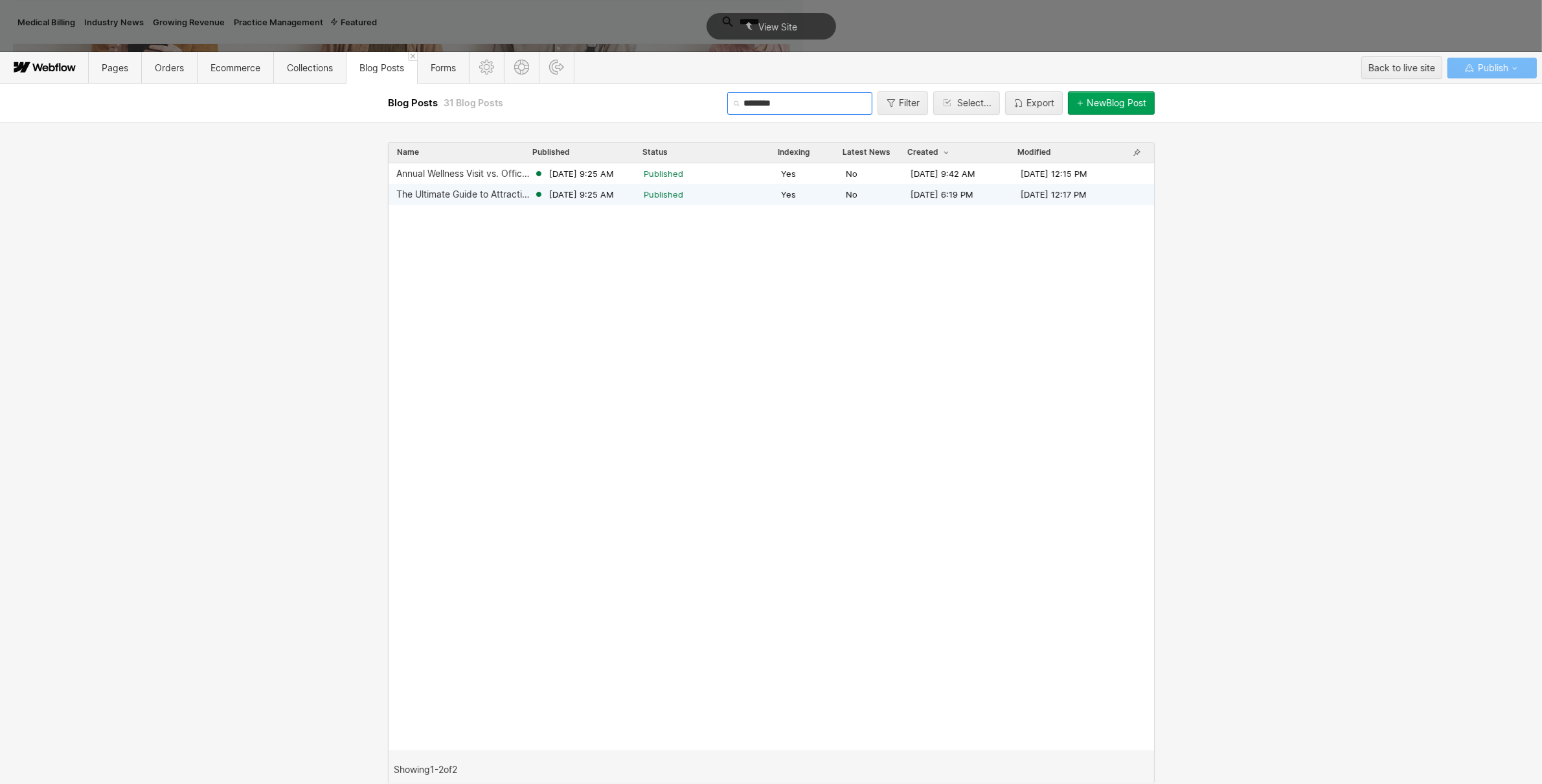
click at [455, 195] on div "The Ultimate Guide to Attracting New Patients to Your Practice" at bounding box center [465, 194] width 138 height 10
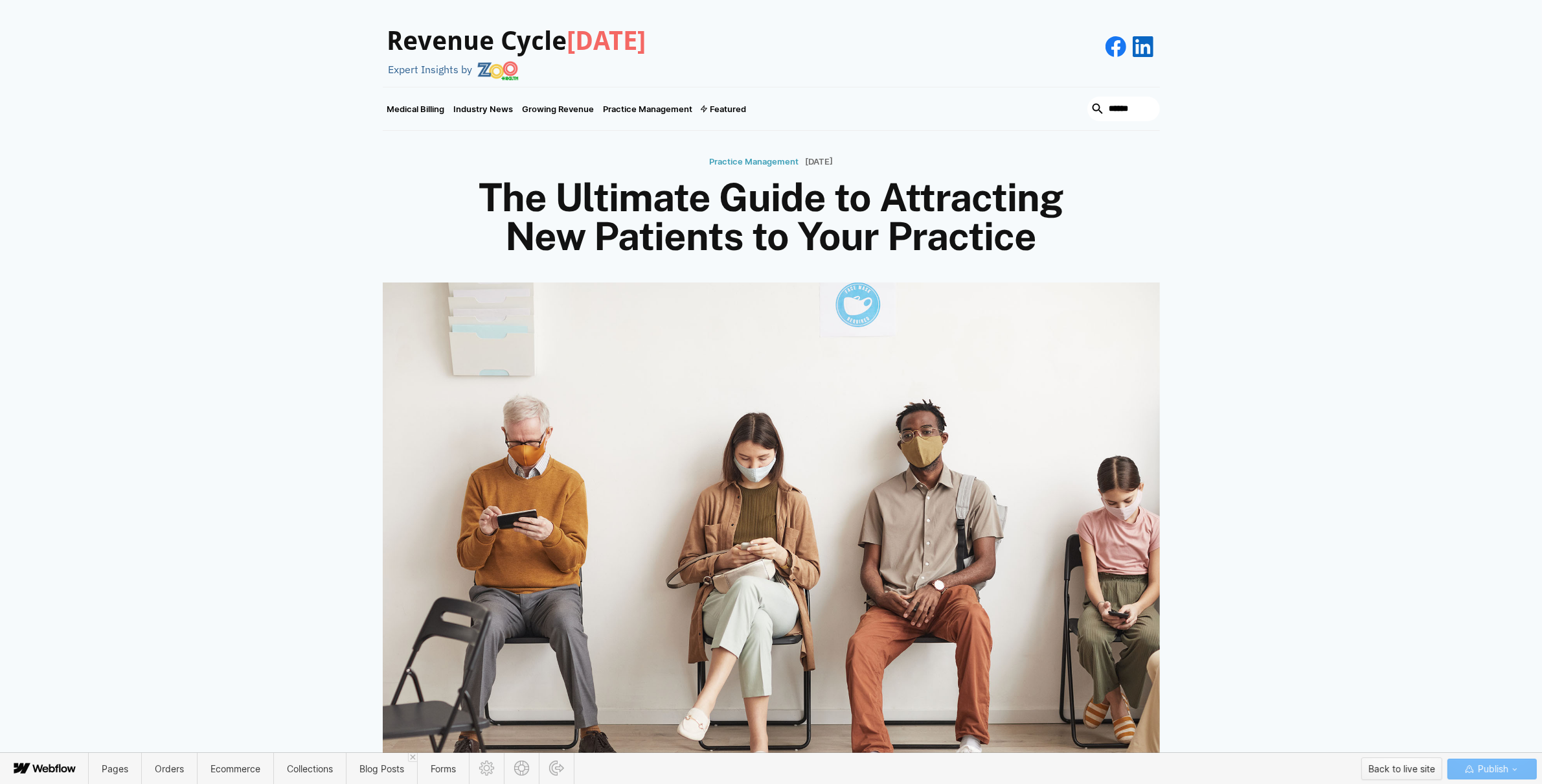
click at [1401, 765] on div "Back to live site" at bounding box center [1402, 769] width 67 height 20
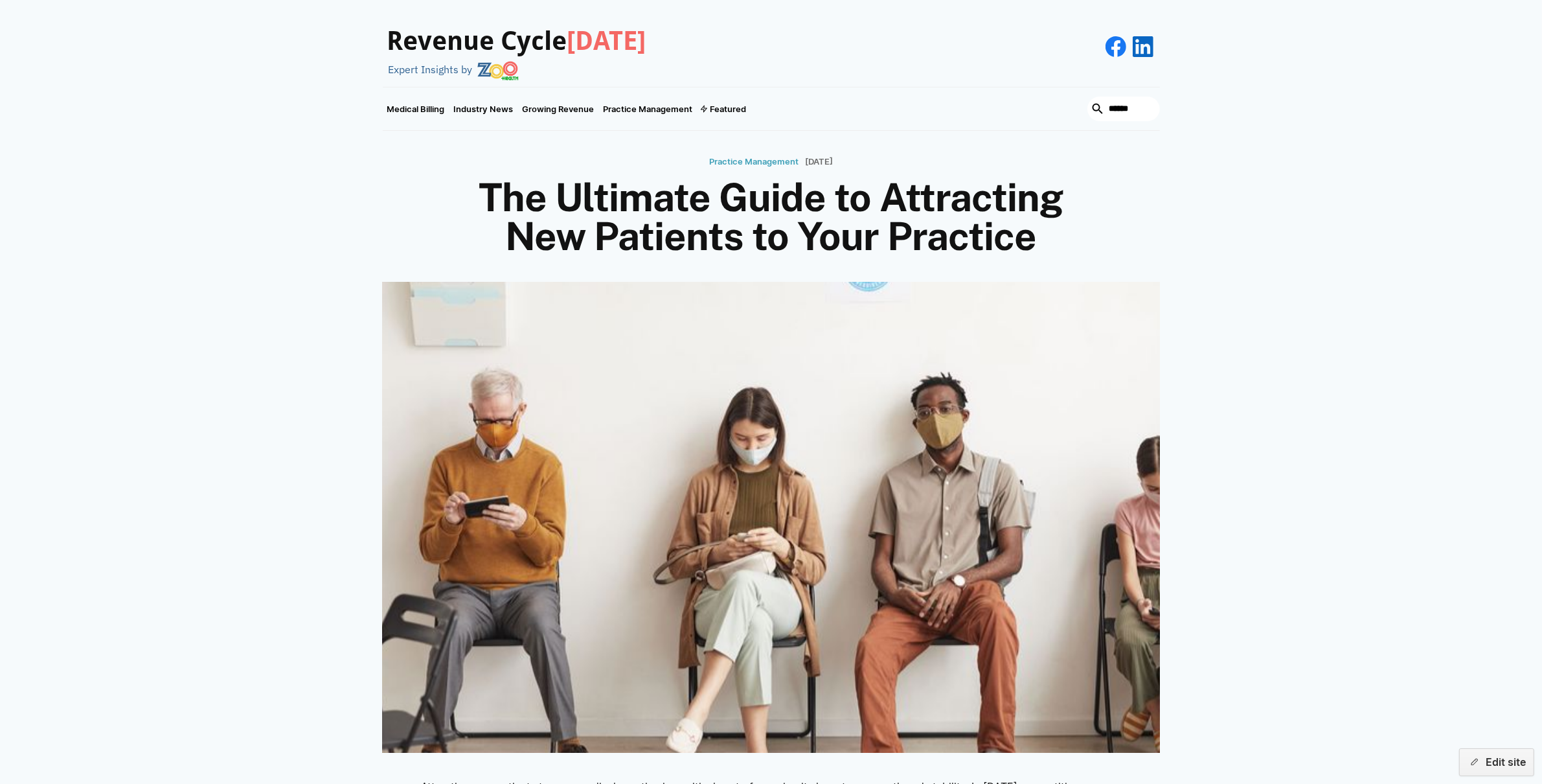
click at [448, 40] on h3 "Revenue Cycle [DATE]" at bounding box center [517, 42] width 259 height 31
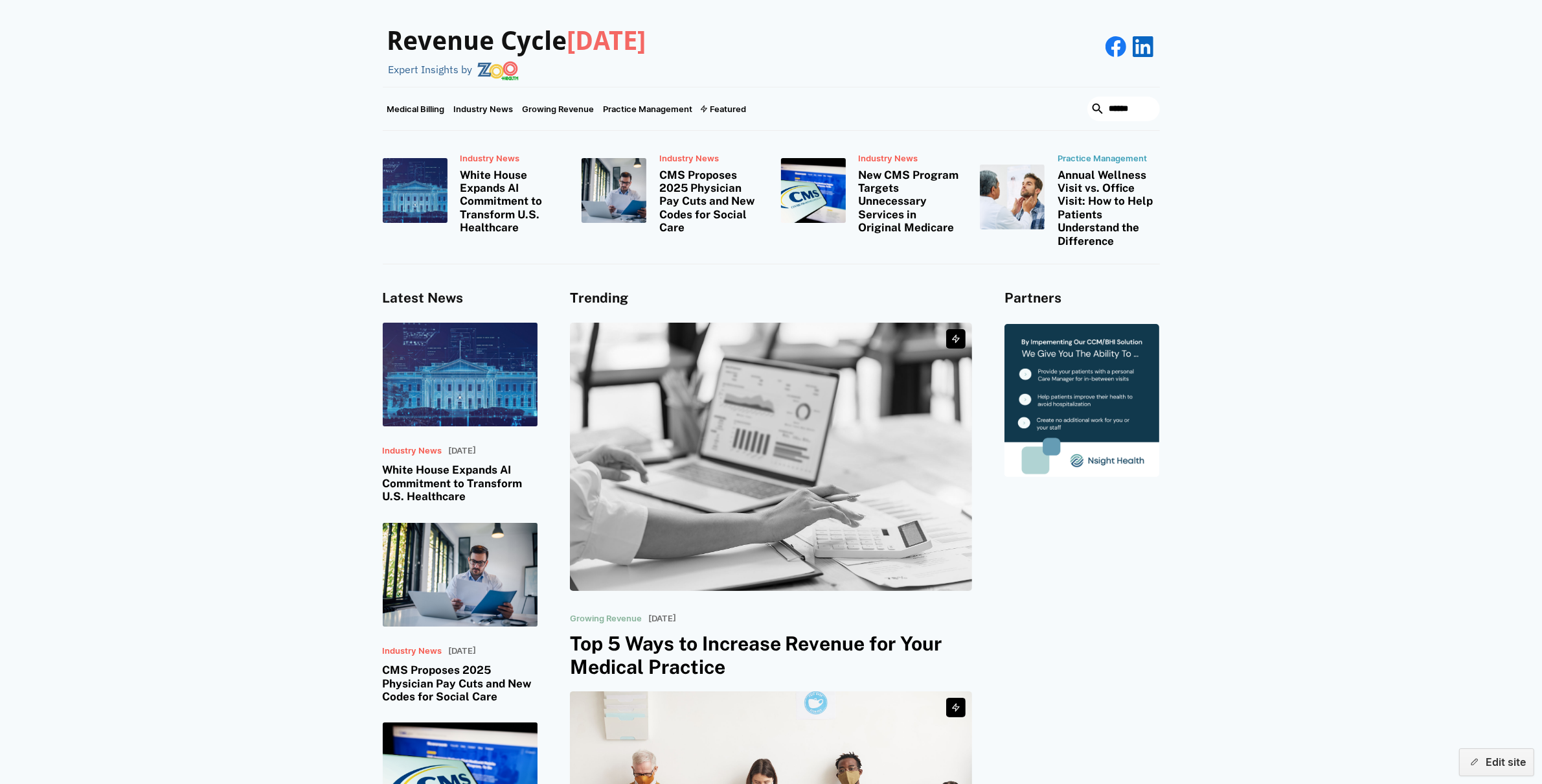
click at [718, 425] on img at bounding box center [772, 457] width 403 height 268
